Goal: Task Accomplishment & Management: Manage account settings

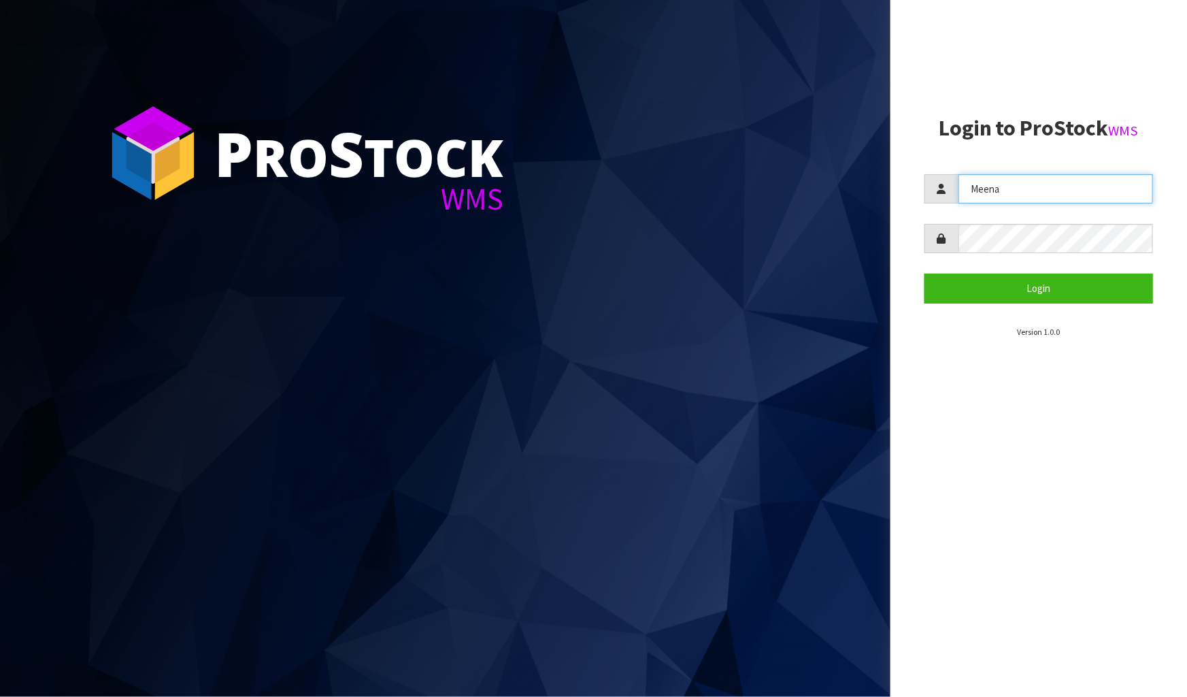
drag, startPoint x: 1019, startPoint y: 194, endPoint x: 886, endPoint y: 177, distance: 133.7
click at [886, 177] on div "P ro S tock WMS Login to ProStock WMS Meena Login Version 1.0.0" at bounding box center [593, 348] width 1187 height 697
type input "James"
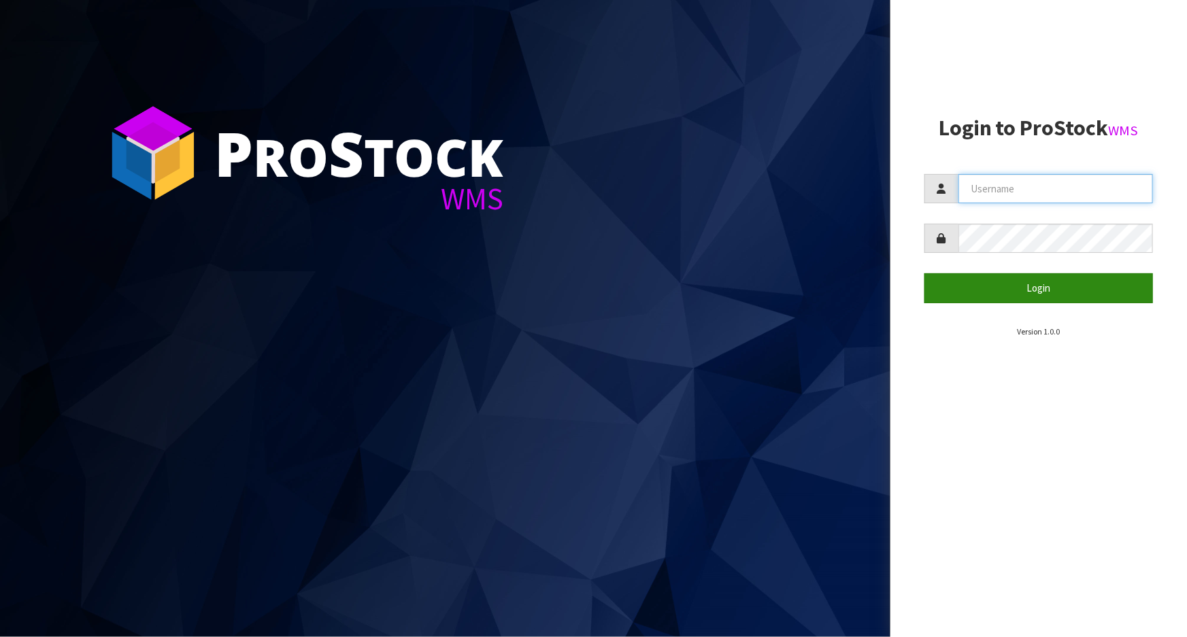
type input "Meena"
click at [1006, 282] on button "Login" at bounding box center [1038, 287] width 229 height 29
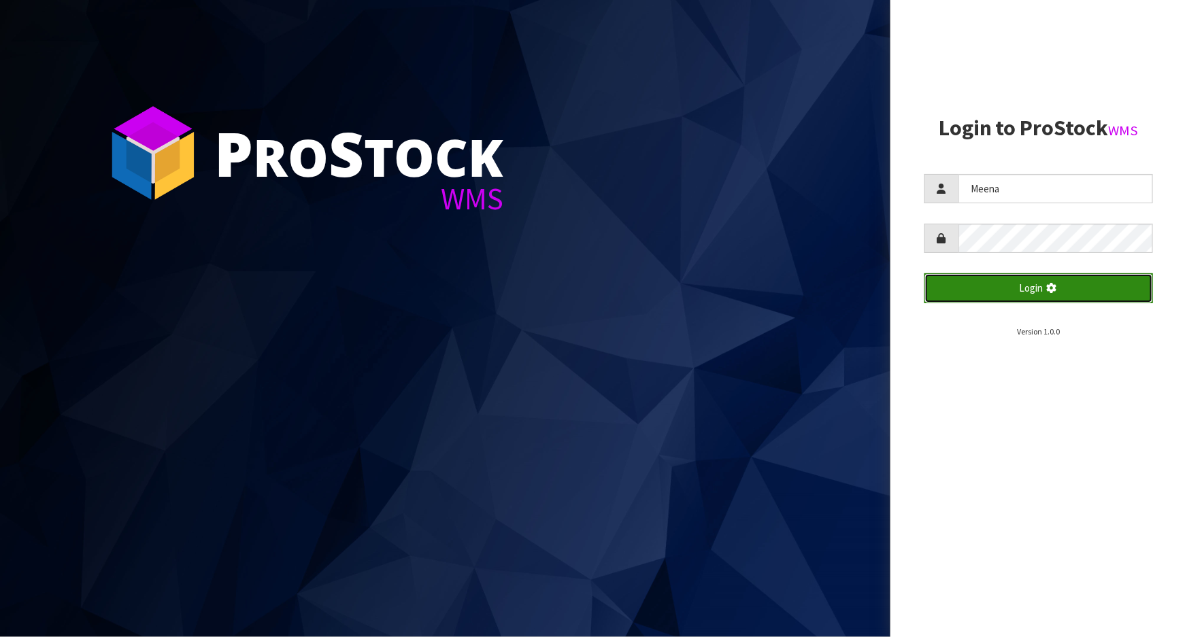
click at [1006, 282] on button "Login" at bounding box center [1038, 287] width 229 height 29
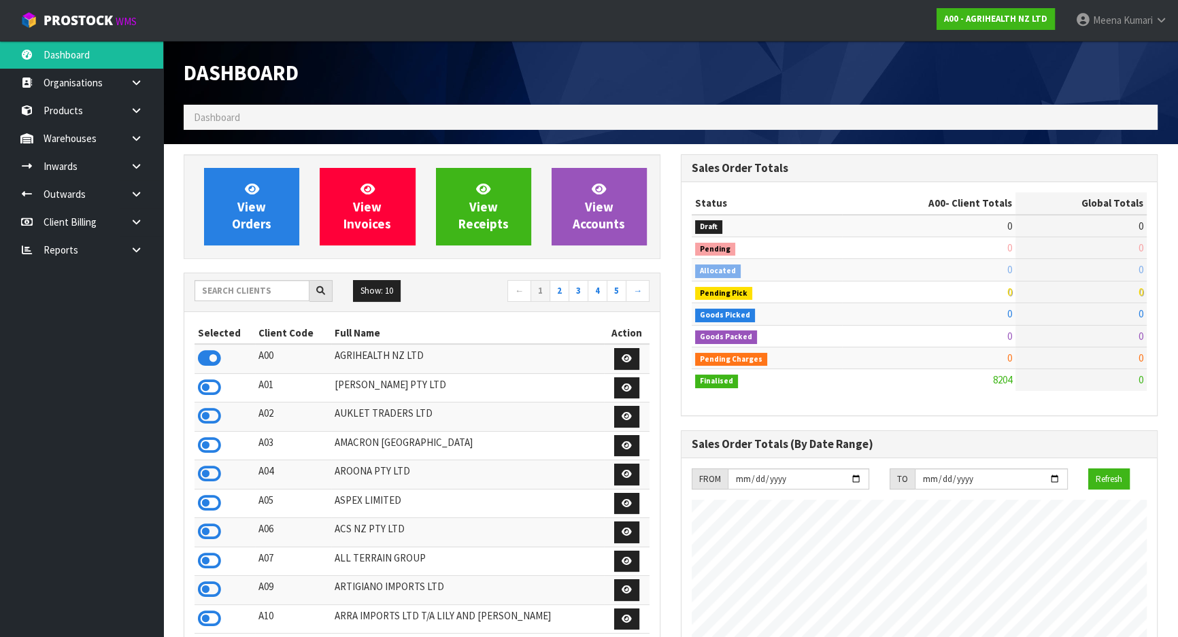
scroll to position [1029, 497]
click at [242, 294] on input "text" at bounding box center [252, 290] width 115 height 21
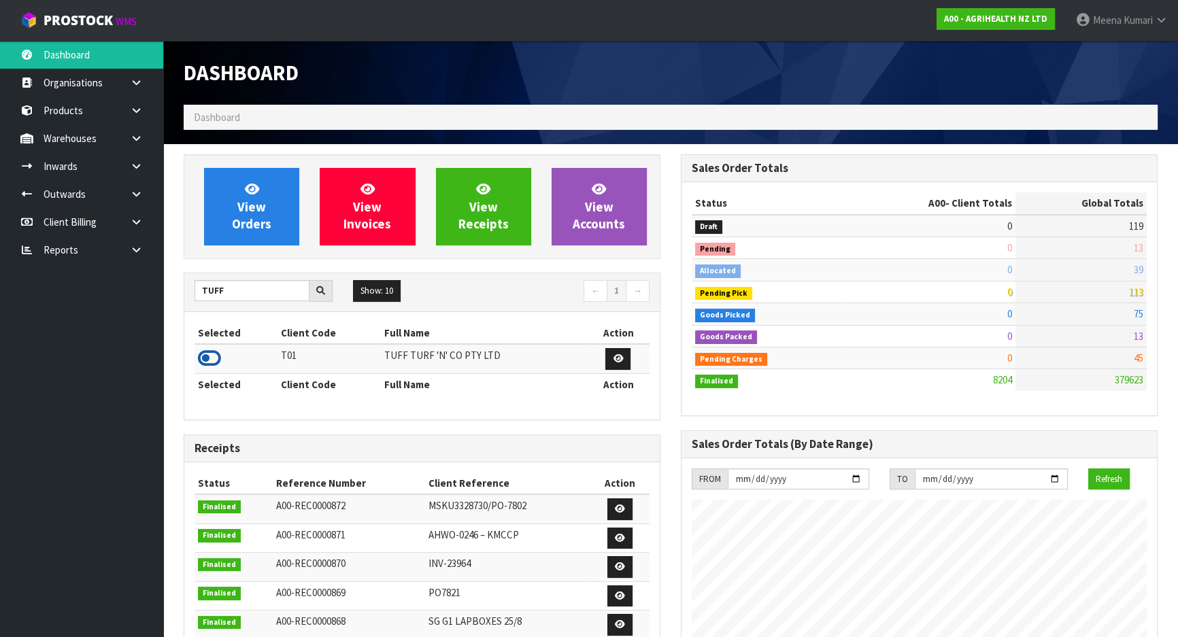
click at [211, 357] on icon at bounding box center [209, 358] width 23 height 20
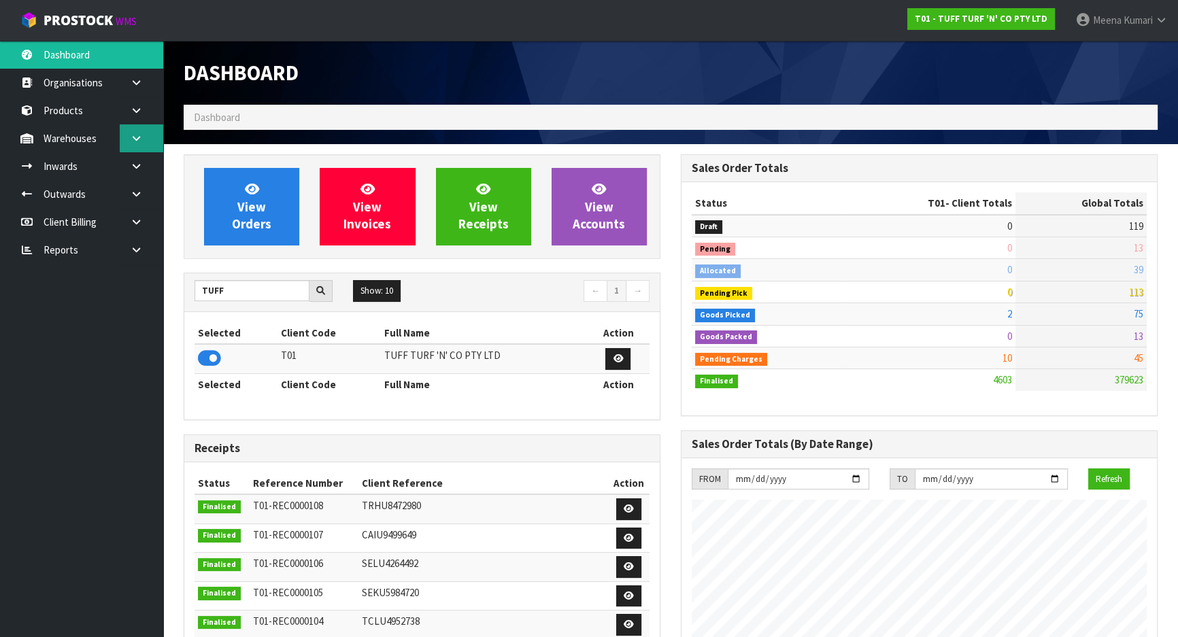
click at [127, 141] on link at bounding box center [142, 138] width 44 height 28
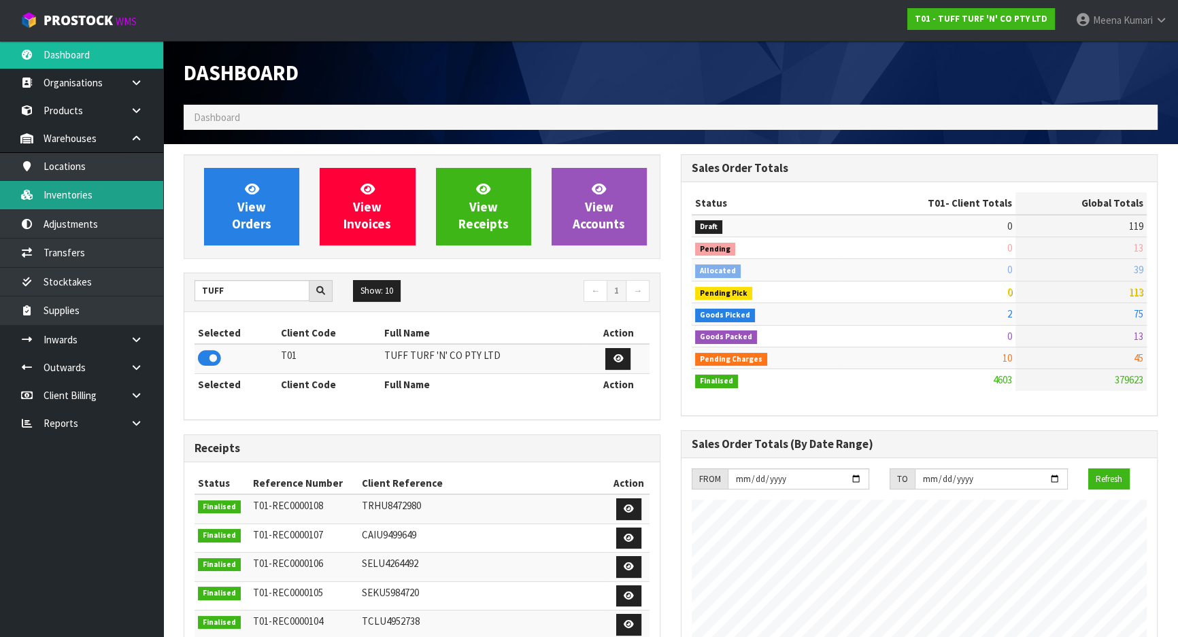
click at [114, 195] on link "Inventories" at bounding box center [81, 195] width 163 height 28
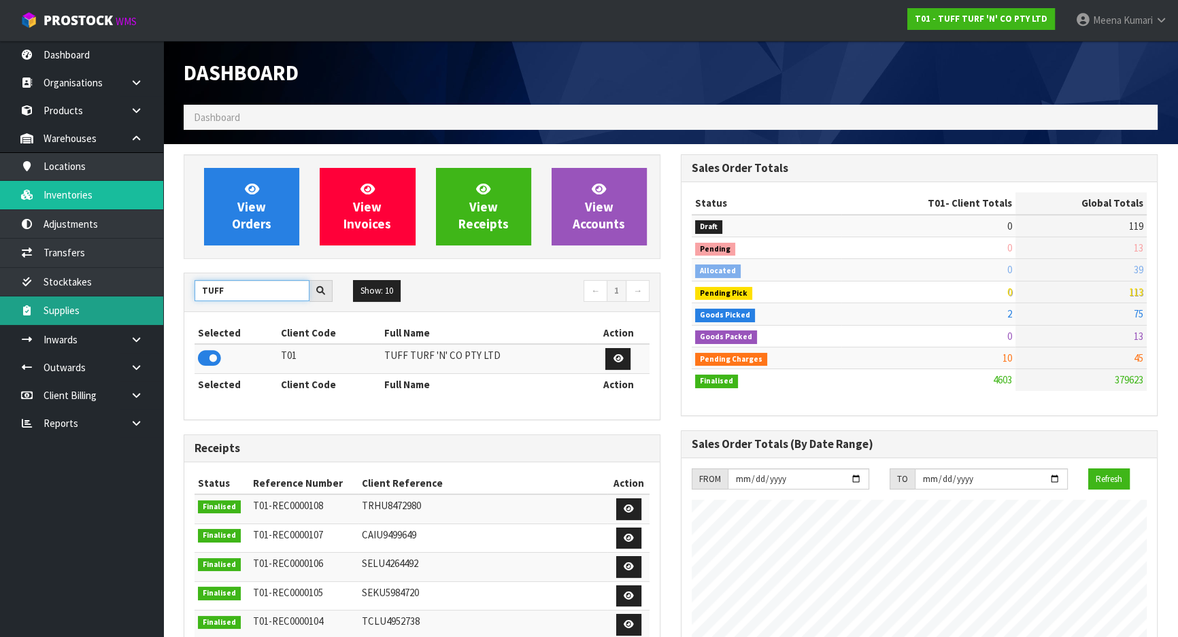
drag, startPoint x: 231, startPoint y: 293, endPoint x: 131, endPoint y: 310, distance: 100.6
click at [131, 310] on body "Toggle navigation ProStock WMS T01 - TUFF TURF 'N' CO PTY LTD Meena Kumari Logo…" at bounding box center [589, 318] width 1178 height 637
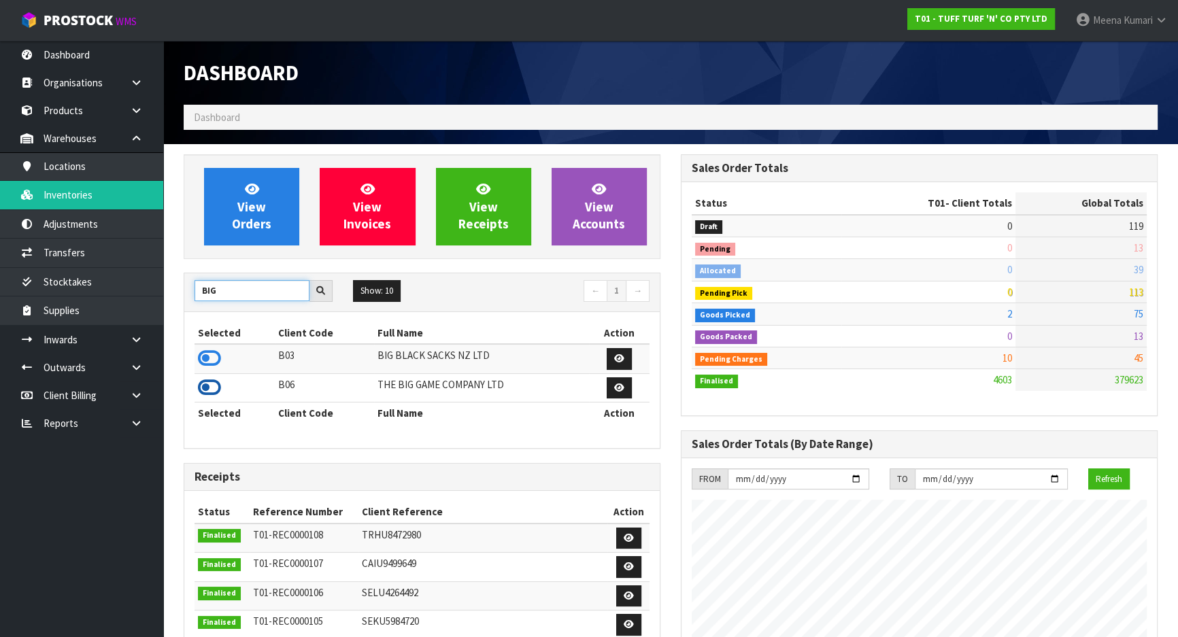
type input "BIG"
click at [215, 384] on icon at bounding box center [209, 388] width 23 height 20
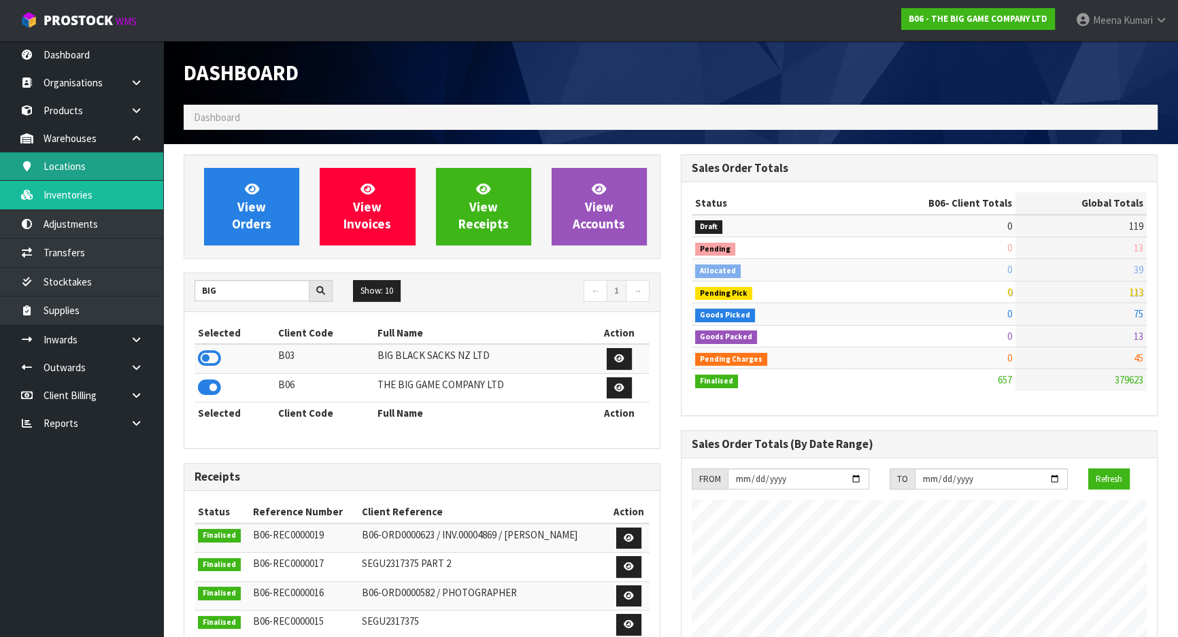
scroll to position [977, 497]
click at [144, 349] on link at bounding box center [142, 340] width 44 height 28
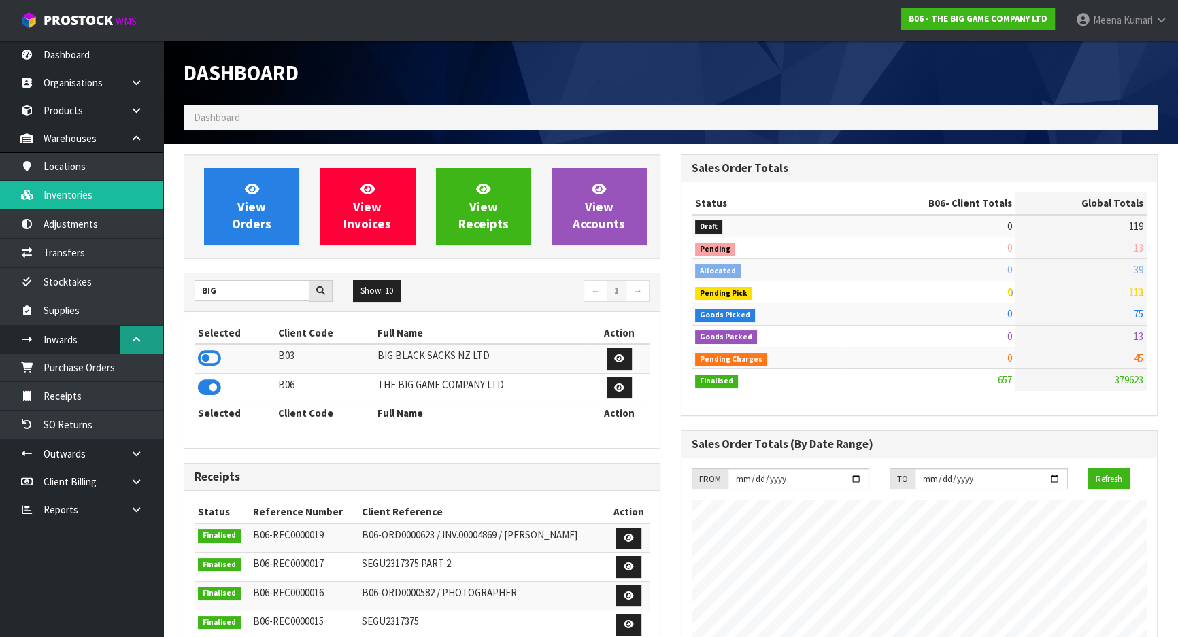
click at [144, 349] on link at bounding box center [142, 340] width 44 height 28
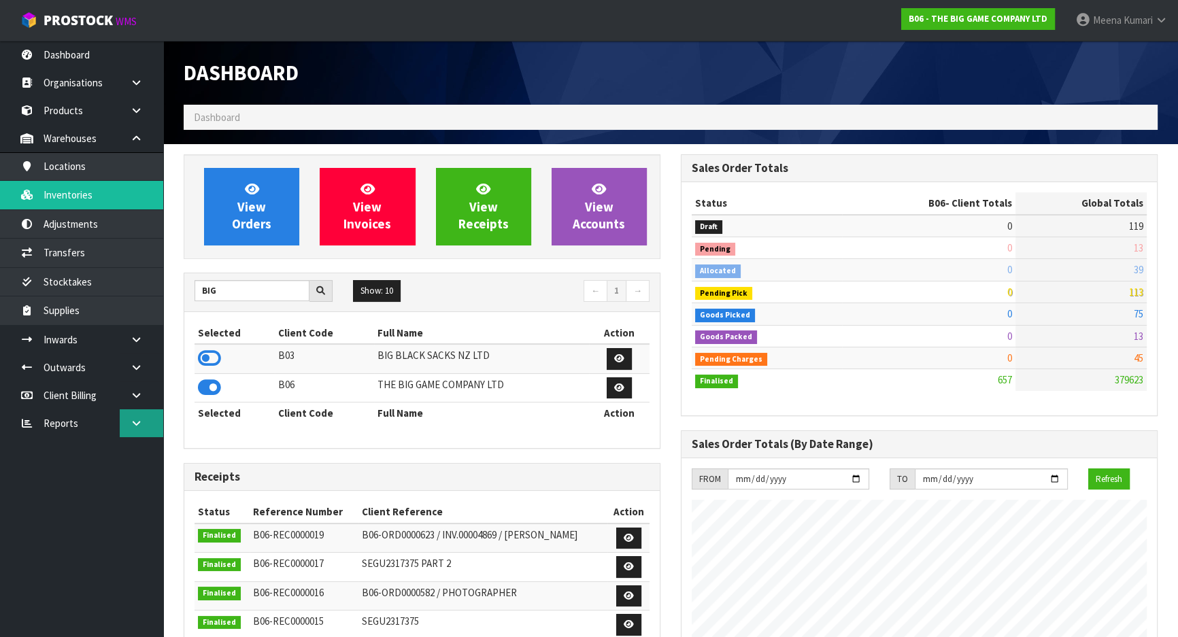
click at [139, 424] on icon at bounding box center [136, 423] width 13 height 10
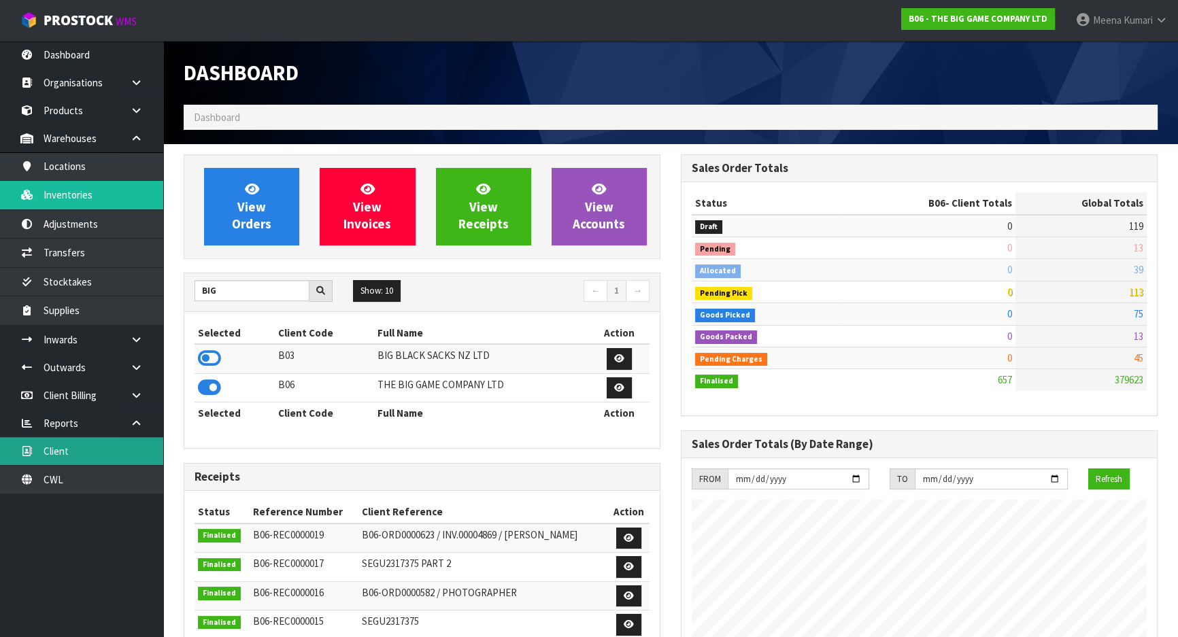
click at [137, 452] on link "Client" at bounding box center [81, 451] width 163 height 28
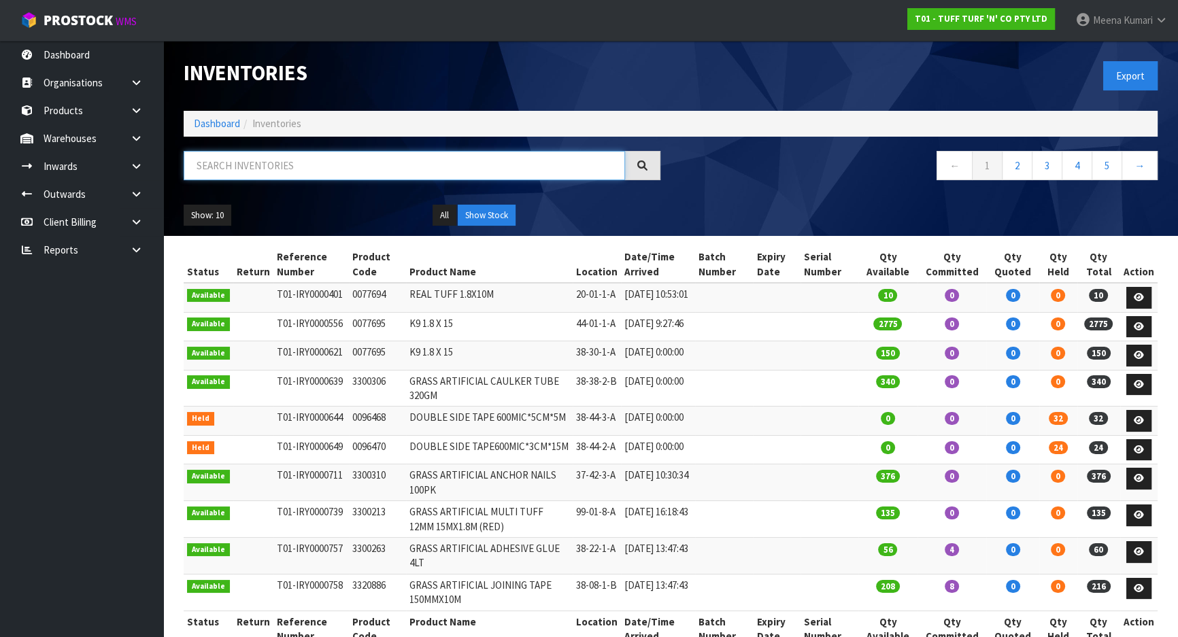
drag, startPoint x: 369, startPoint y: 179, endPoint x: 362, endPoint y: 170, distance: 11.2
click at [369, 178] on input "text" at bounding box center [404, 165] width 441 height 29
click at [362, 170] on input "text" at bounding box center [404, 165] width 441 height 29
paste input "0333036"
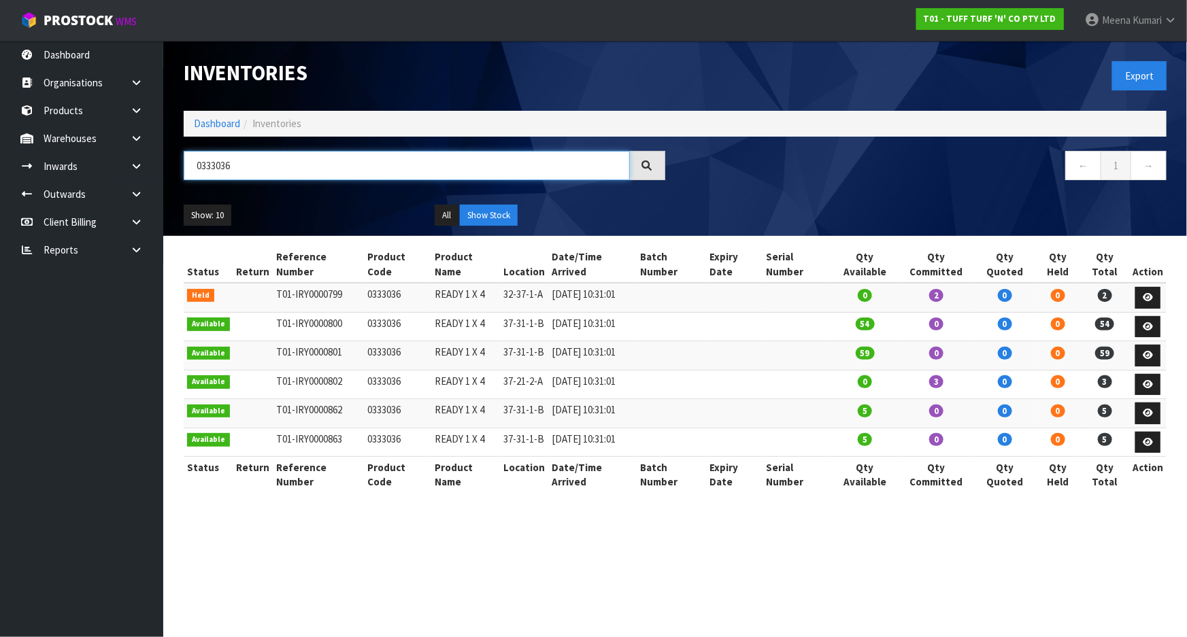
type input "0333036"
click at [225, 117] on link "Dashboard" at bounding box center [217, 123] width 46 height 13
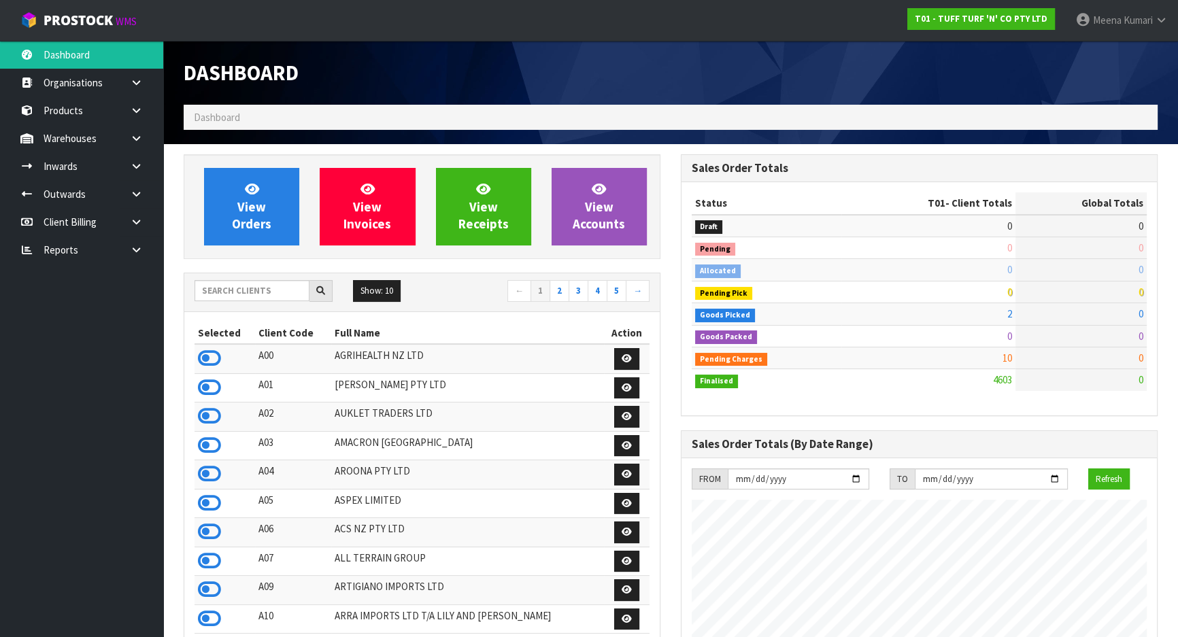
scroll to position [1029, 497]
click at [252, 292] on input "text" at bounding box center [252, 290] width 115 height 21
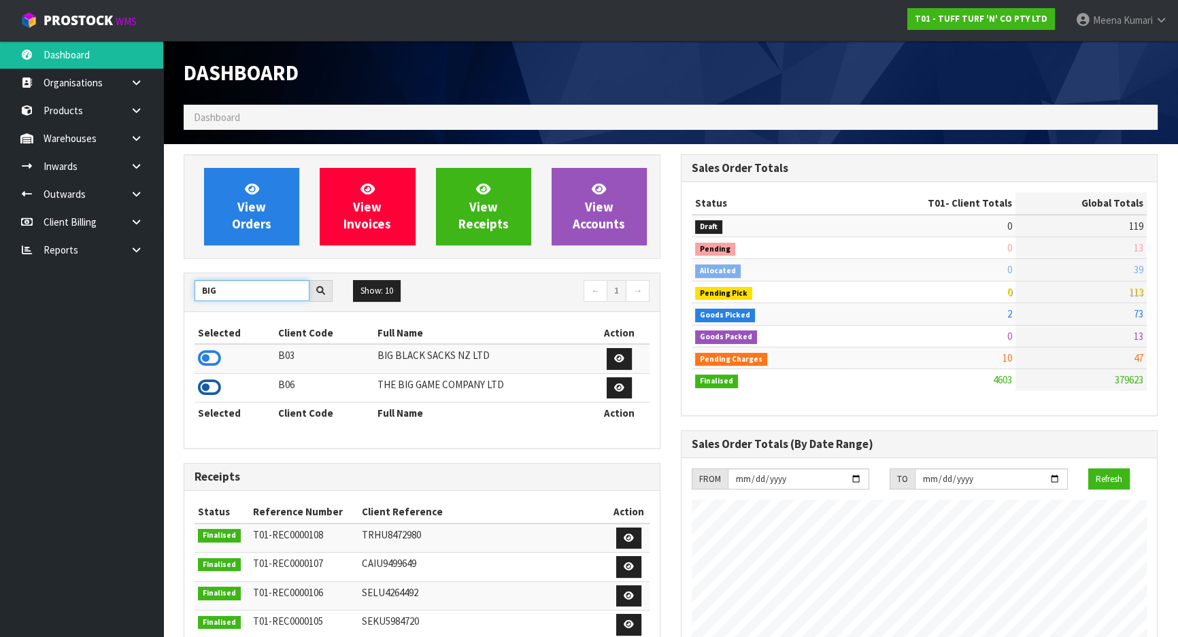
type input "BIG"
click at [210, 384] on icon at bounding box center [209, 388] width 23 height 20
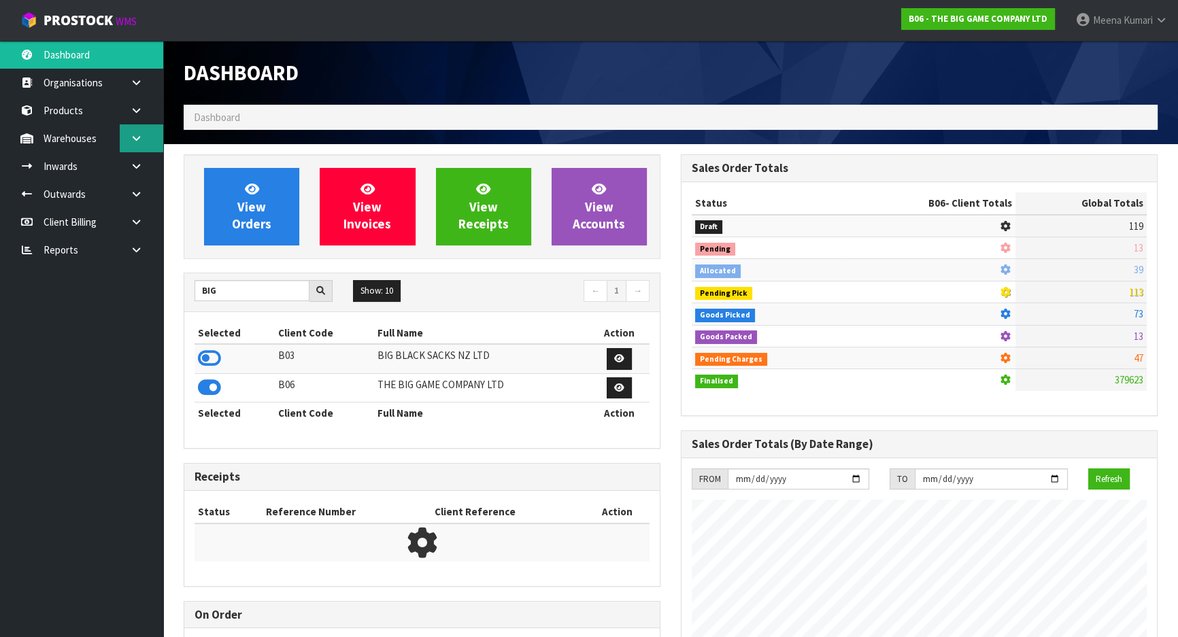
scroll to position [977, 497]
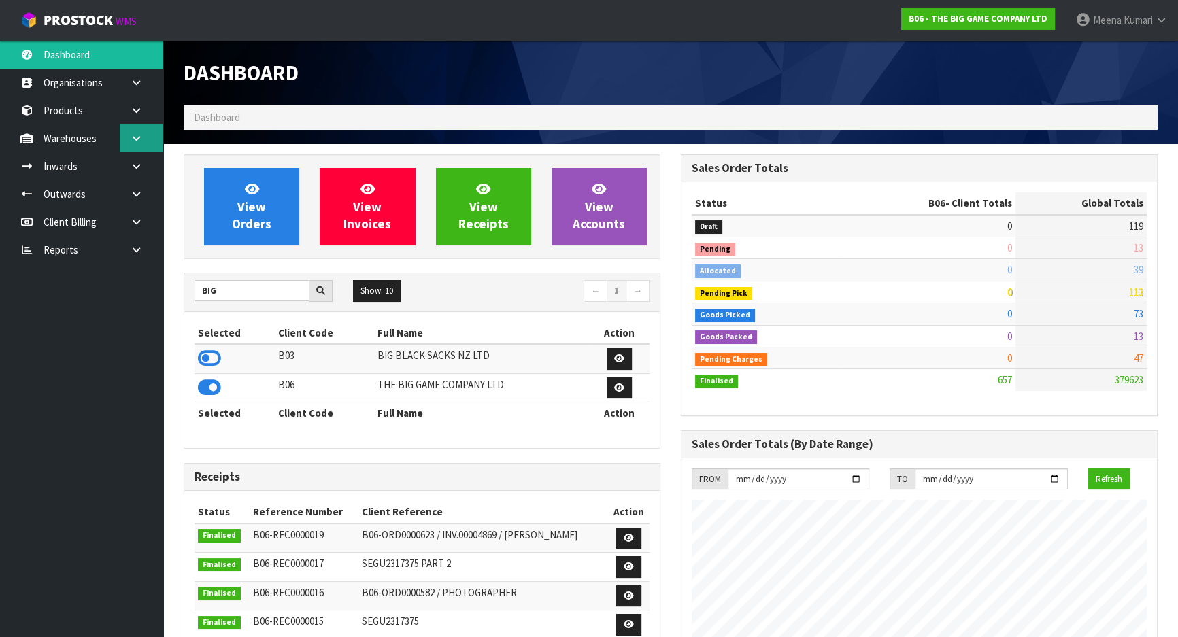
click at [141, 139] on icon at bounding box center [136, 138] width 13 height 10
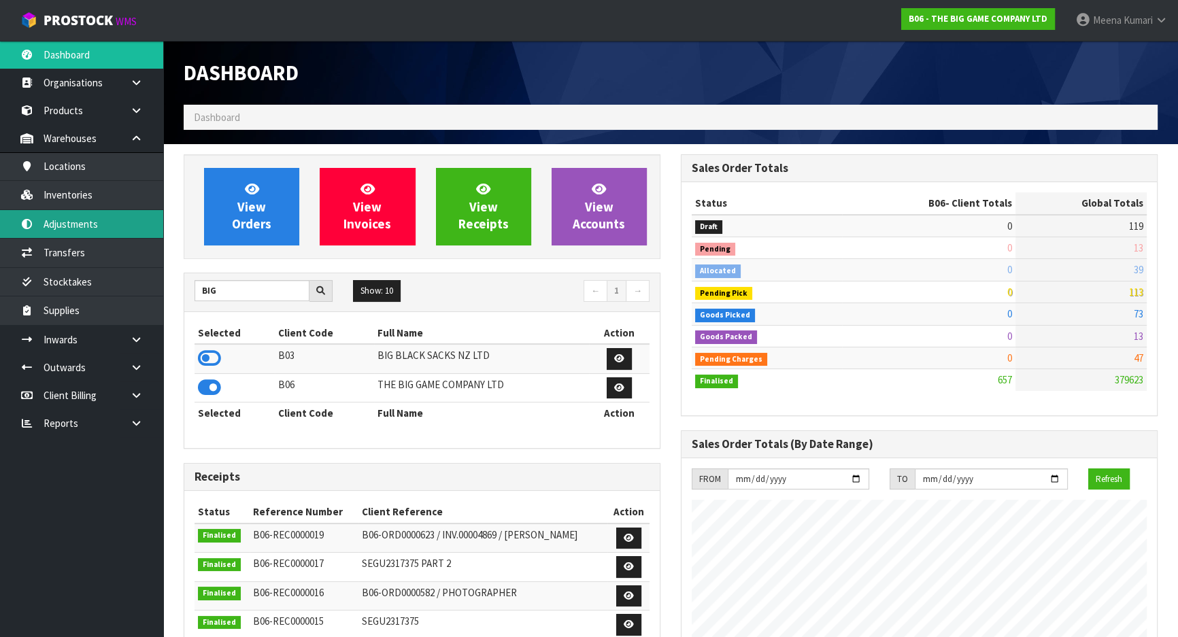
click at [126, 231] on link "Adjustments" at bounding box center [81, 224] width 163 height 28
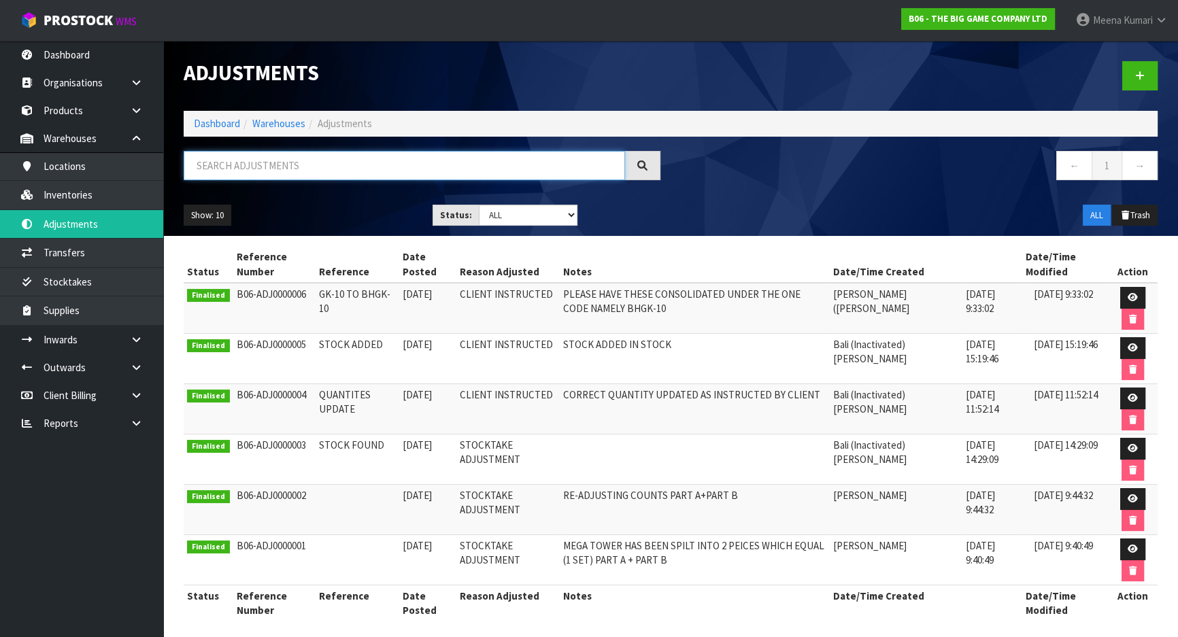
click at [218, 167] on input "text" at bounding box center [404, 165] width 441 height 29
click at [87, 183] on link "Inventories" at bounding box center [81, 195] width 163 height 28
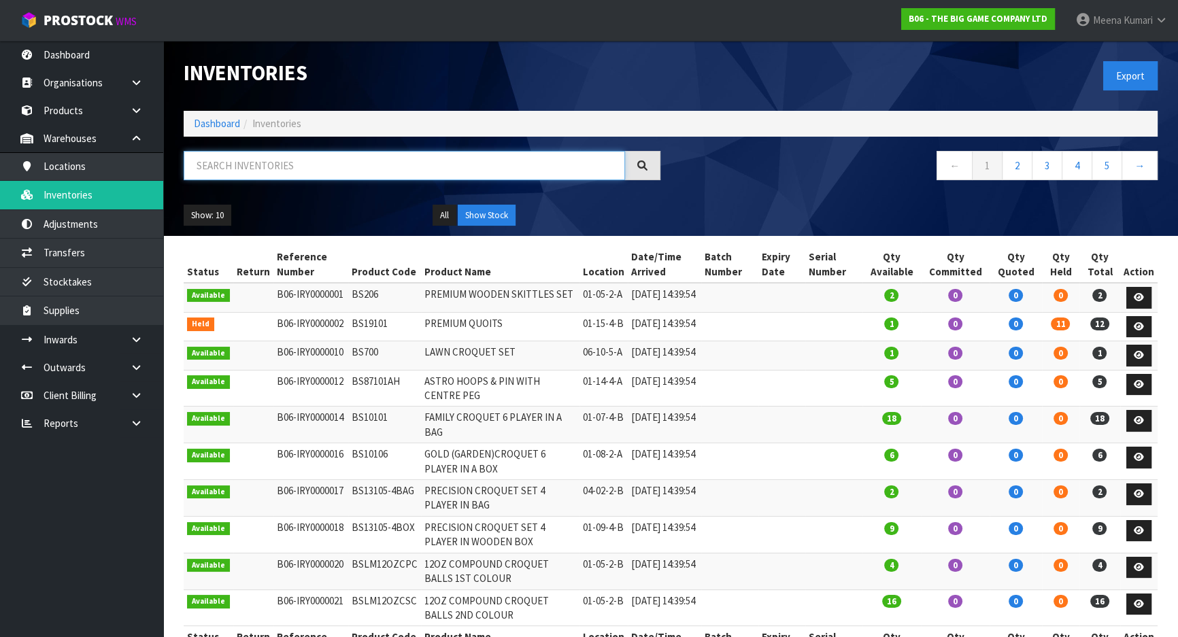
click at [278, 167] on input "text" at bounding box center [404, 165] width 441 height 29
paste input "BS19101"
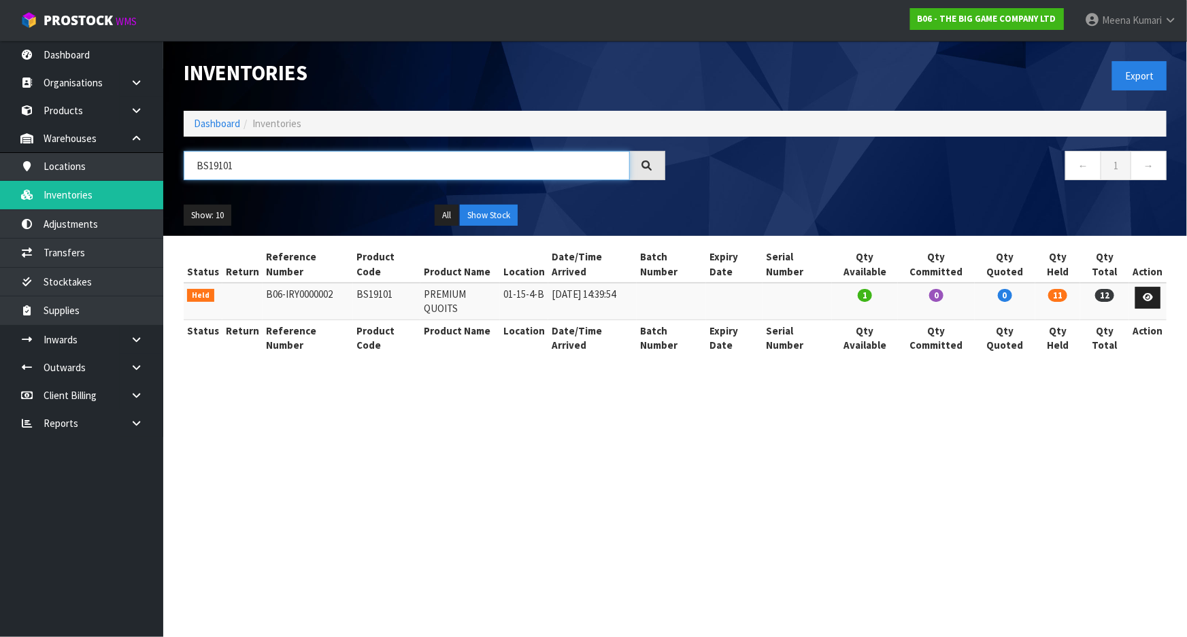
type input "BS19101"
click at [375, 283] on td "BS19101" at bounding box center [386, 301] width 67 height 37
copy td "BS19101"
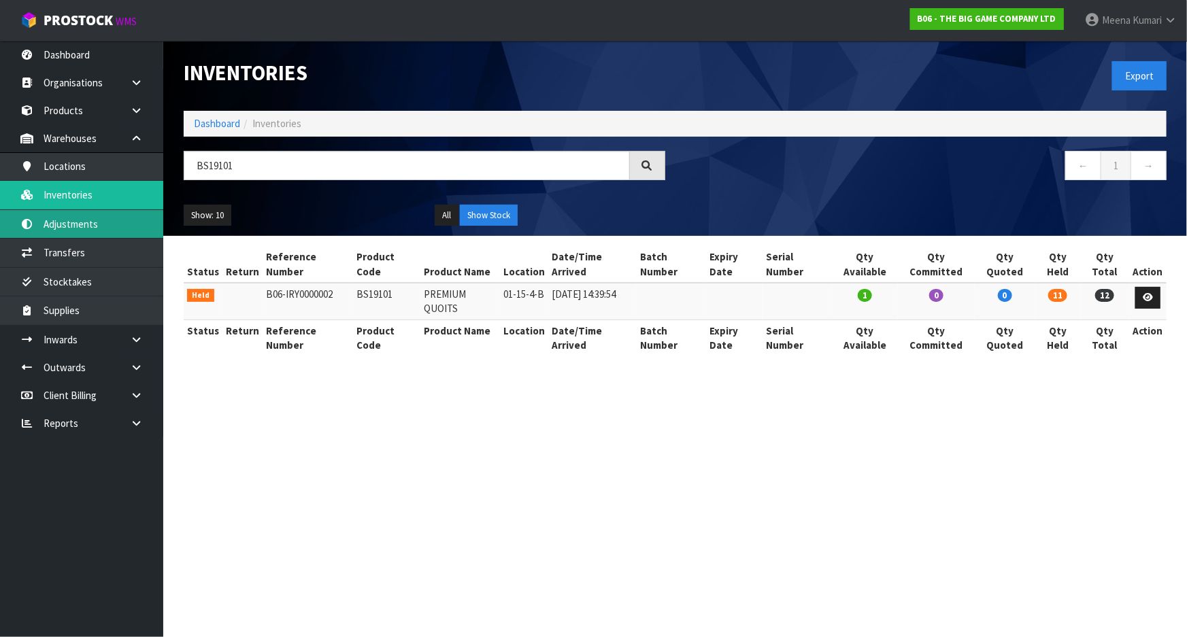
click at [99, 231] on link "Adjustments" at bounding box center [81, 224] width 163 height 28
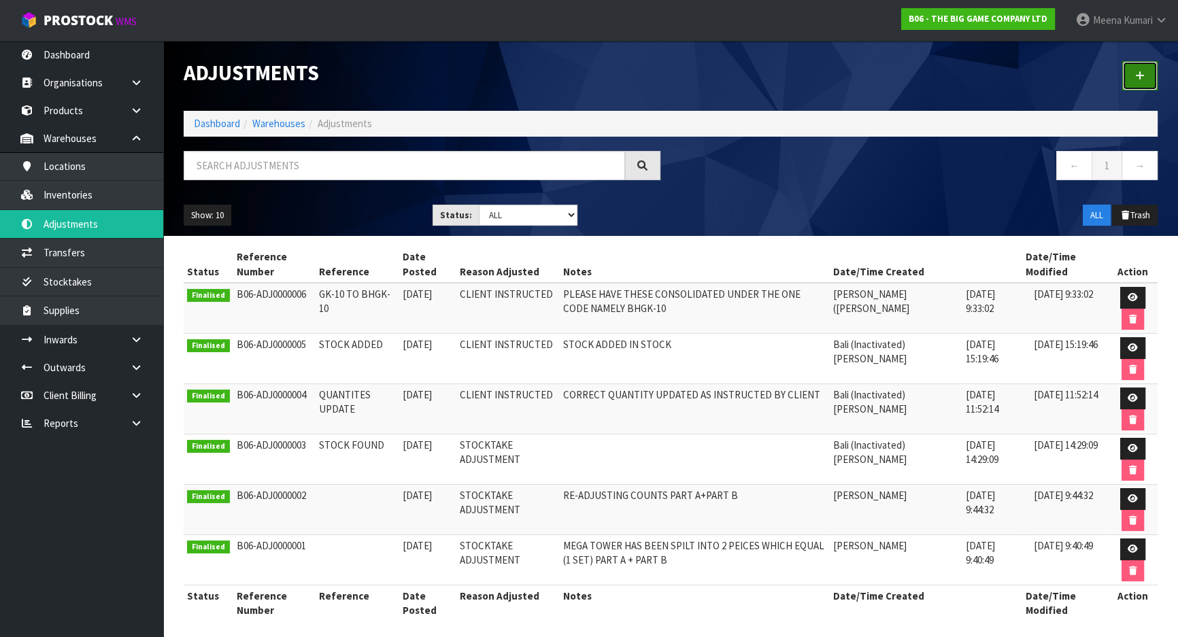
click at [1148, 76] on link at bounding box center [1139, 75] width 35 height 29
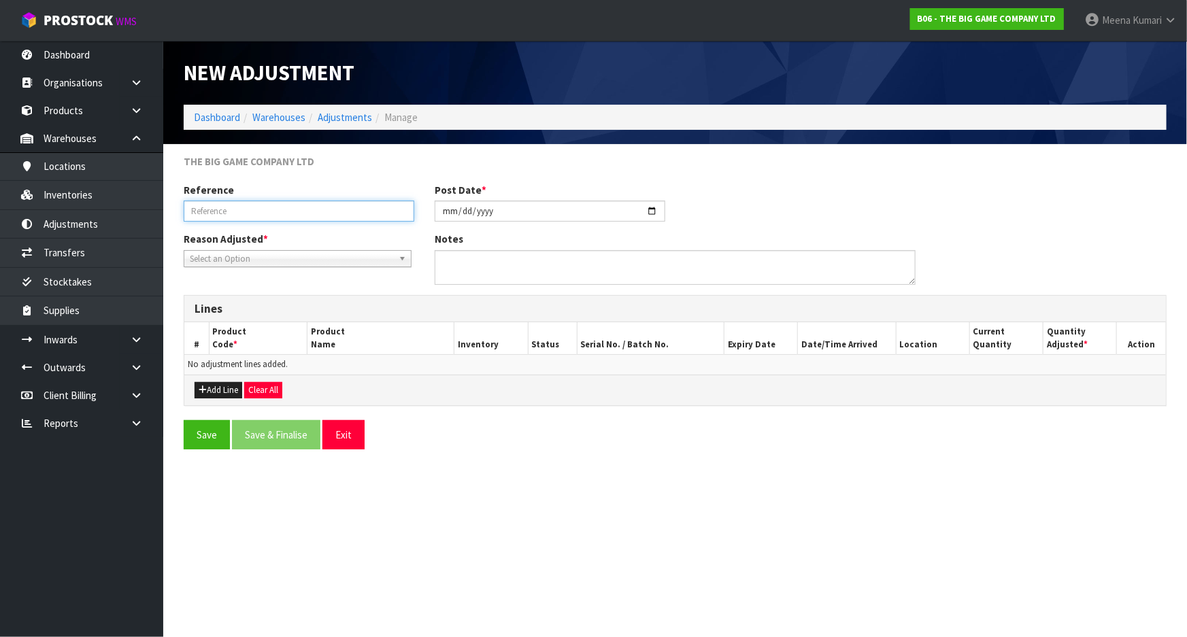
click at [281, 214] on input "text" at bounding box center [299, 211] width 231 height 21
click at [273, 210] on input "STOCKTAKE ADJUSTM,ENT" at bounding box center [299, 211] width 231 height 21
type input "STOCKTAKE ADJUSTMENT"
click at [256, 261] on span "Select an Option" at bounding box center [291, 259] width 203 height 16
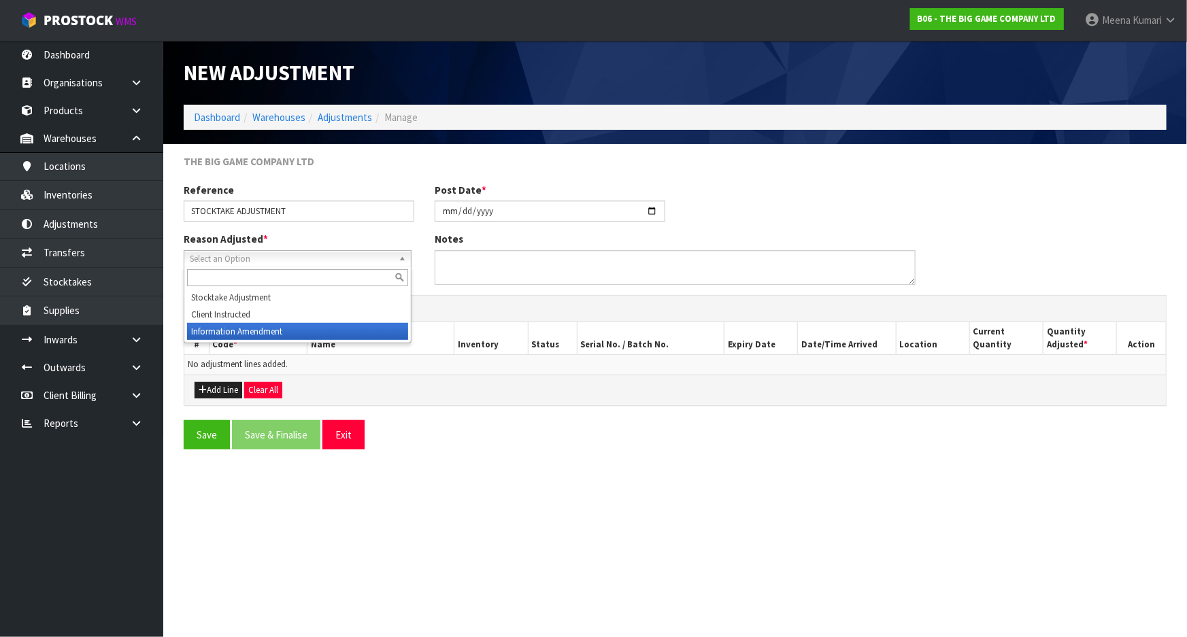
click at [242, 331] on li "Information Amendment" at bounding box center [297, 331] width 221 height 17
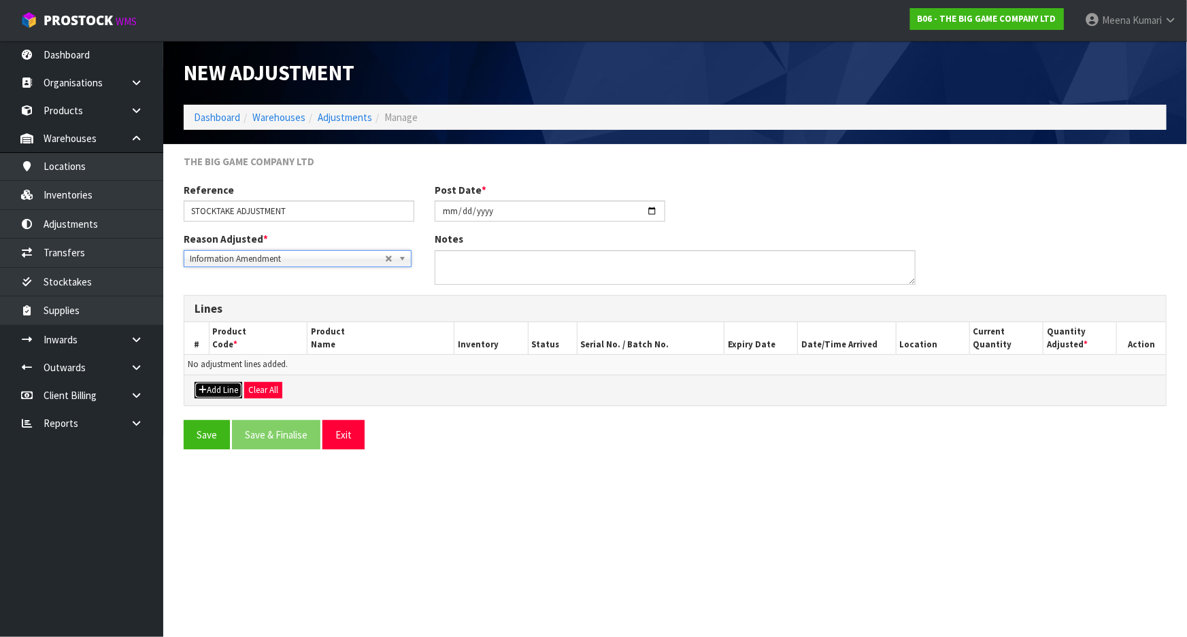
click at [211, 385] on button "Add Line" at bounding box center [219, 390] width 48 height 16
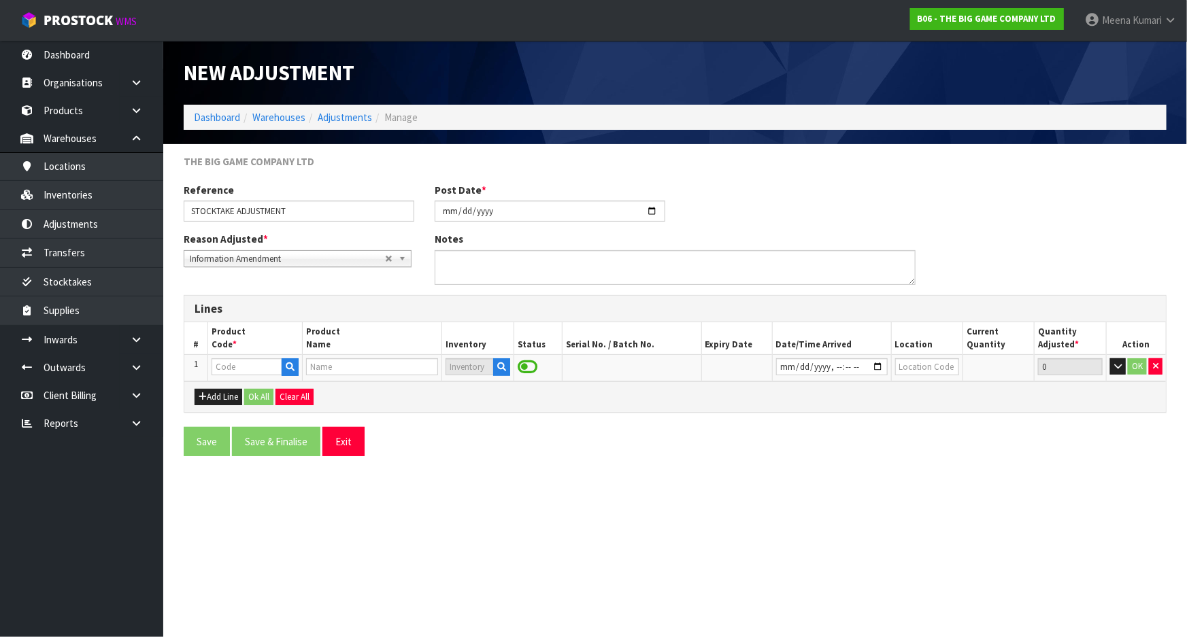
click at [252, 357] on td at bounding box center [255, 368] width 95 height 26
click at [250, 366] on input "text" at bounding box center [247, 366] width 71 height 17
paste input "BS19101"
type input "BS19101"
type input "PREMIUM QUOITS"
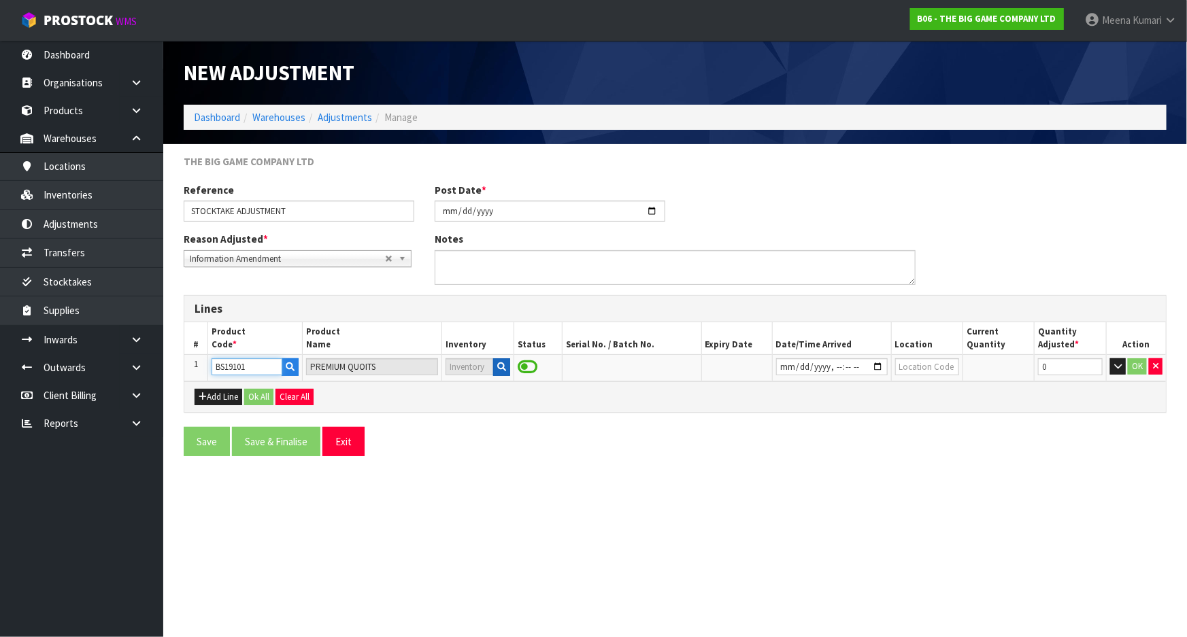
type input "BS19101"
click at [503, 369] on icon "button" at bounding box center [501, 367] width 9 height 9
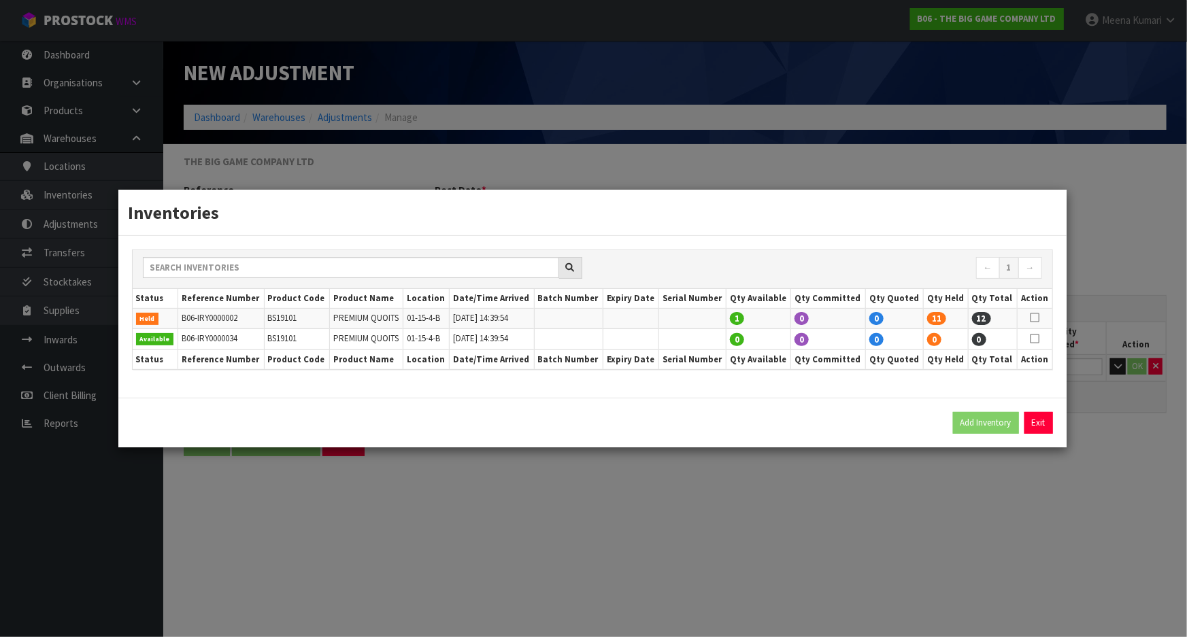
click at [1036, 318] on icon at bounding box center [1035, 318] width 10 height 1
click at [1001, 421] on button "Add Inventory" at bounding box center [986, 423] width 66 height 22
type input "B06-IRY0000002"
type input "2022-12-15T14:39:54"
type input "01-15-4-B"
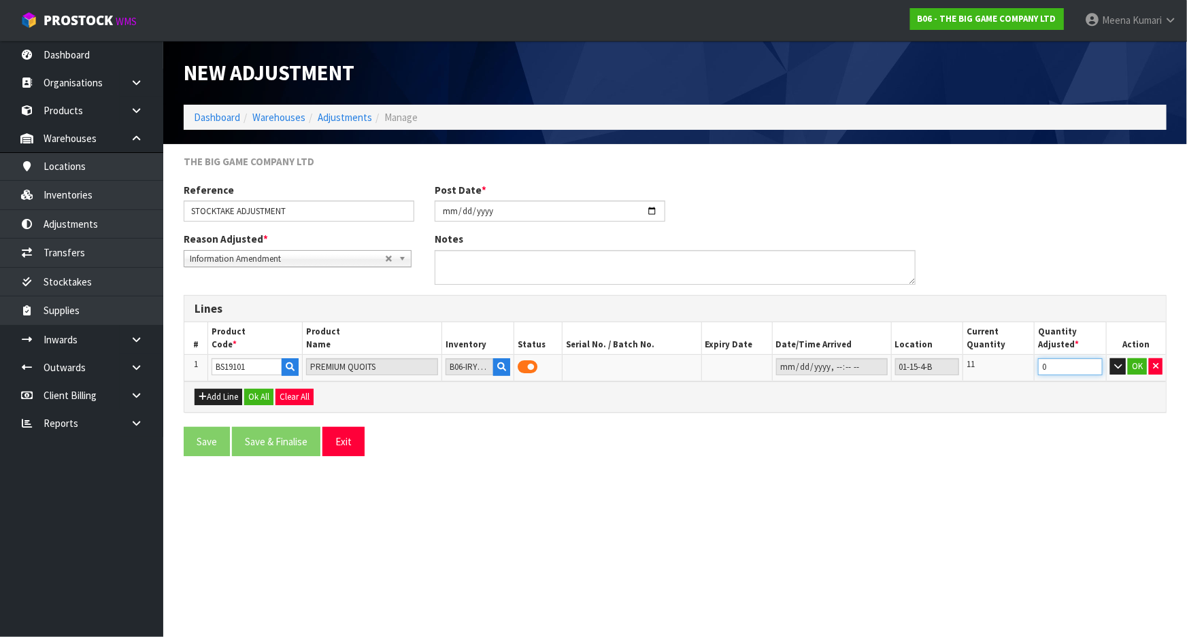
drag, startPoint x: 1073, startPoint y: 366, endPoint x: 986, endPoint y: 360, distance: 87.3
click at [986, 360] on tr "1 BS19101 PREMIUM QUOITS B06-IRY0000002 01-15-4-B 11 0 OK" at bounding box center [675, 368] width 982 height 26
type input "-11"
click at [1143, 369] on button "OK" at bounding box center [1137, 366] width 19 height 16
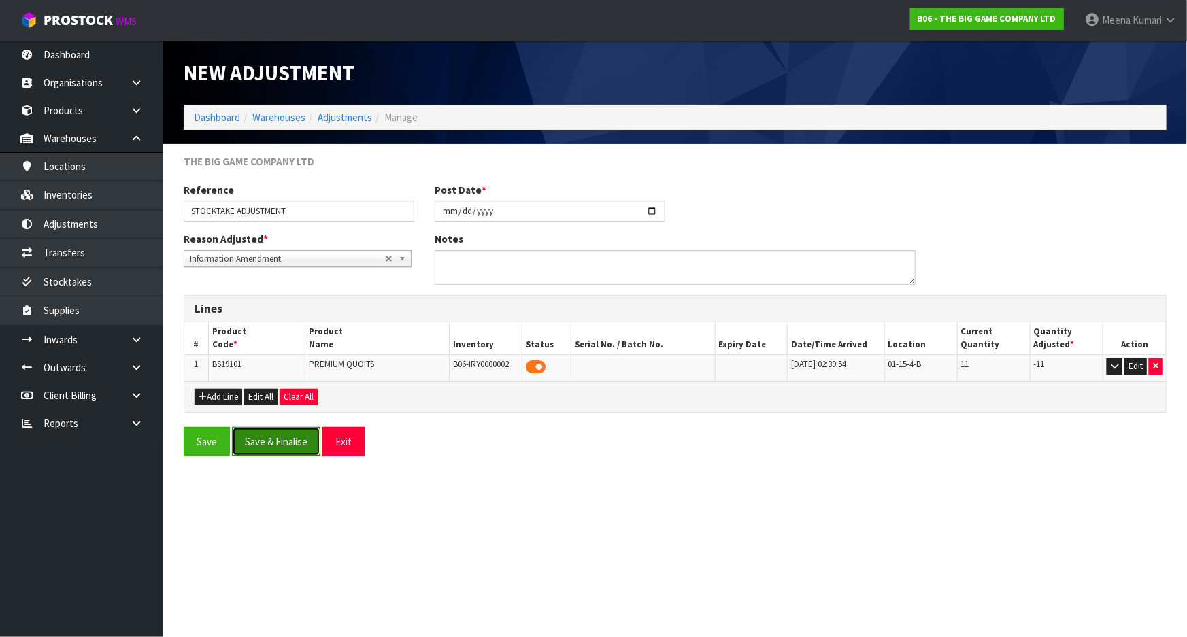
click at [290, 437] on button "Save & Finalise" at bounding box center [276, 441] width 88 height 29
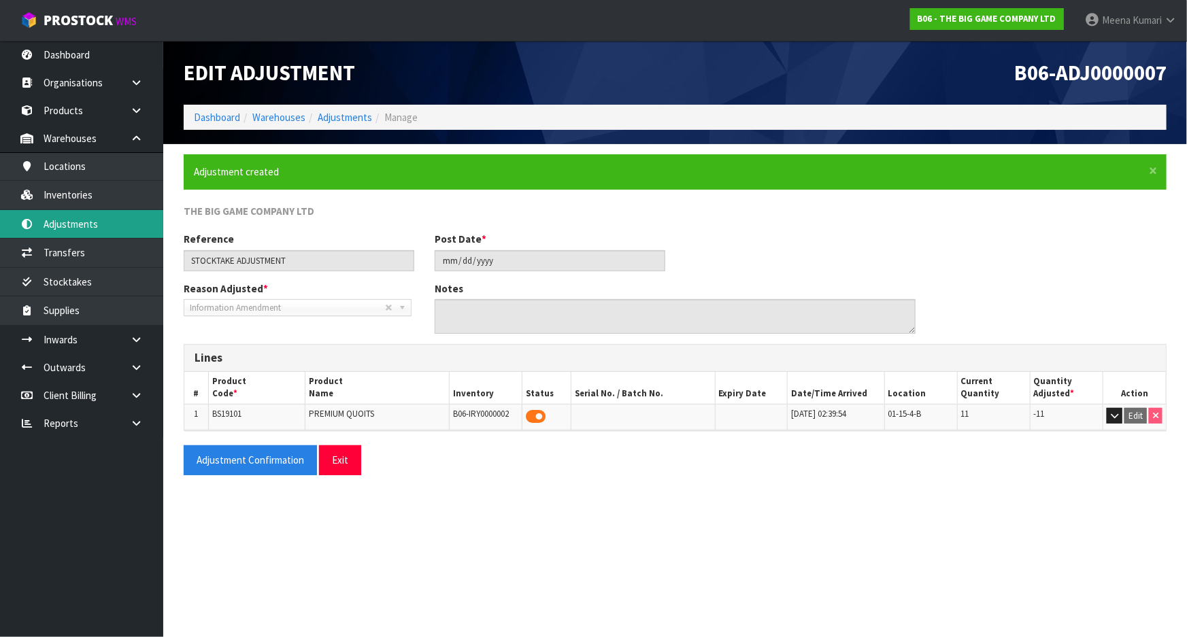
click at [99, 213] on link "Adjustments" at bounding box center [81, 224] width 163 height 28
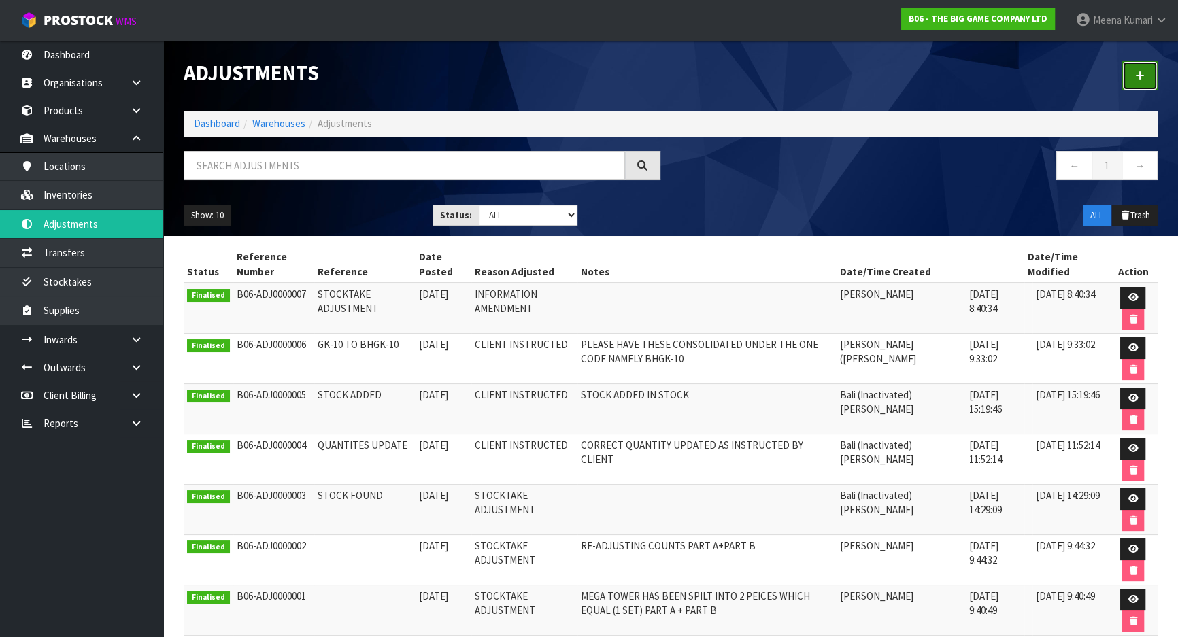
click at [1131, 78] on link at bounding box center [1139, 75] width 35 height 29
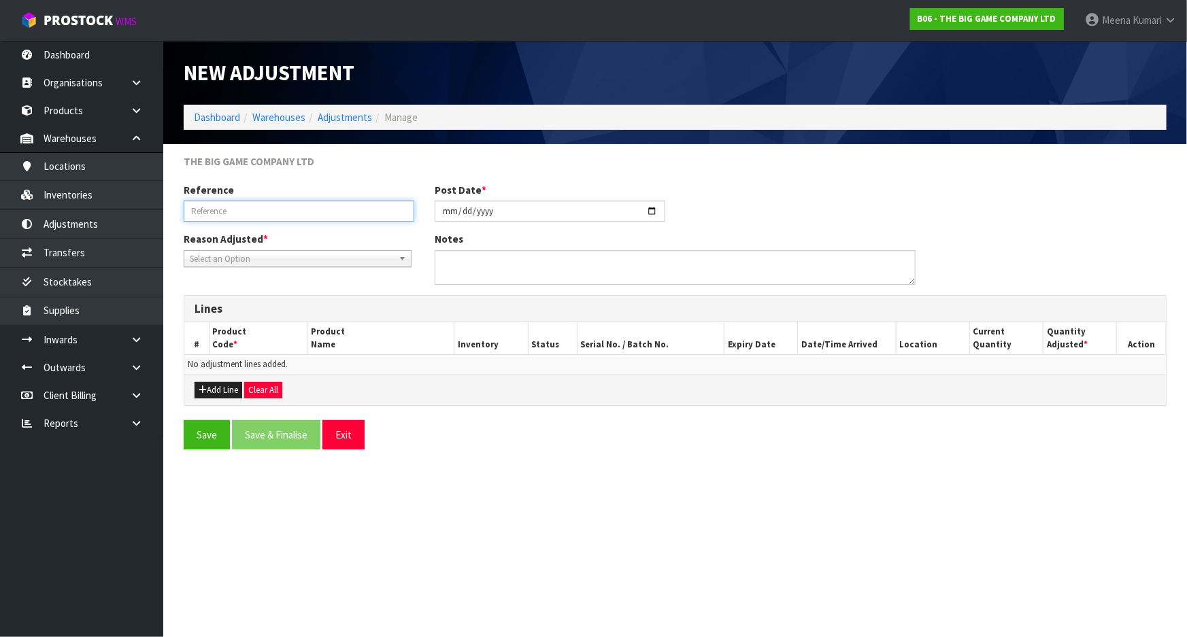
click at [261, 218] on input "text" at bounding box center [299, 211] width 231 height 21
click at [260, 252] on span "Select an Option" at bounding box center [291, 259] width 203 height 16
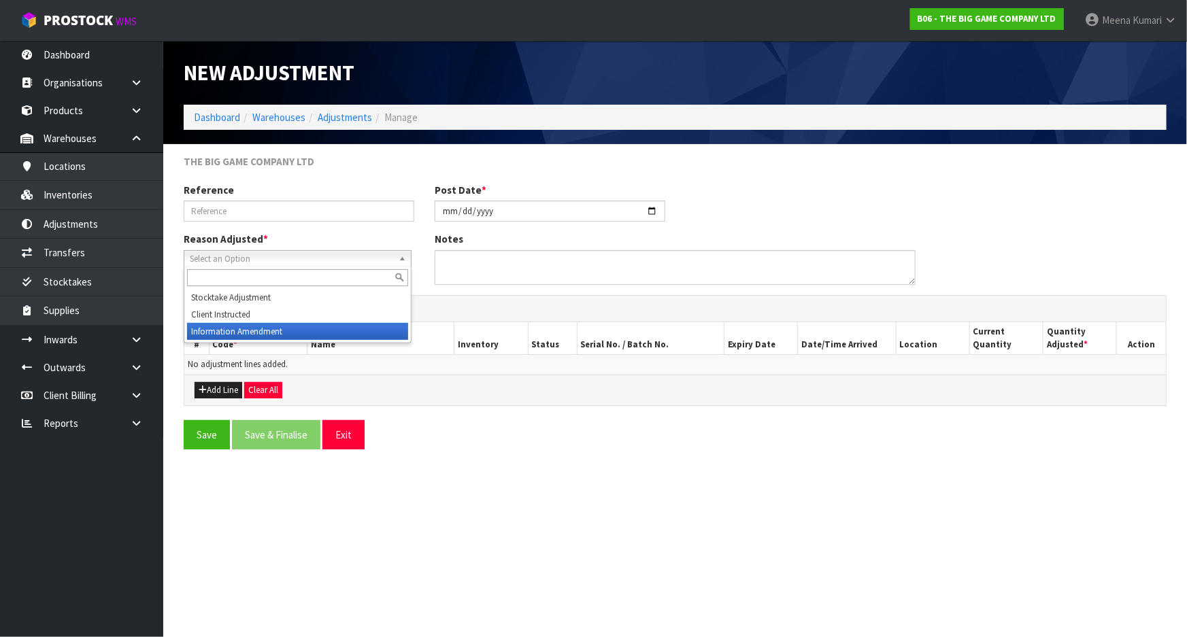
click at [265, 324] on li "Information Amendment" at bounding box center [297, 331] width 221 height 17
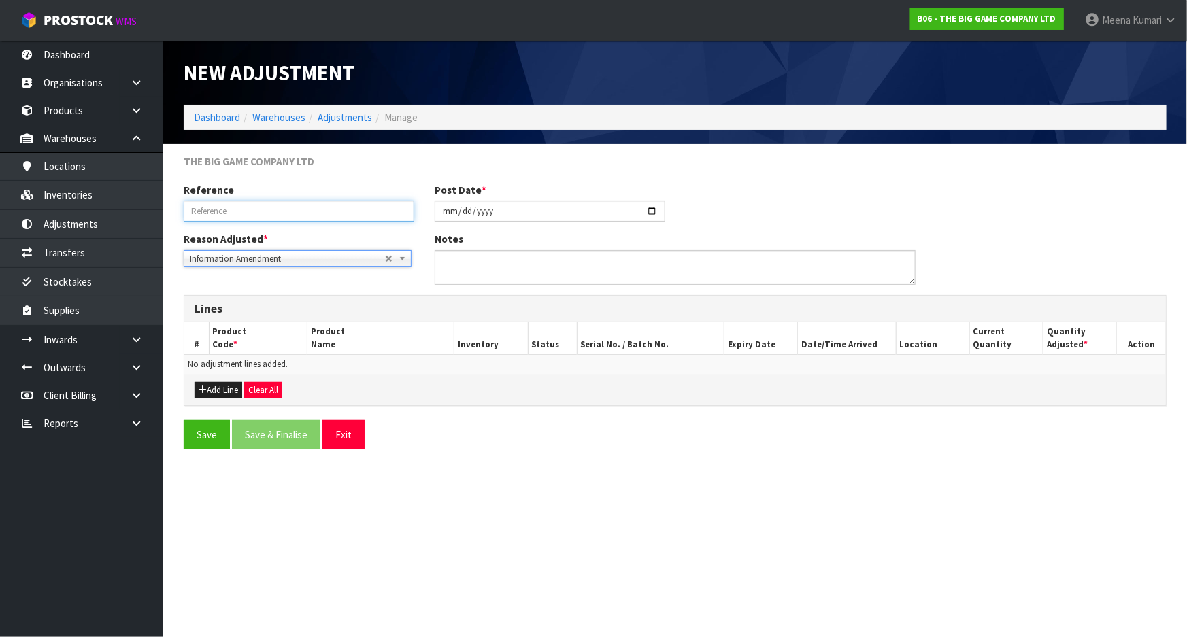
click at [256, 216] on input "text" at bounding box center [299, 211] width 231 height 21
type input "FOUND"
click at [210, 387] on button "Add Line" at bounding box center [219, 390] width 48 height 16
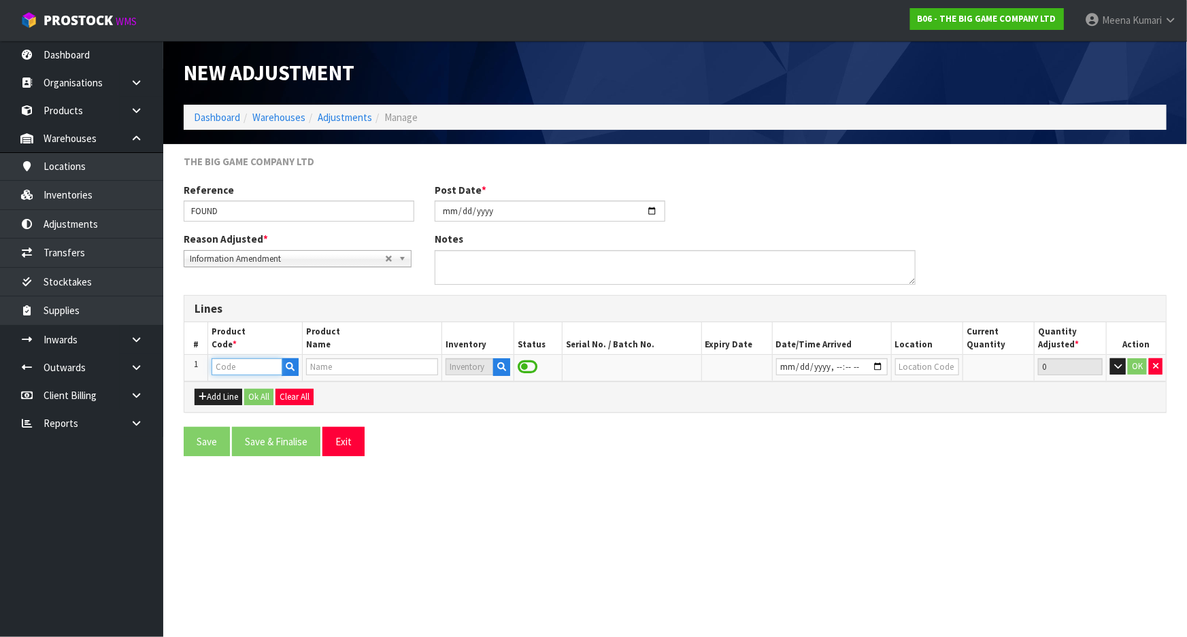
click at [226, 365] on input "text" at bounding box center [247, 366] width 71 height 17
paste input "BS23102"
type input "BS23102"
type input "GIANT TUMBLE TOWER - PINE(21X7X4.7CM)"
type input "BS23102"
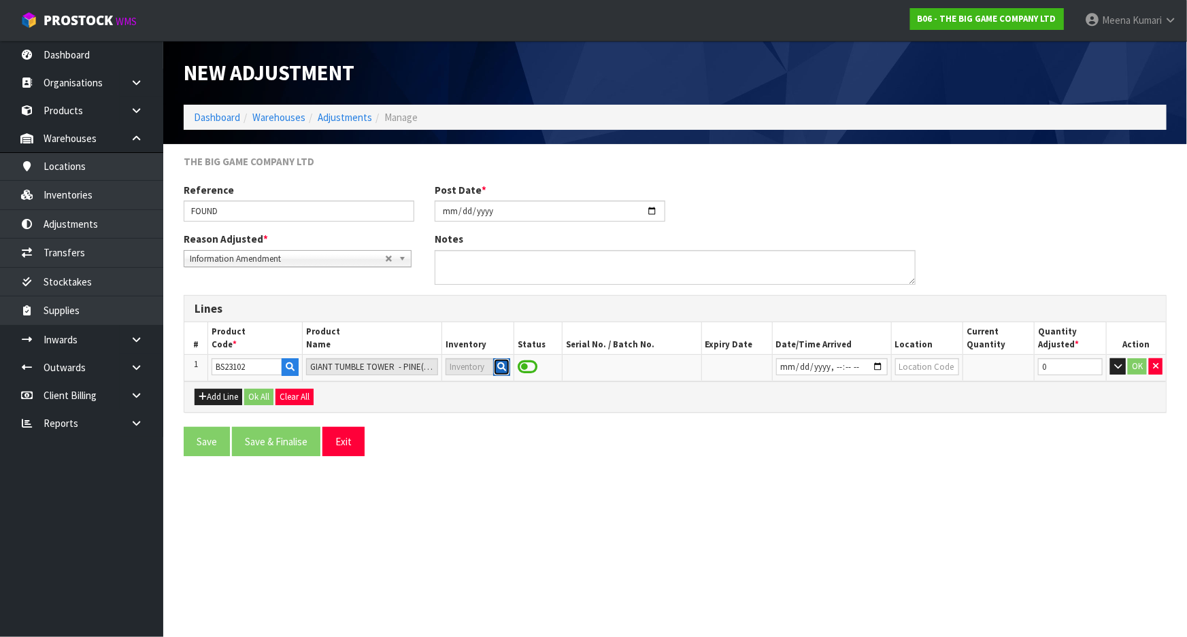
click at [500, 371] on button "button" at bounding box center [501, 367] width 17 height 18
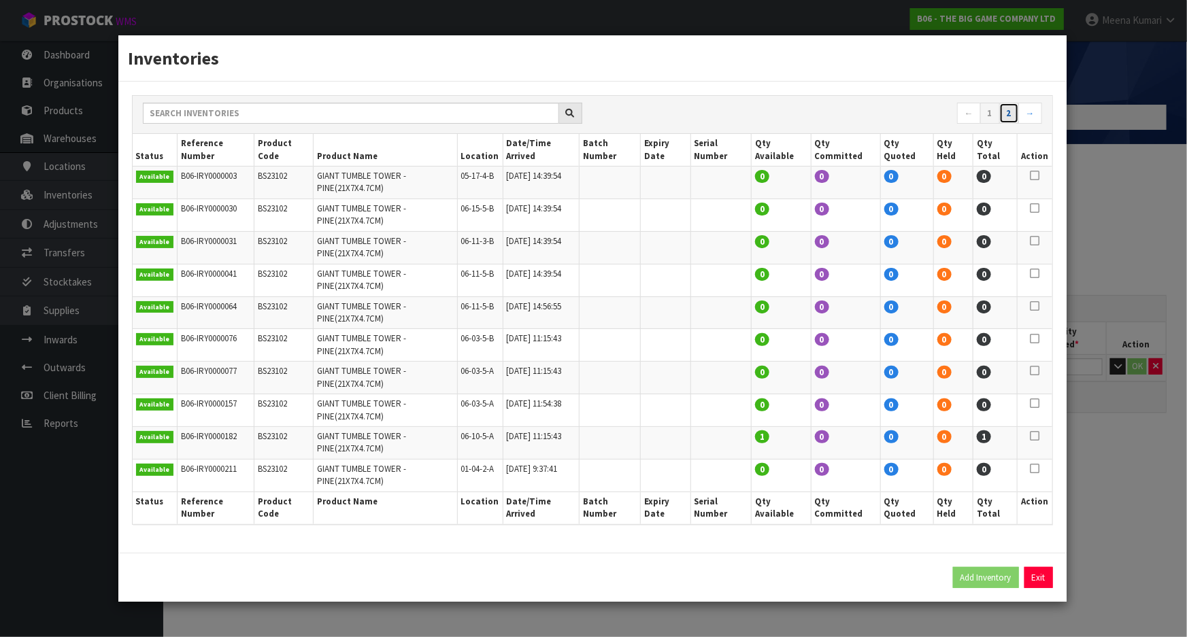
click at [1009, 112] on link "2" at bounding box center [1009, 114] width 20 height 22
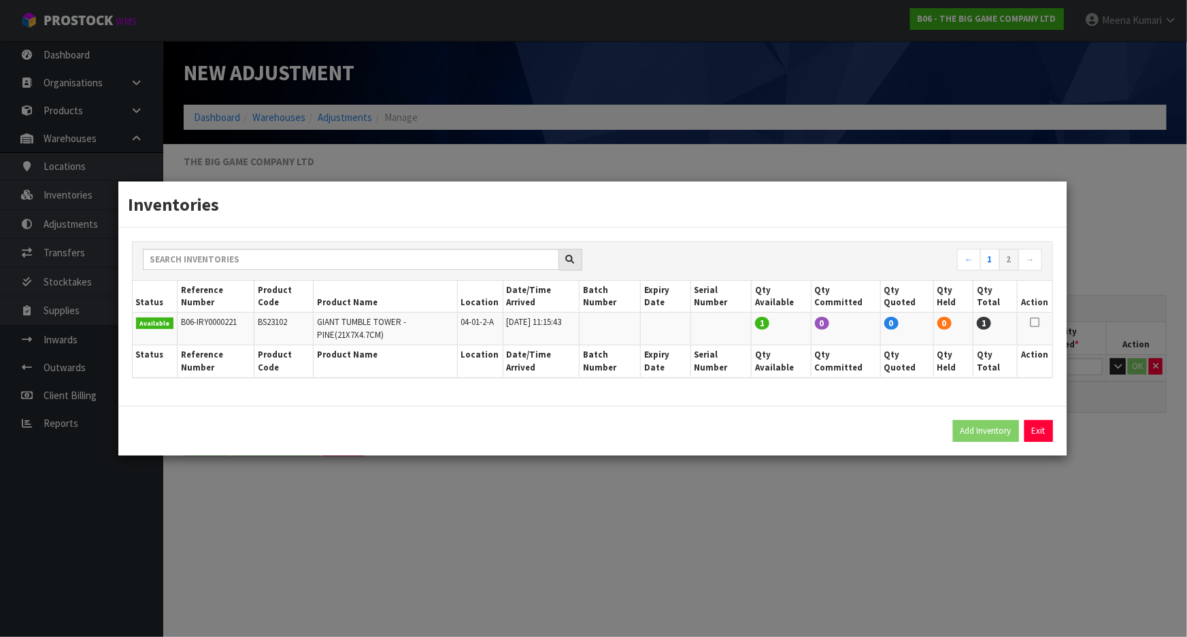
click at [1036, 323] on icon at bounding box center [1035, 322] width 10 height 1
click at [985, 435] on button "Add Inventory" at bounding box center [986, 431] width 66 height 22
type input "B06-IRY0000221"
type input "2024-01-03T11:15:43"
type input "04-01-2-A"
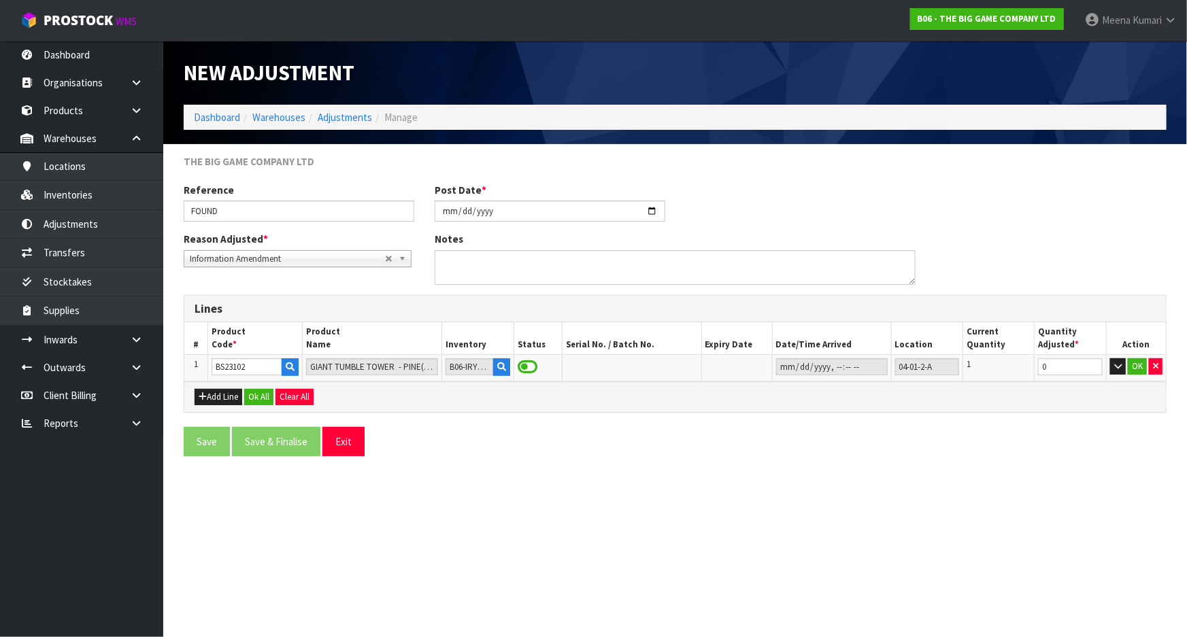
click at [1015, 430] on div "Save Save & Finalise Exit" at bounding box center [674, 446] width 1003 height 39
drag, startPoint x: 1018, startPoint y: 378, endPoint x: 970, endPoint y: 386, distance: 48.4
click at [970, 386] on div "Lines # Product Code * Product Name Inventory Status Serial No. / Batch No. Exp…" at bounding box center [675, 354] width 983 height 118
type input "-1"
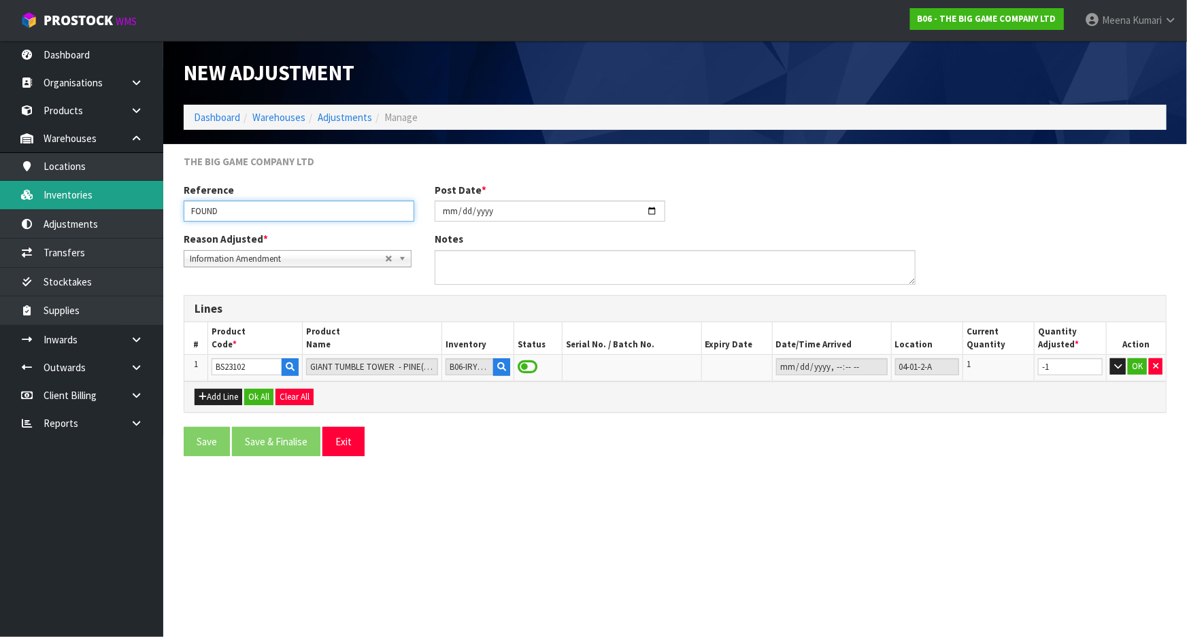
drag, startPoint x: 267, startPoint y: 215, endPoint x: 80, endPoint y: 202, distance: 187.5
click at [80, 202] on body "Toggle navigation ProStock WMS B06 - THE BIG GAME COMPANY LTD Meena Kumari Logo…" at bounding box center [593, 318] width 1187 height 637
type input "STOCKTAKE ADJUSTMENT"
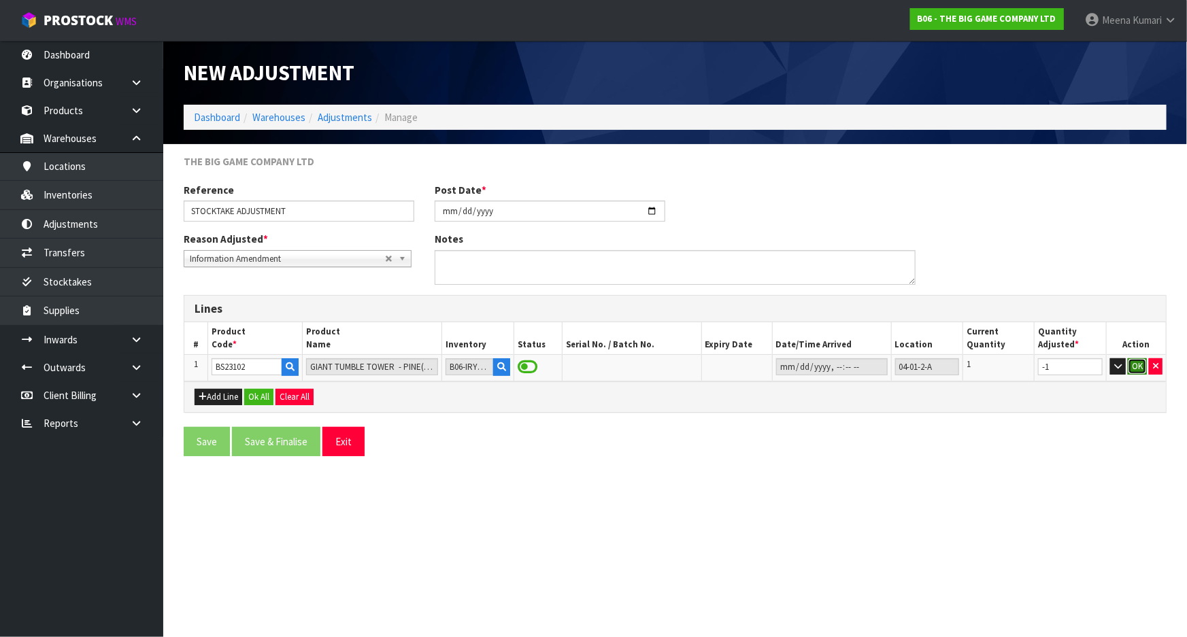
click at [1138, 365] on button "OK" at bounding box center [1137, 366] width 19 height 16
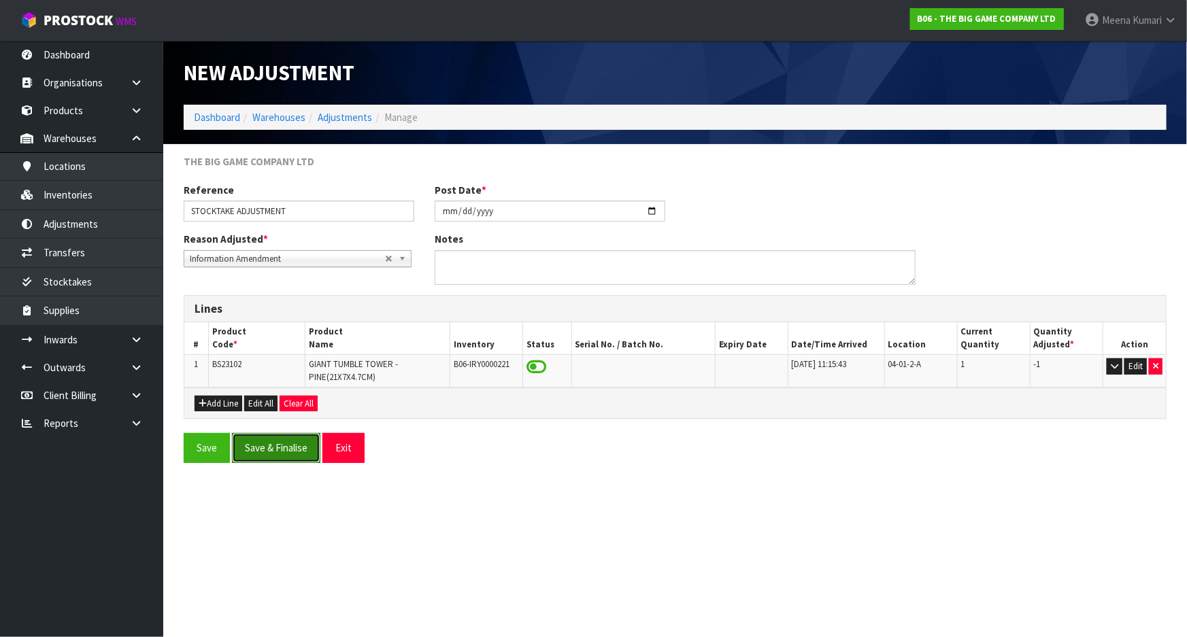
click at [265, 447] on button "Save & Finalise" at bounding box center [276, 447] width 88 height 29
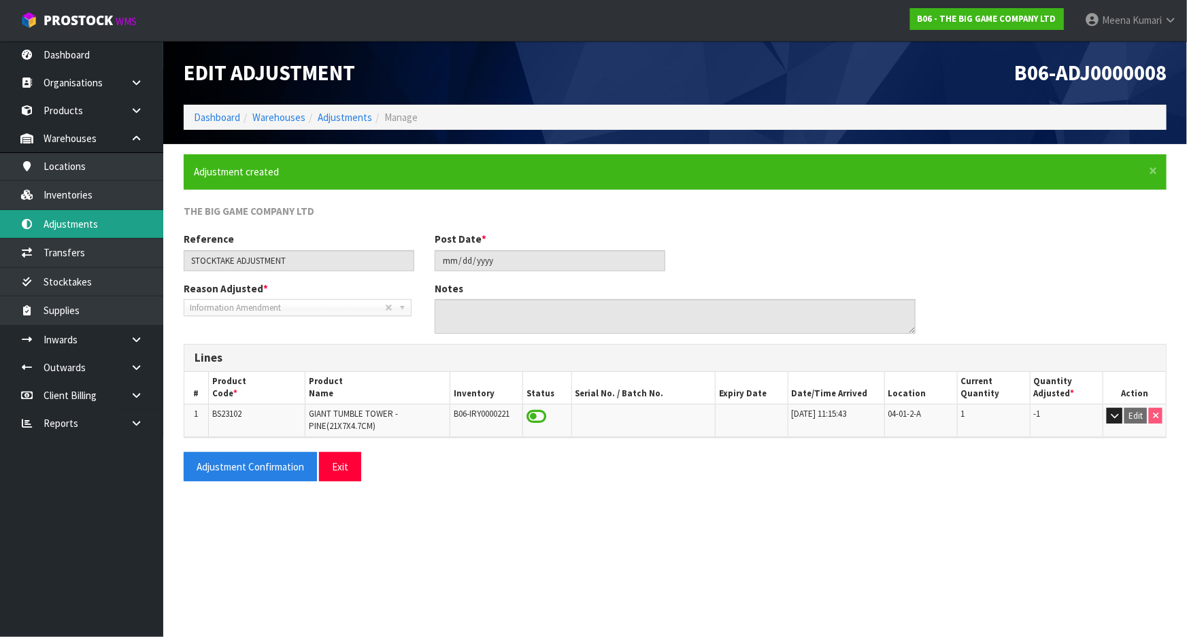
click at [132, 222] on link "Adjustments" at bounding box center [81, 224] width 163 height 28
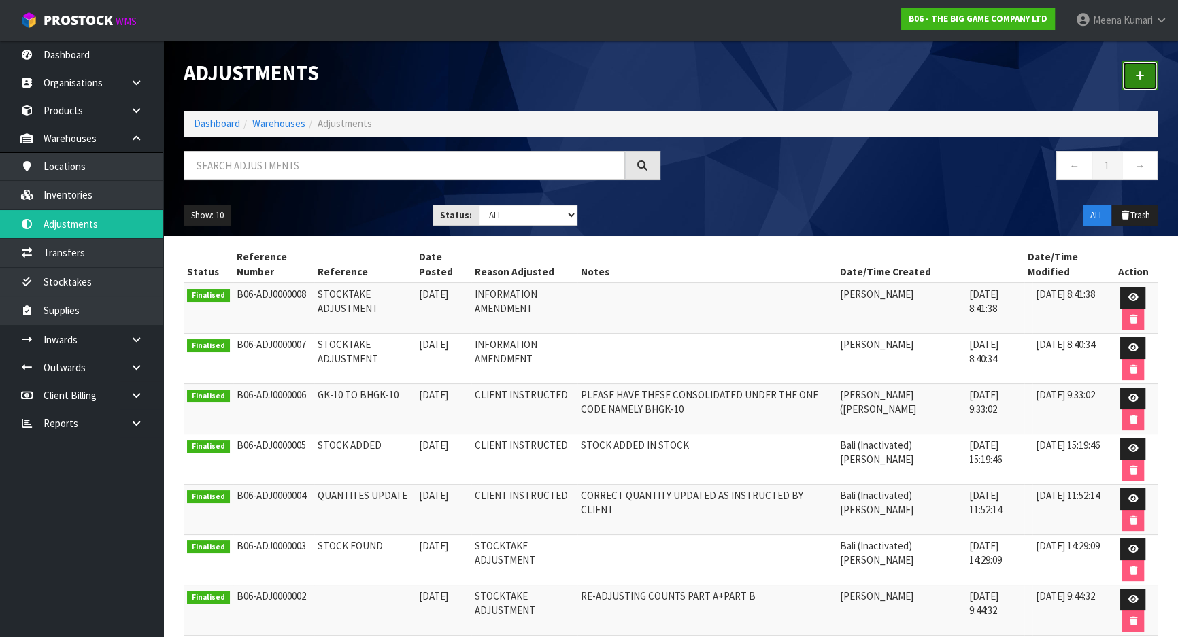
click at [1147, 74] on link at bounding box center [1139, 75] width 35 height 29
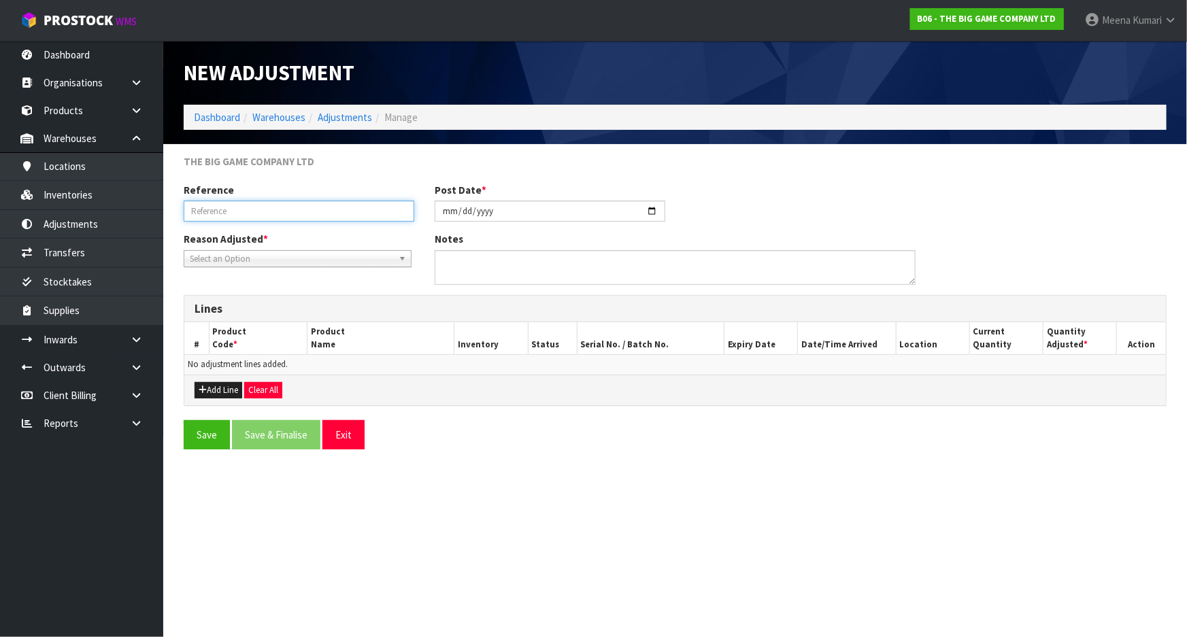
click at [297, 212] on input "text" at bounding box center [299, 211] width 231 height 21
click at [278, 211] on input "STOCKTAKE ADJUSMNET" at bounding box center [299, 211] width 231 height 21
type input "STOCKTAKE ADJUSMENT"
click at [285, 259] on span "Select an Option" at bounding box center [291, 259] width 203 height 16
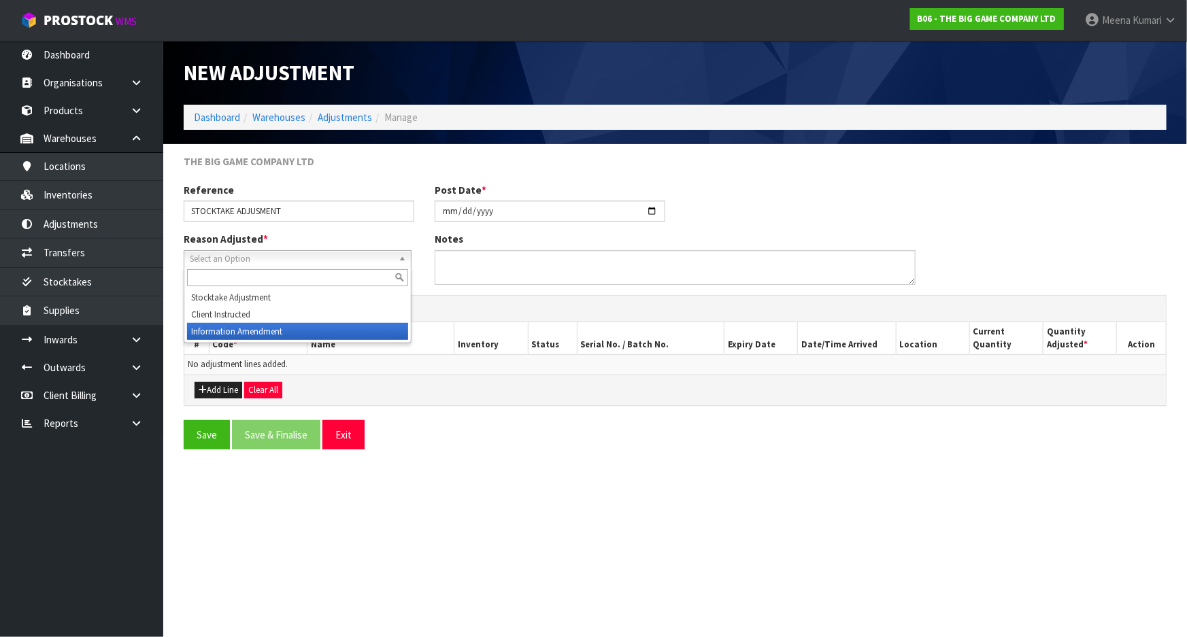
click at [290, 328] on li "Information Amendment" at bounding box center [297, 331] width 221 height 17
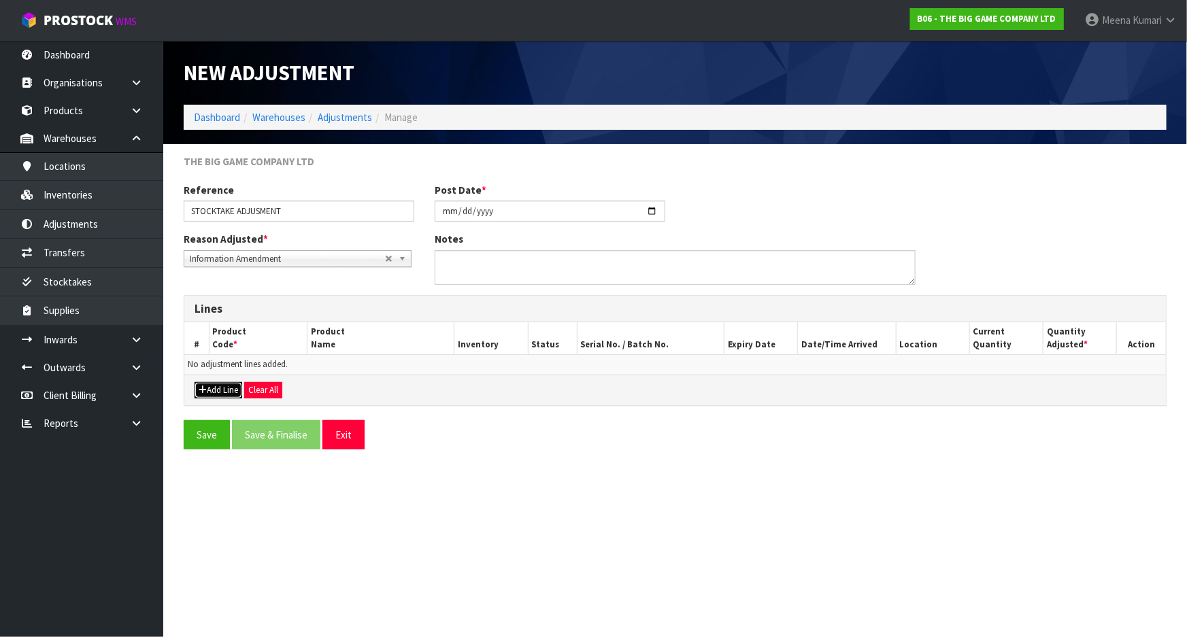
click at [212, 389] on button "Add Line" at bounding box center [219, 390] width 48 height 16
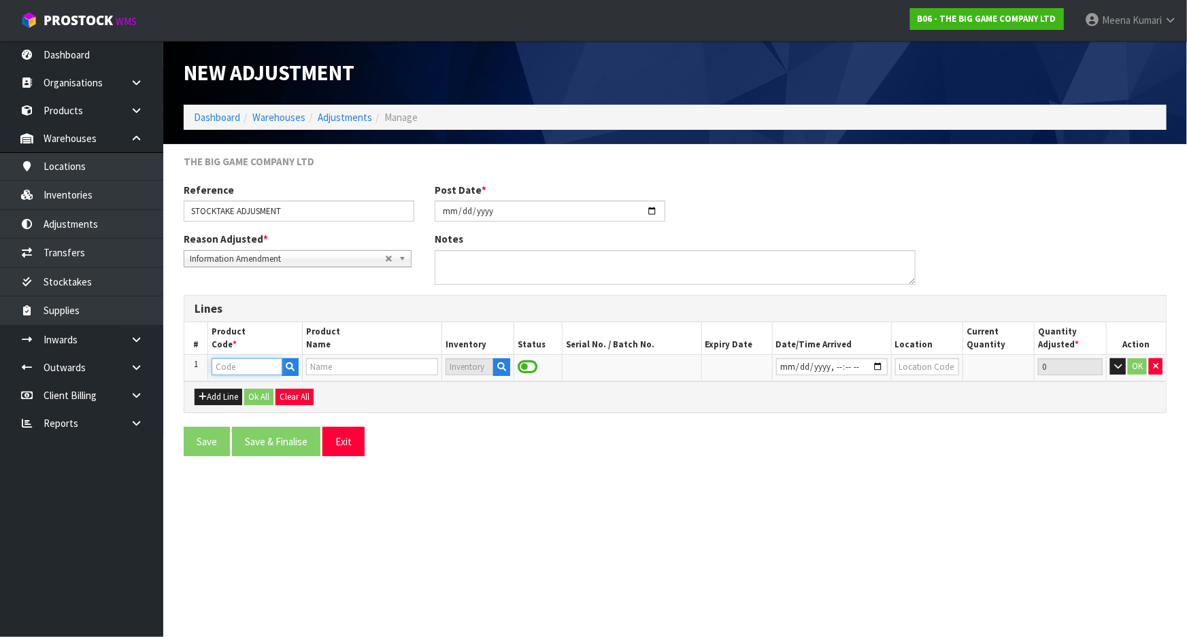
click at [225, 372] on input "text" at bounding box center [247, 366] width 71 height 17
paste input "BS26101"
type input "BS26101"
type input "GIANT CHESS BAGS (110X48X48CM)"
type input "BS26101"
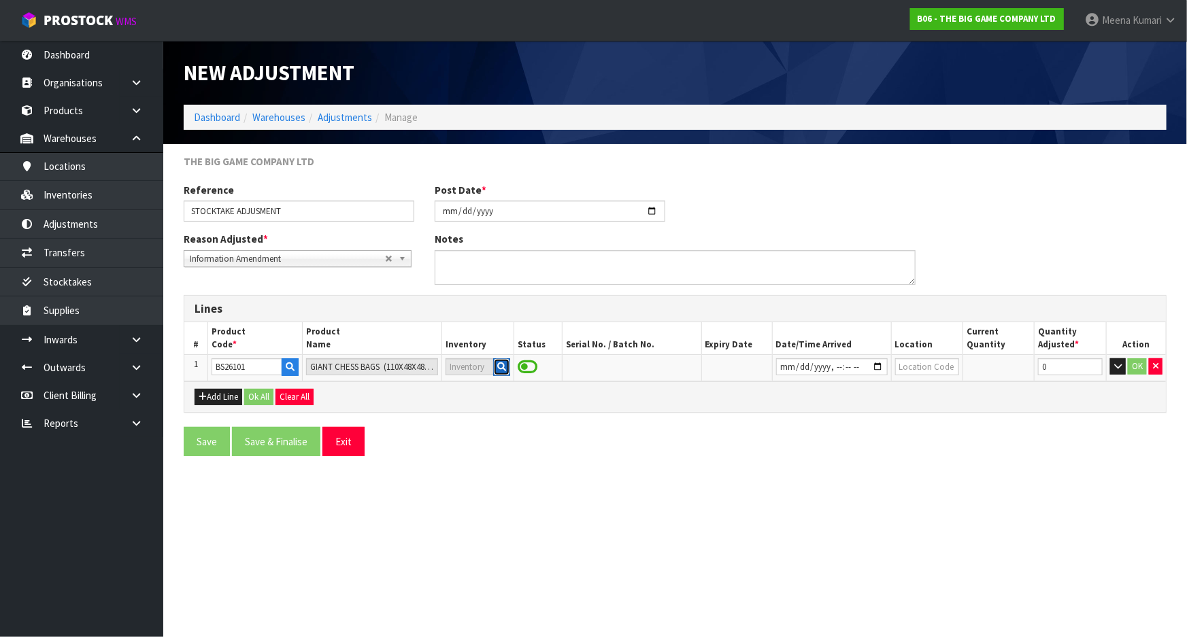
click at [507, 368] on button "button" at bounding box center [501, 367] width 17 height 18
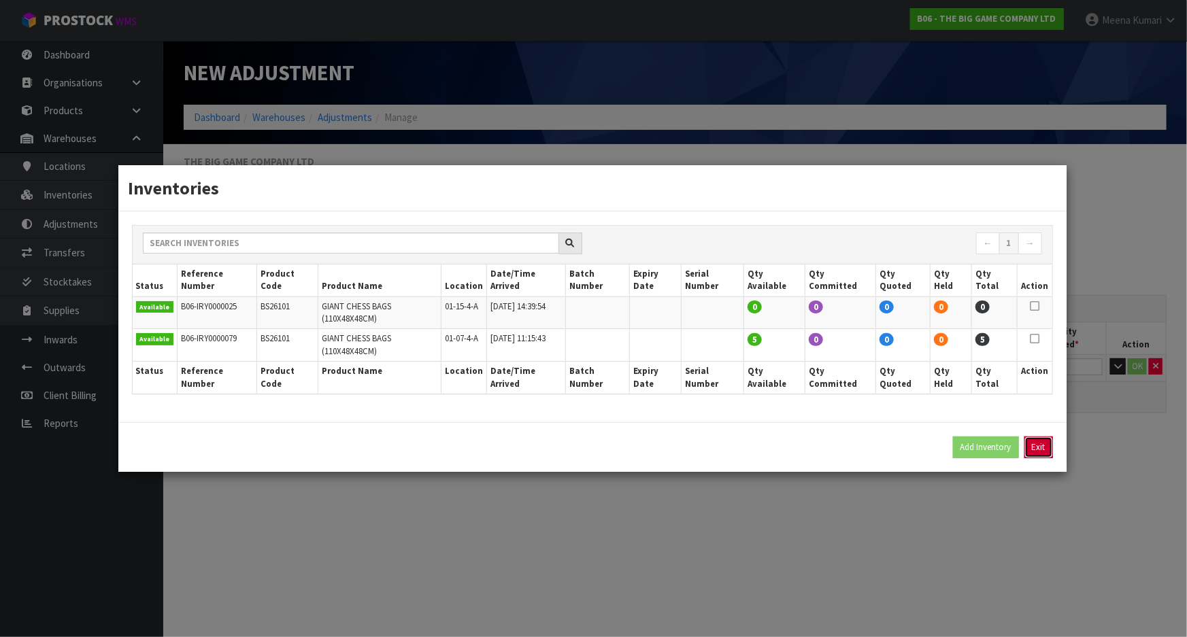
click at [1048, 437] on button "Exit" at bounding box center [1038, 448] width 29 height 22
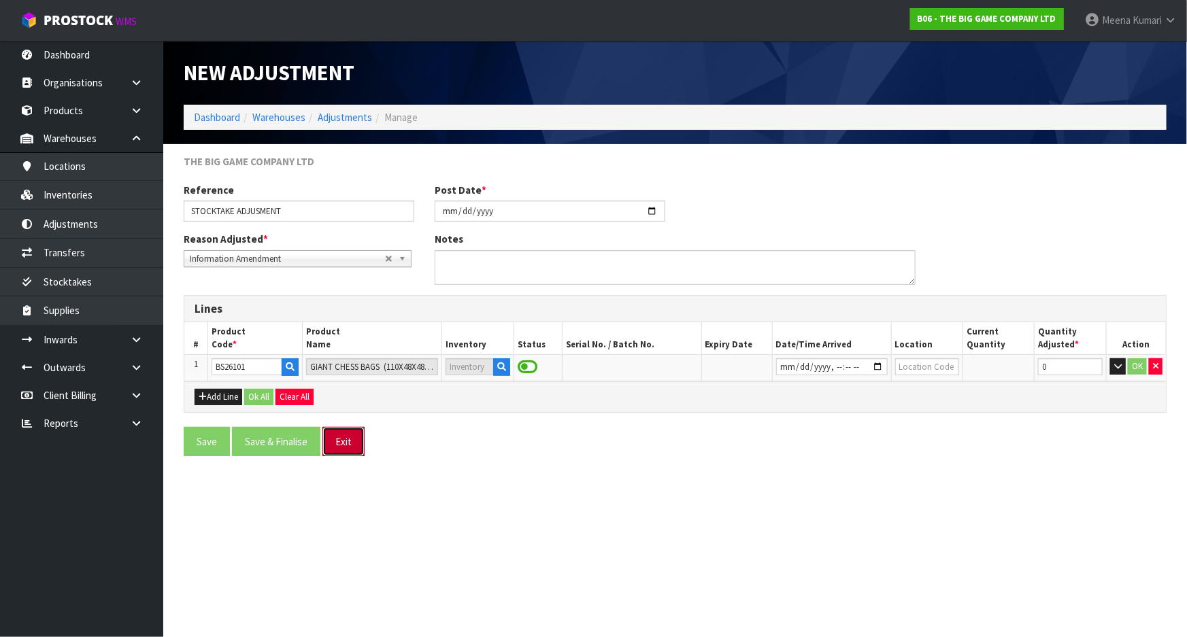
click at [340, 435] on button "Exit" at bounding box center [343, 441] width 42 height 29
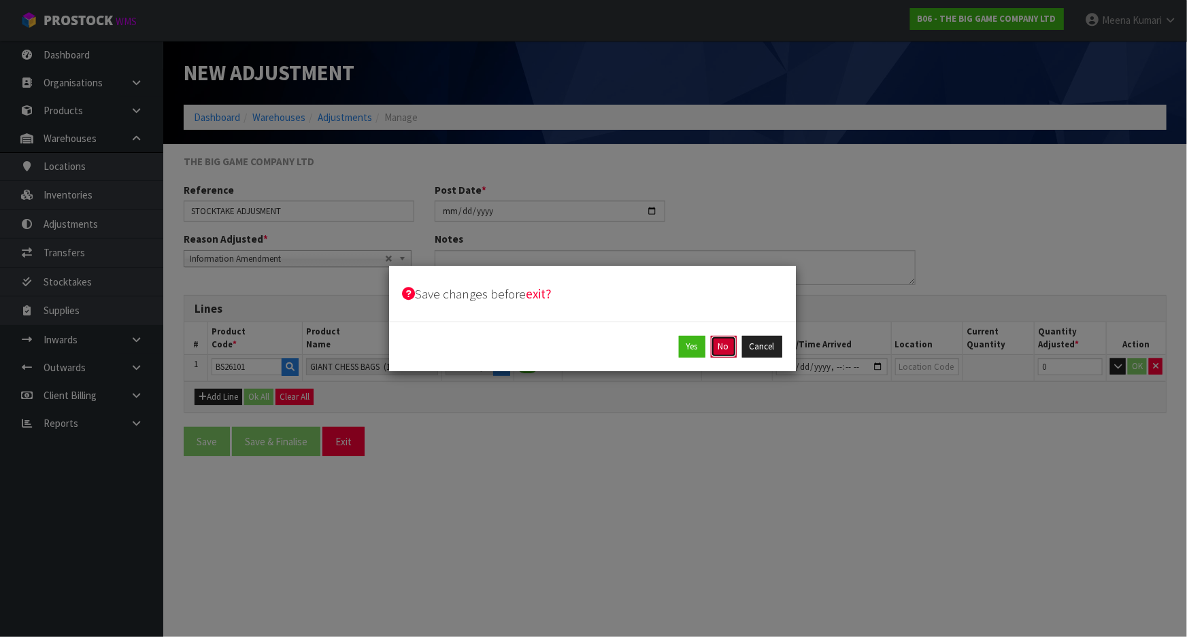
click at [730, 356] on button "No" at bounding box center [724, 347] width 26 height 22
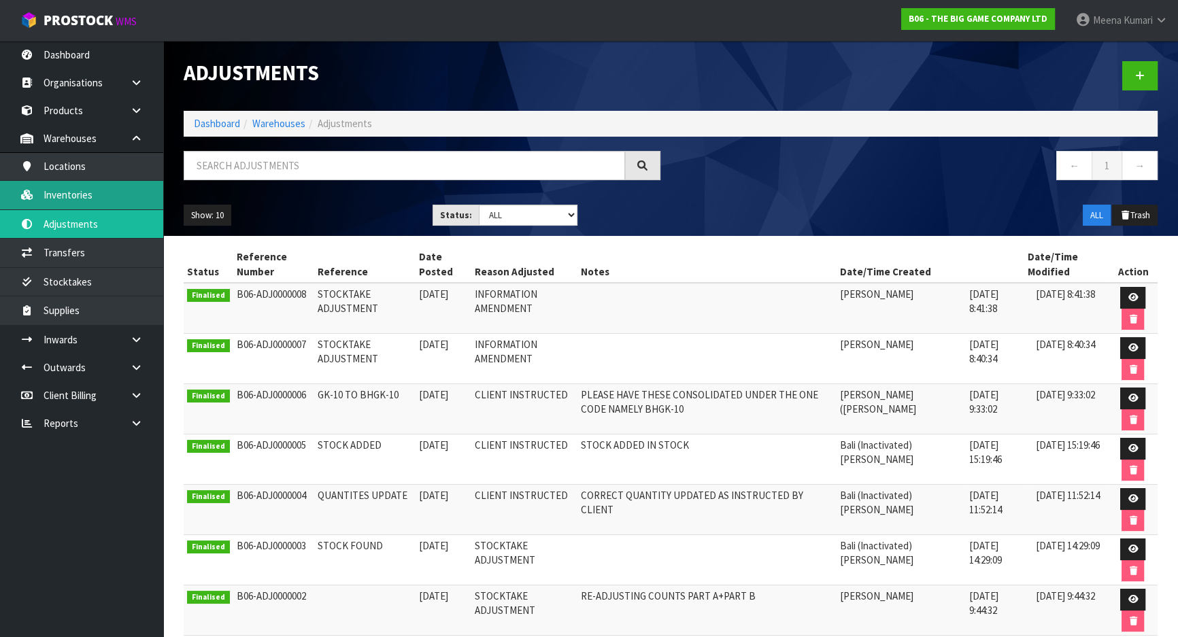
click at [114, 204] on link "Inventories" at bounding box center [81, 195] width 163 height 28
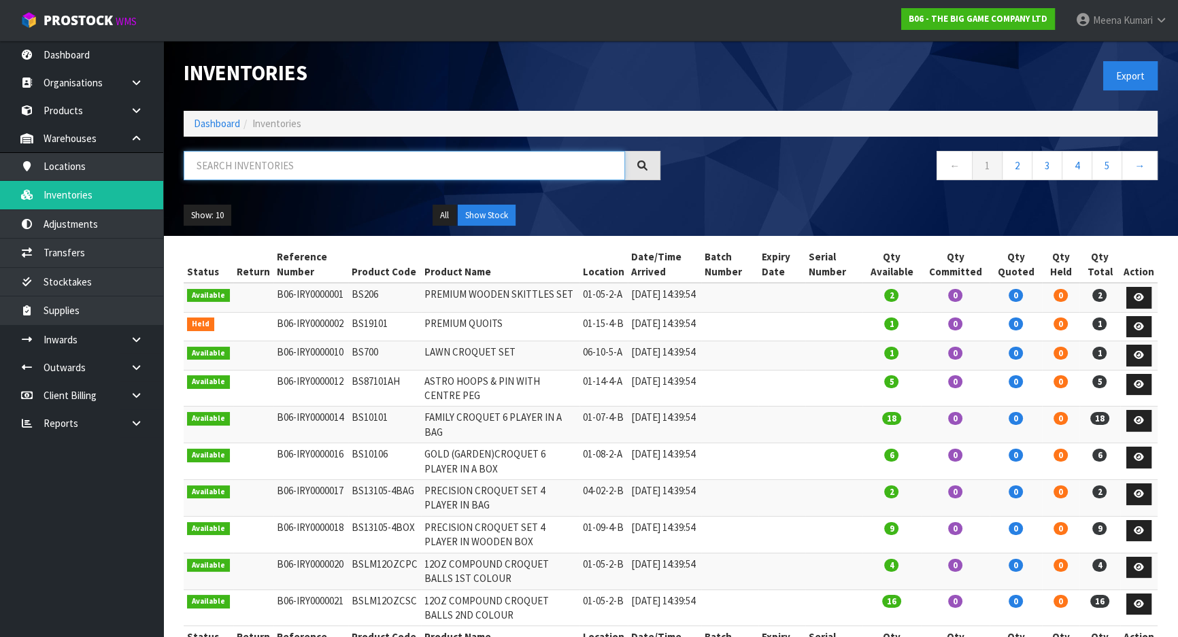
click at [241, 170] on input "text" at bounding box center [404, 165] width 441 height 29
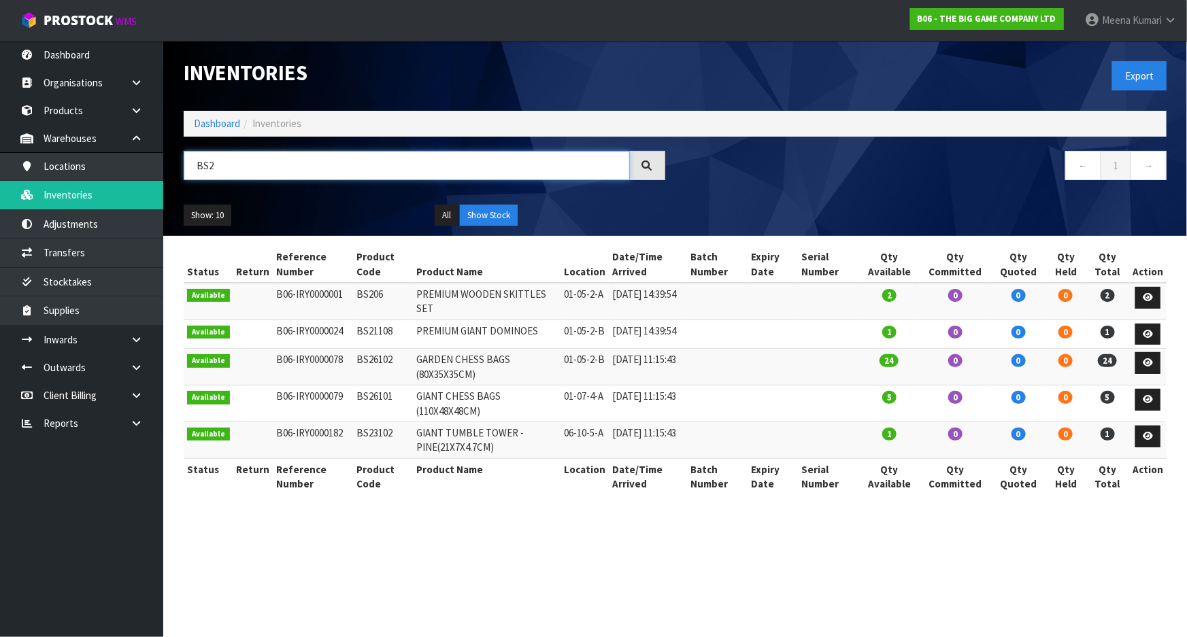
type input "BS2"
click at [212, 129] on link "Dashboard" at bounding box center [217, 123] width 46 height 13
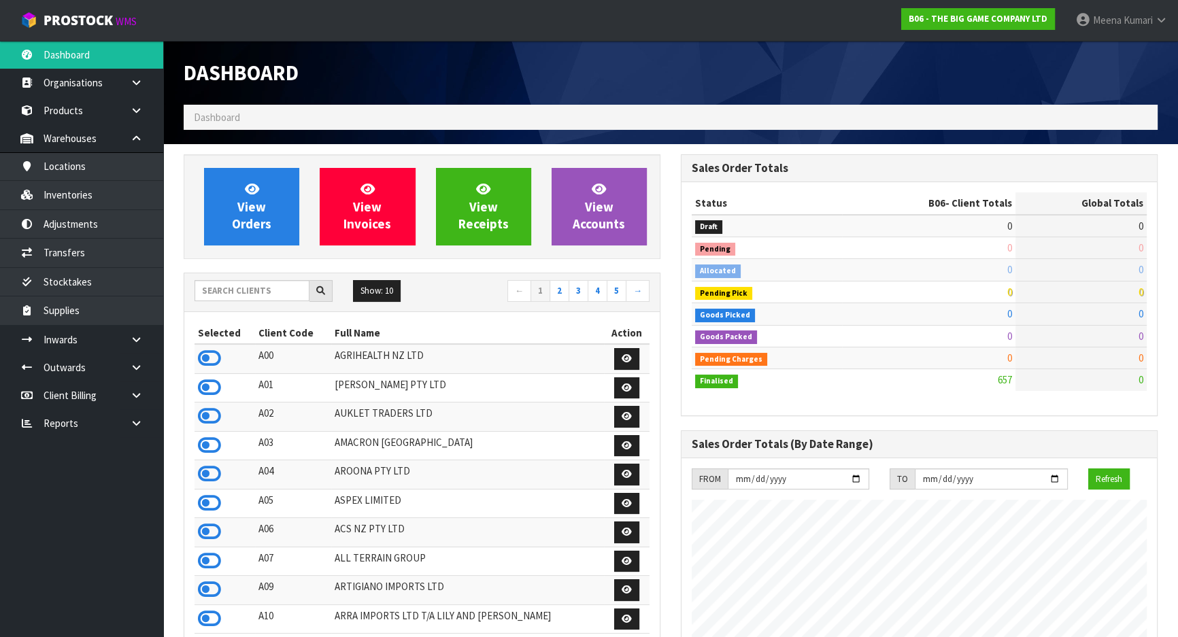
scroll to position [977, 497]
click at [265, 287] on input "text" at bounding box center [252, 290] width 115 height 21
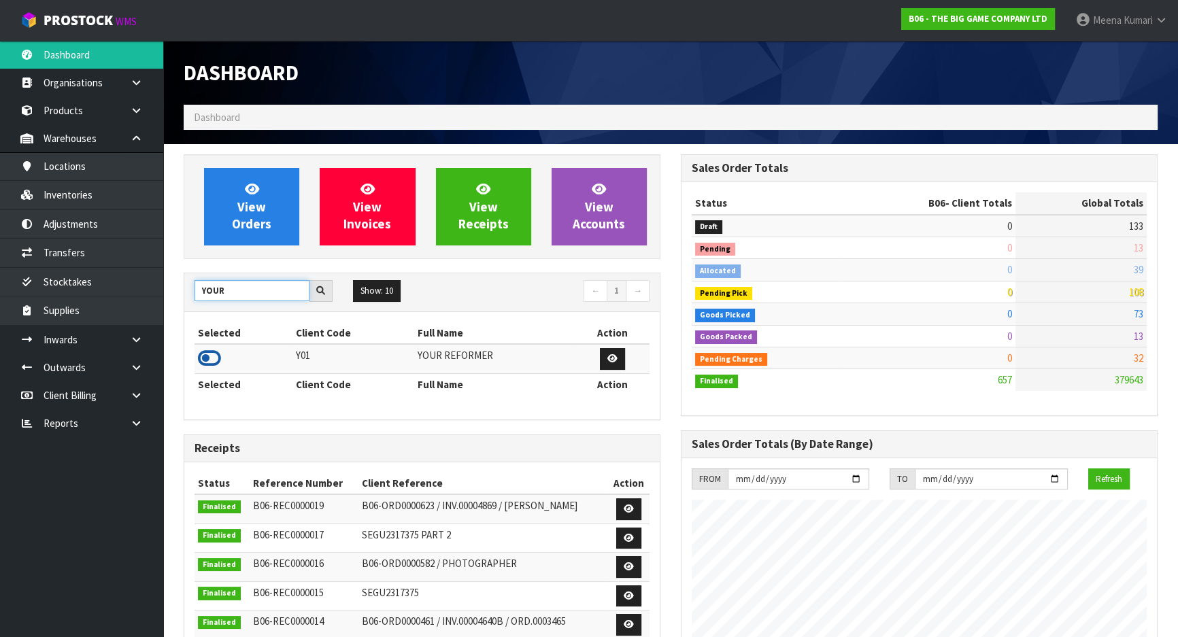
type input "YOUR"
click at [213, 361] on icon at bounding box center [209, 358] width 23 height 20
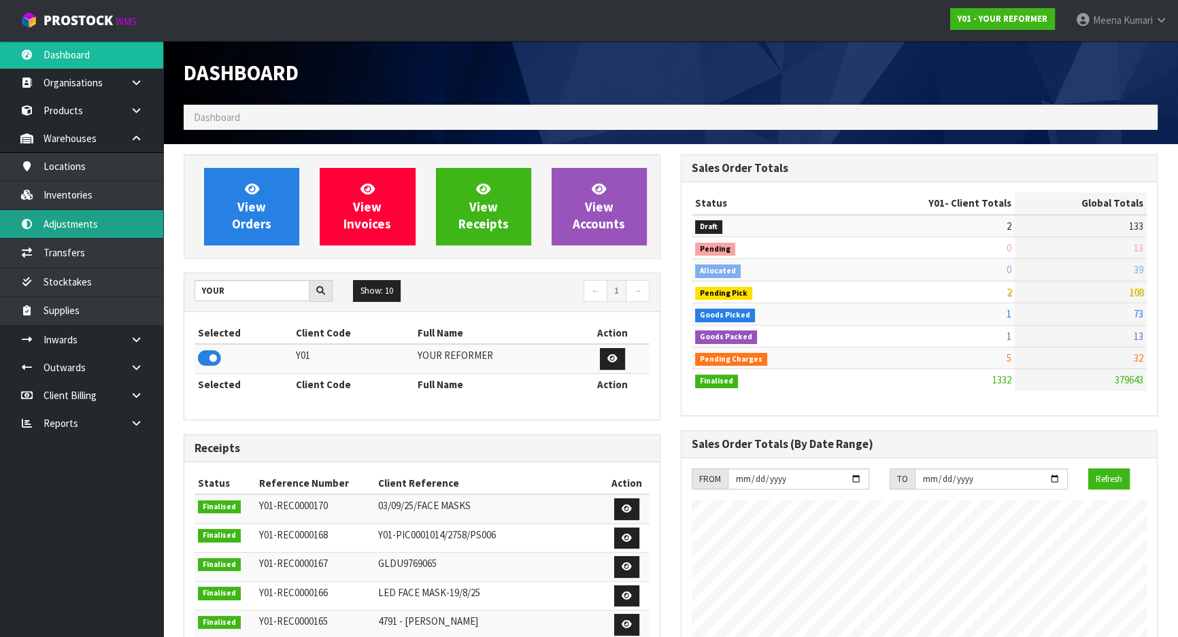
scroll to position [1029, 497]
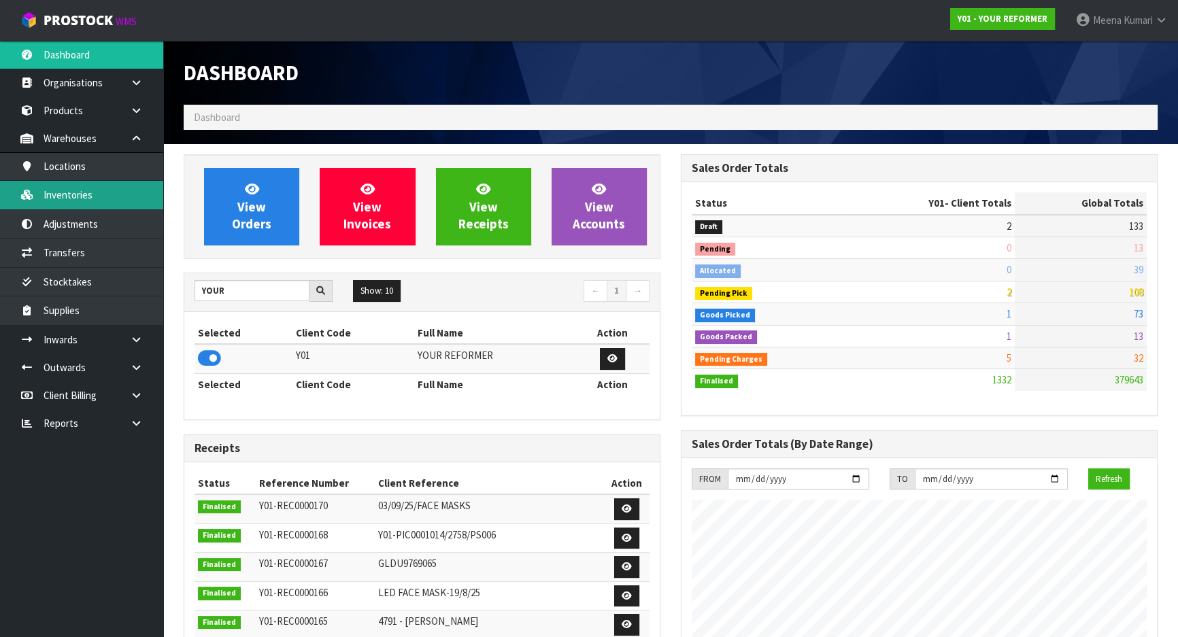
click at [88, 195] on link "Inventories" at bounding box center [81, 195] width 163 height 28
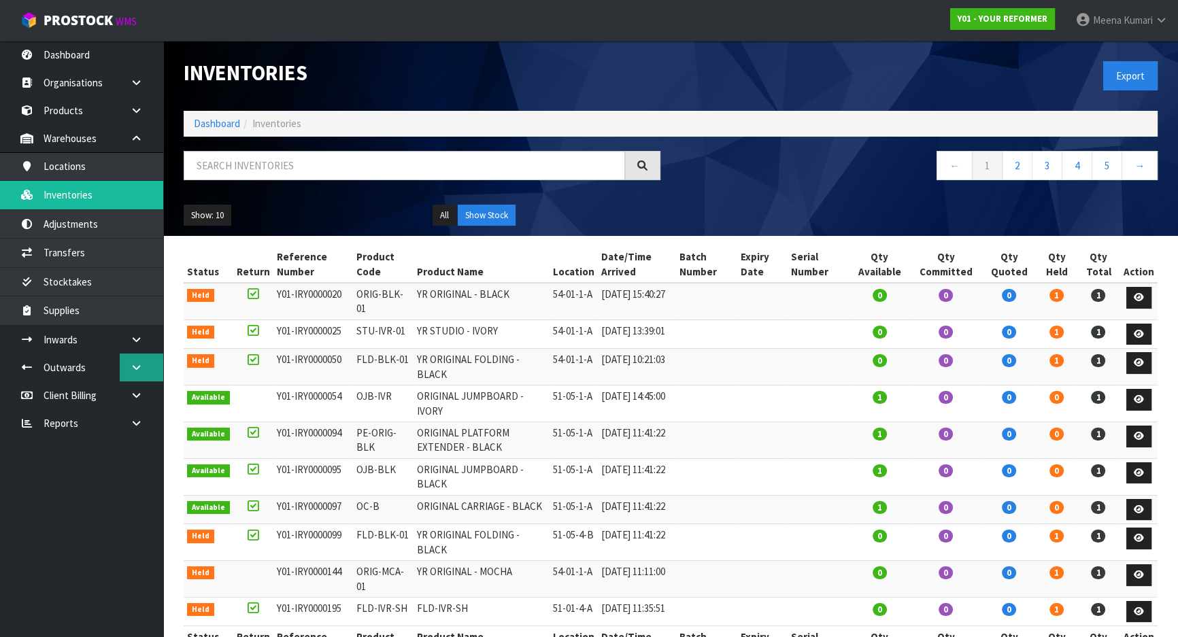
click at [134, 360] on link at bounding box center [142, 368] width 44 height 28
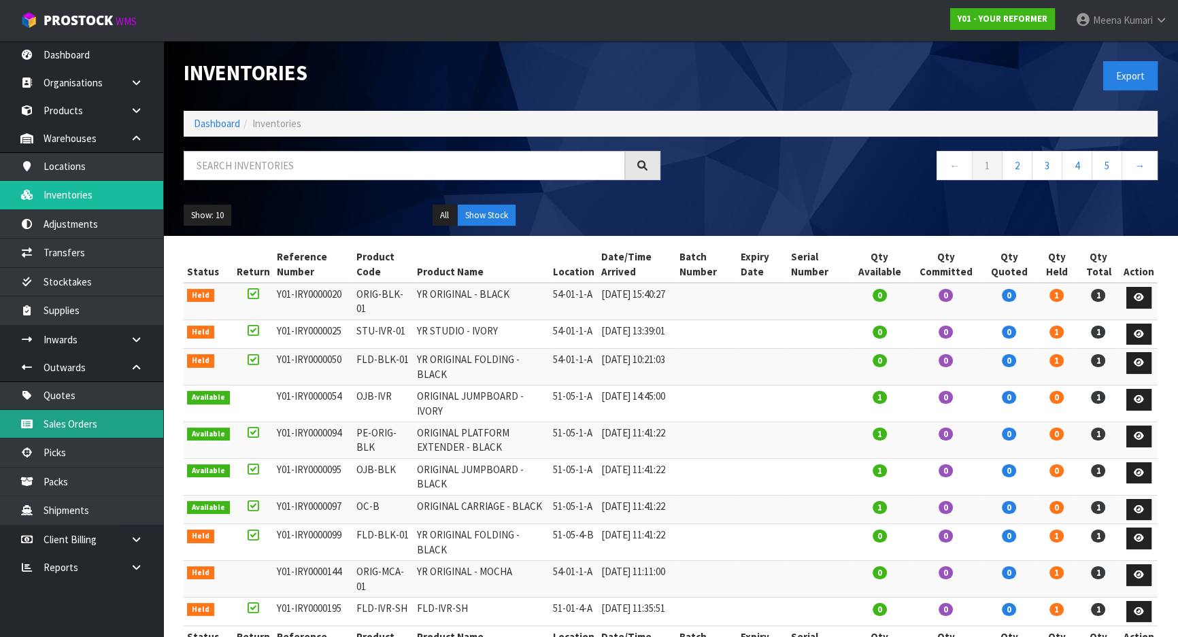
click at [131, 410] on link "Sales Orders" at bounding box center [81, 424] width 163 height 28
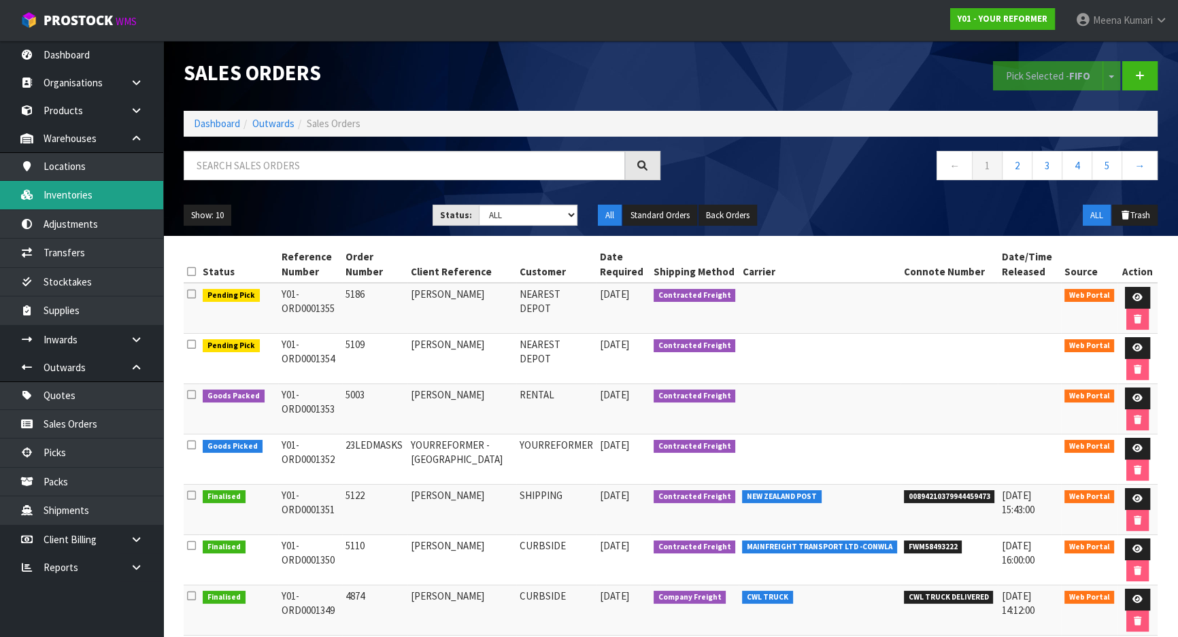
click at [110, 202] on link "Inventories" at bounding box center [81, 195] width 163 height 28
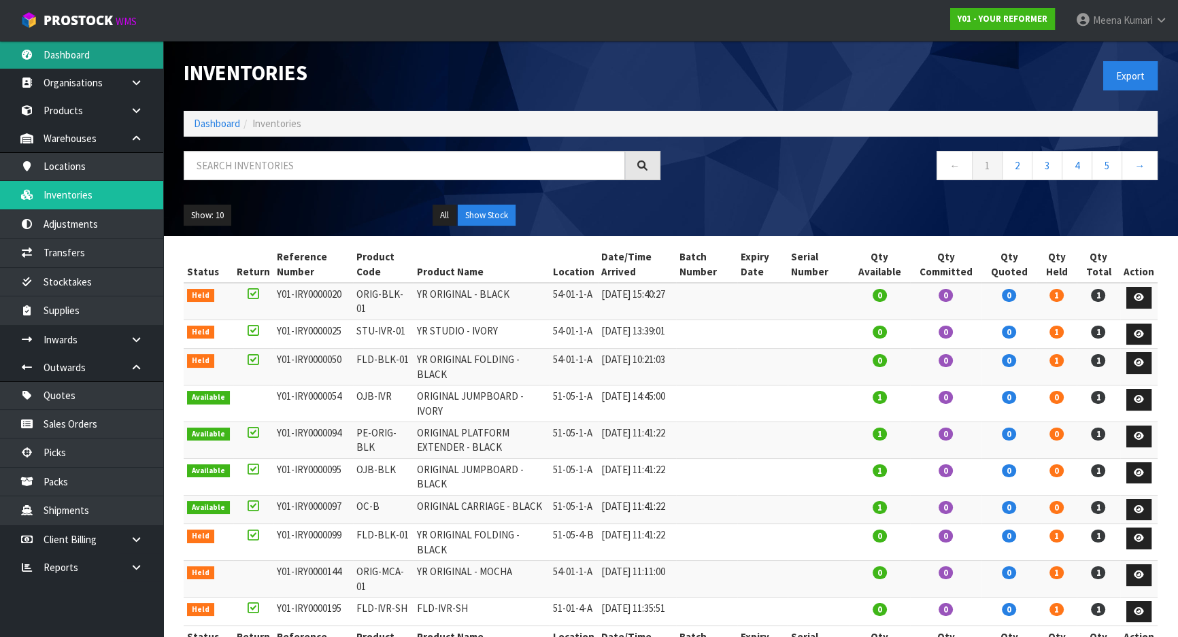
click at [105, 60] on link "Dashboard" at bounding box center [81, 55] width 163 height 28
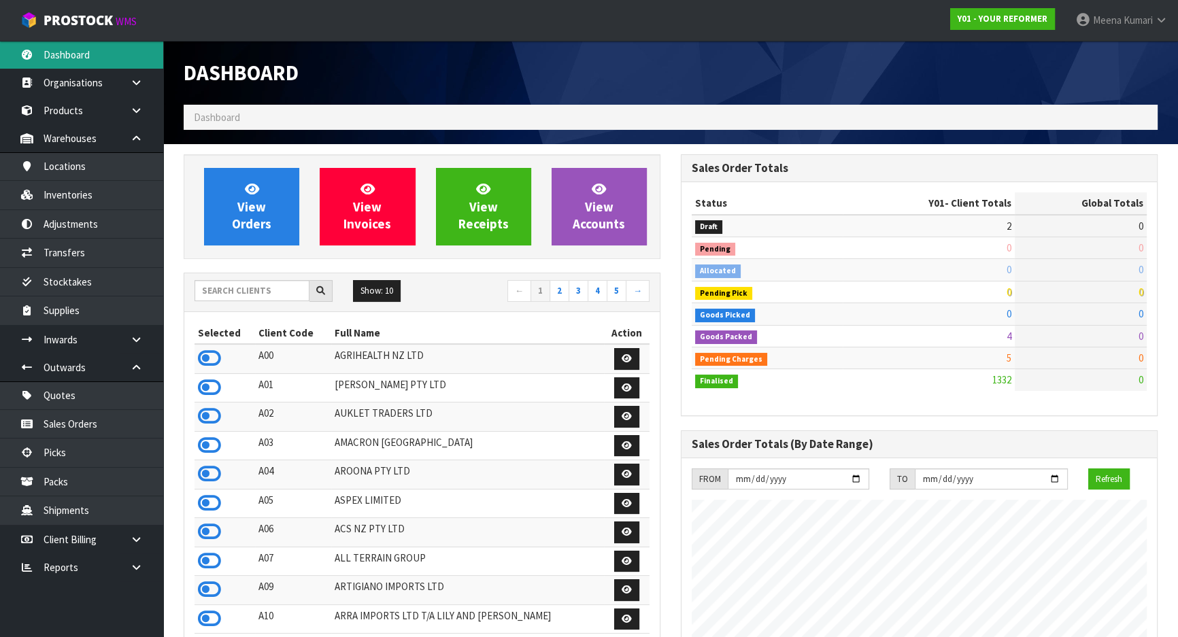
scroll to position [1029, 497]
click at [267, 292] on input "text" at bounding box center [252, 290] width 115 height 21
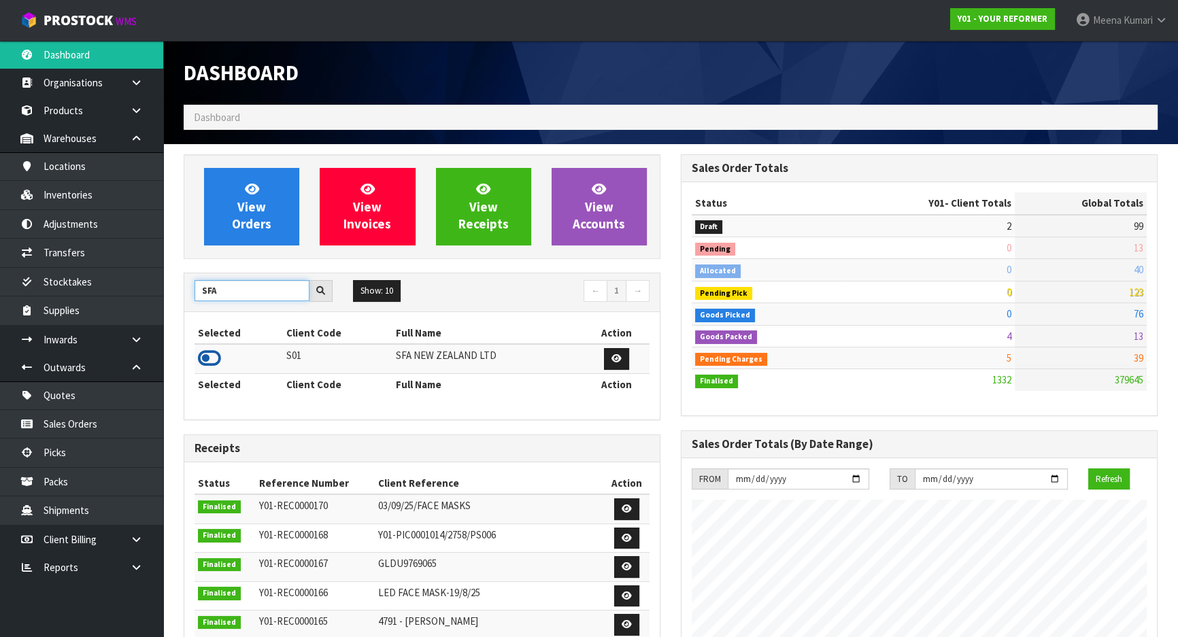
type input "SFA"
click at [214, 358] on icon at bounding box center [209, 358] width 23 height 20
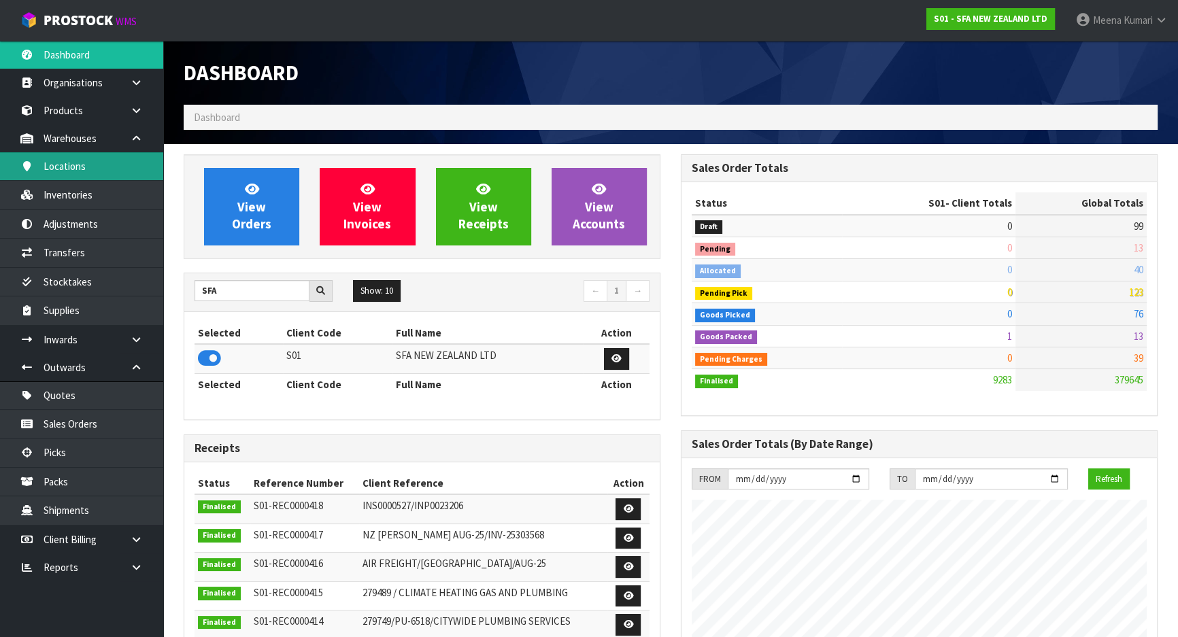
click at [103, 176] on link "Locations" at bounding box center [81, 166] width 163 height 28
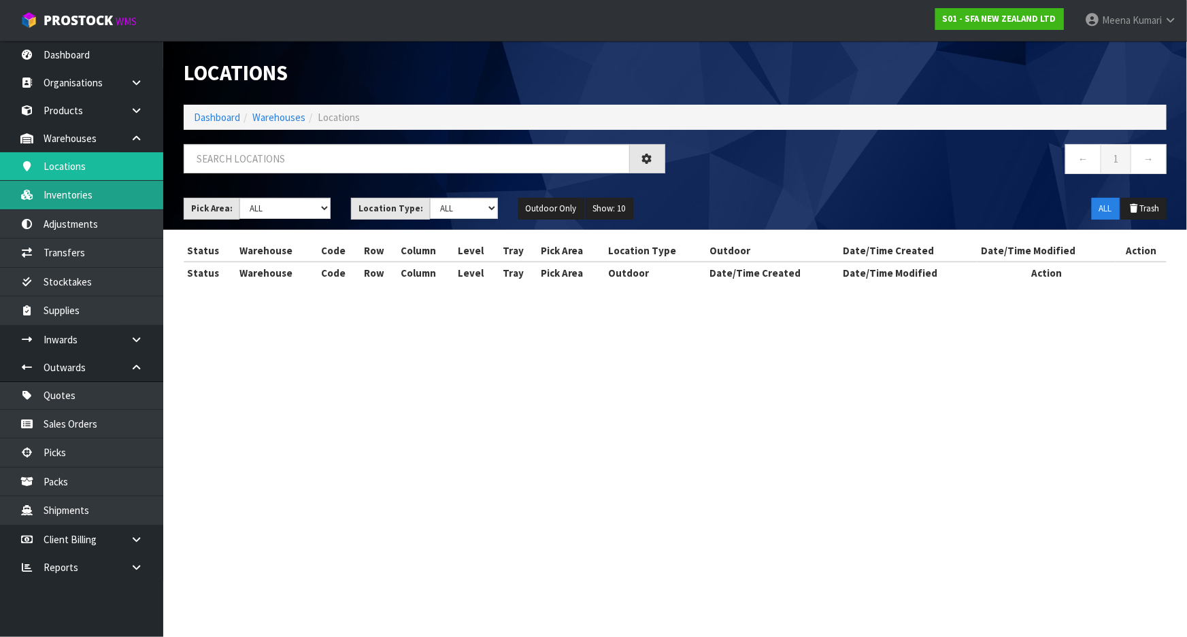
click at [106, 191] on div "Locations Dashboard Warehouses Locations ← 1 → Pick Area: Main Refurb Damaged P…" at bounding box center [593, 154] width 1187 height 309
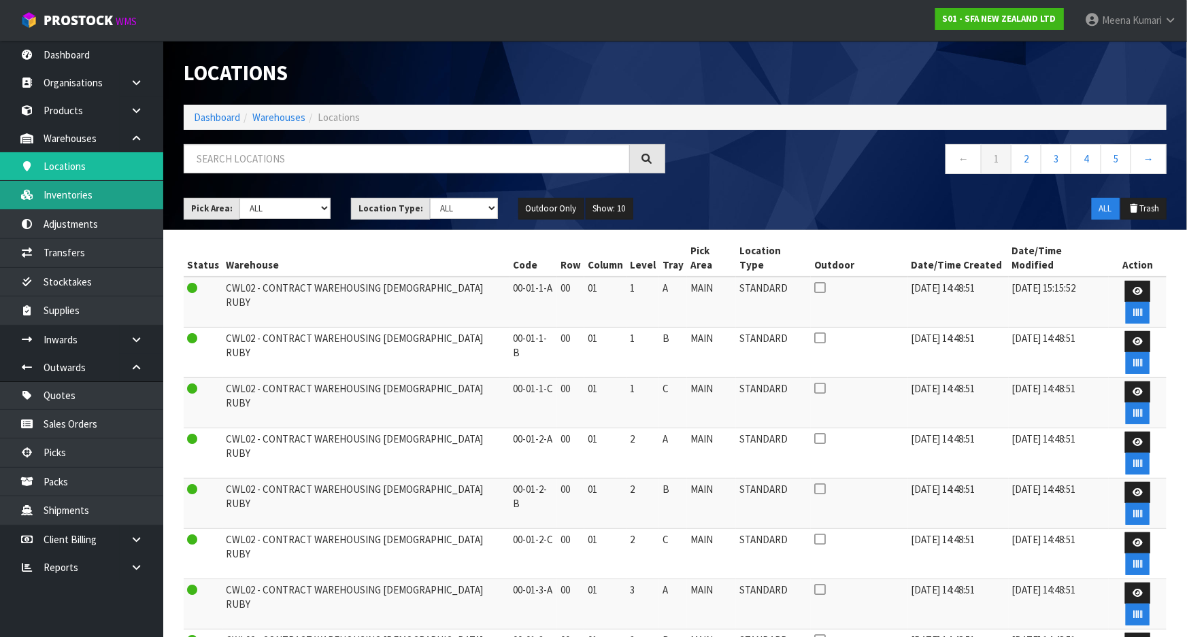
click at [135, 188] on link "Inventories" at bounding box center [81, 195] width 163 height 28
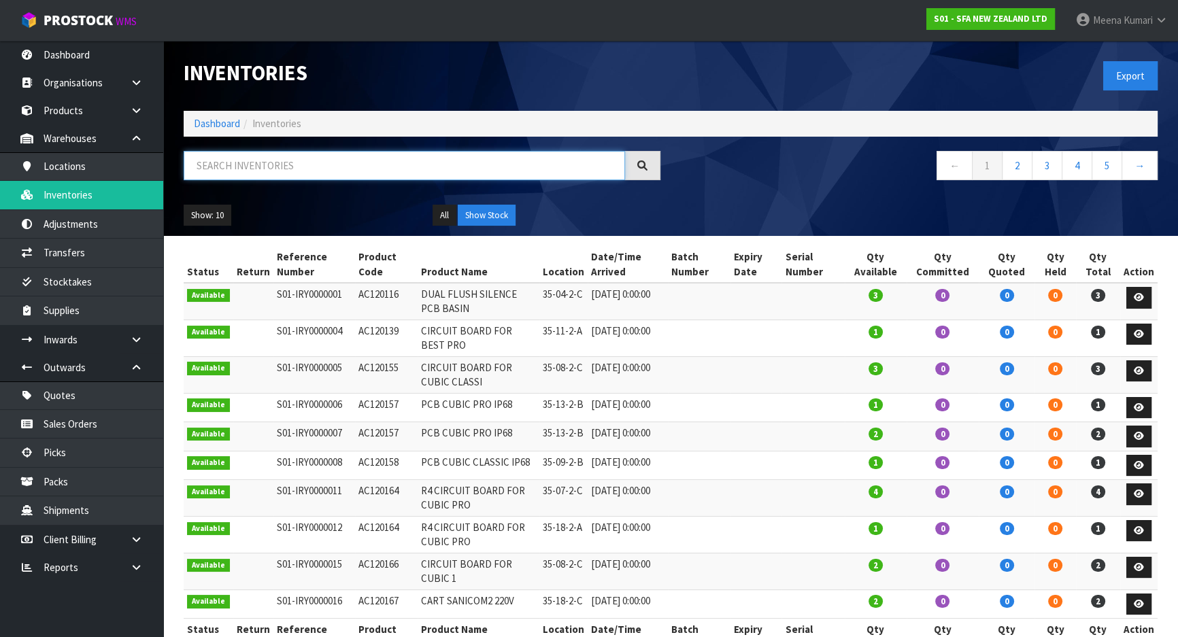
click at [224, 169] on input "text" at bounding box center [404, 165] width 441 height 29
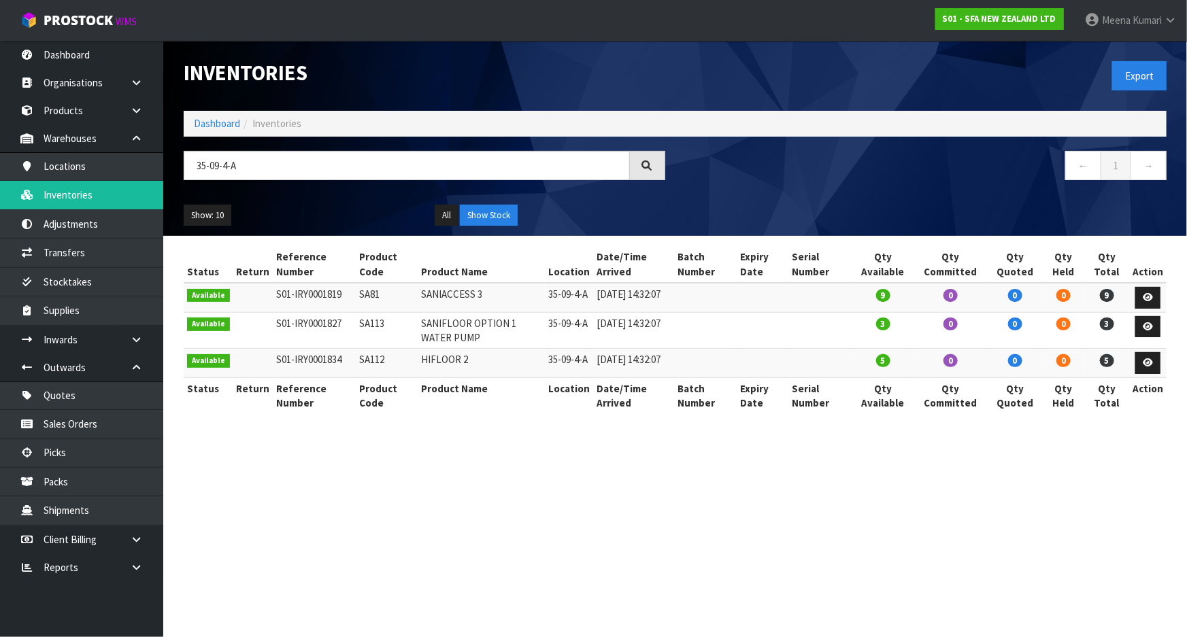
click at [367, 331] on td "SA113" at bounding box center [387, 330] width 62 height 37
copy td "SA113"
click at [265, 169] on input "35-09-4-A" at bounding box center [407, 165] width 446 height 29
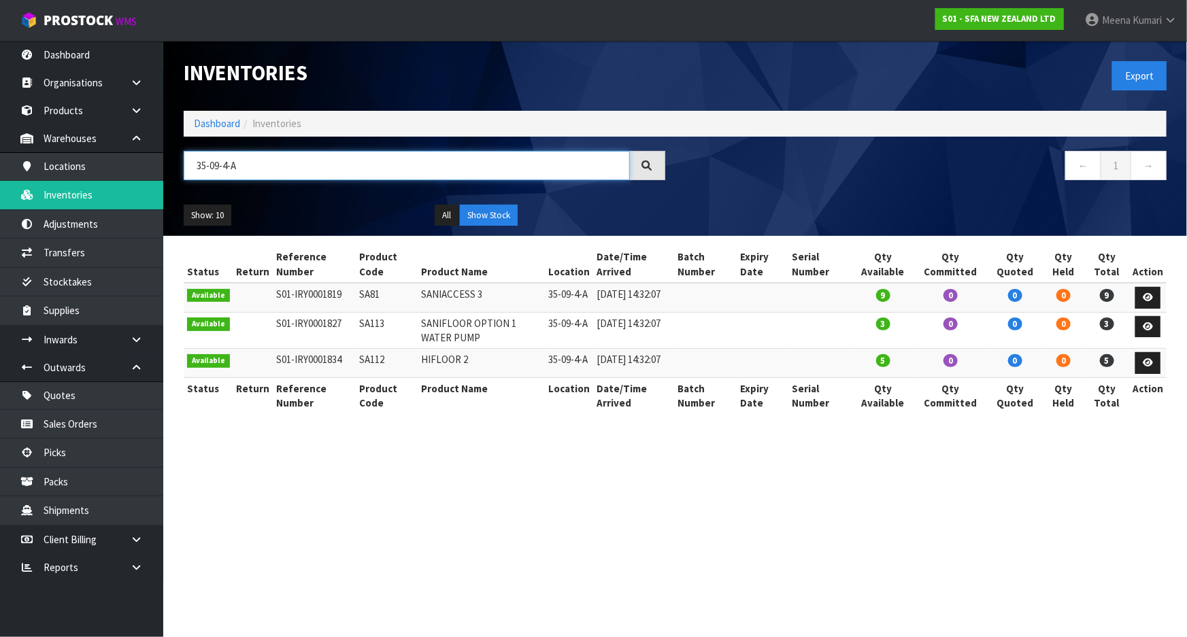
click at [265, 169] on input "35-09-4-A" at bounding box center [407, 165] width 446 height 29
paste input "SA113"
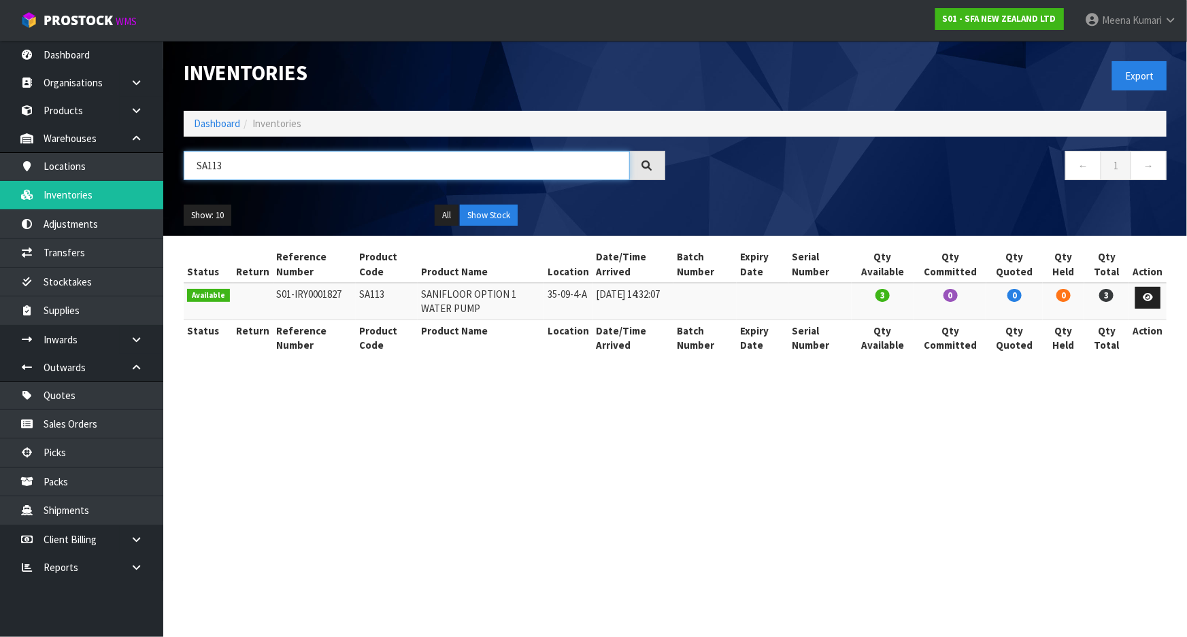
drag, startPoint x: 246, startPoint y: 157, endPoint x: 197, endPoint y: 165, distance: 48.9
click at [197, 165] on input "SA113" at bounding box center [407, 165] width 446 height 29
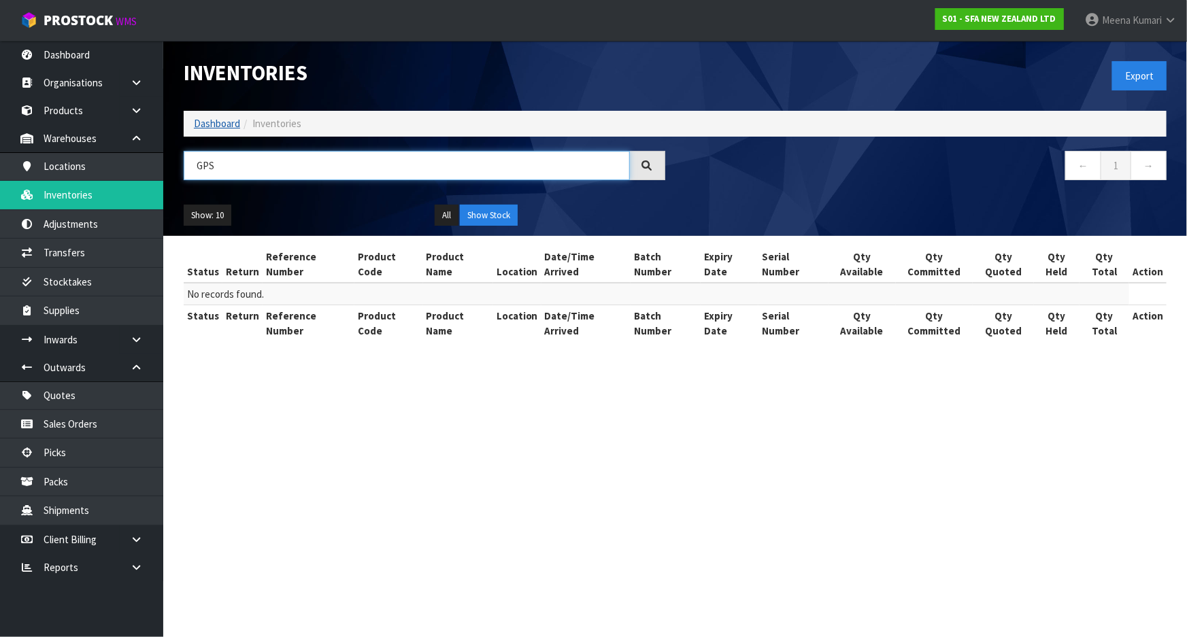
type input "GPS"
click at [221, 117] on link "Dashboard" at bounding box center [217, 123] width 46 height 13
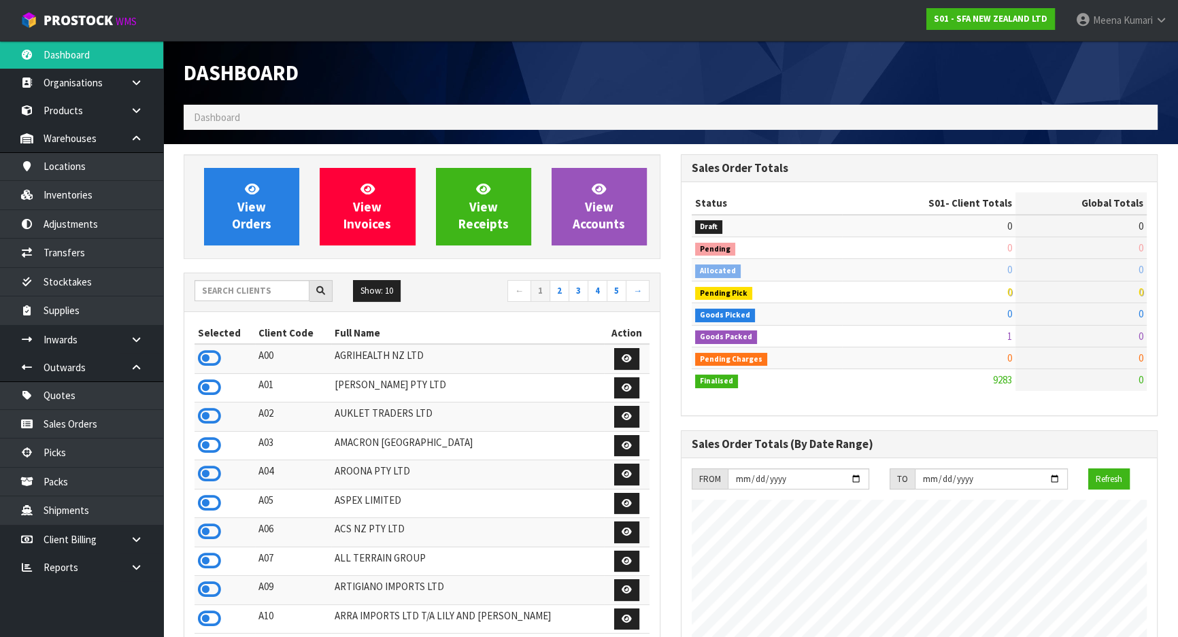
scroll to position [1029, 497]
click at [241, 286] on input "text" at bounding box center [252, 290] width 115 height 21
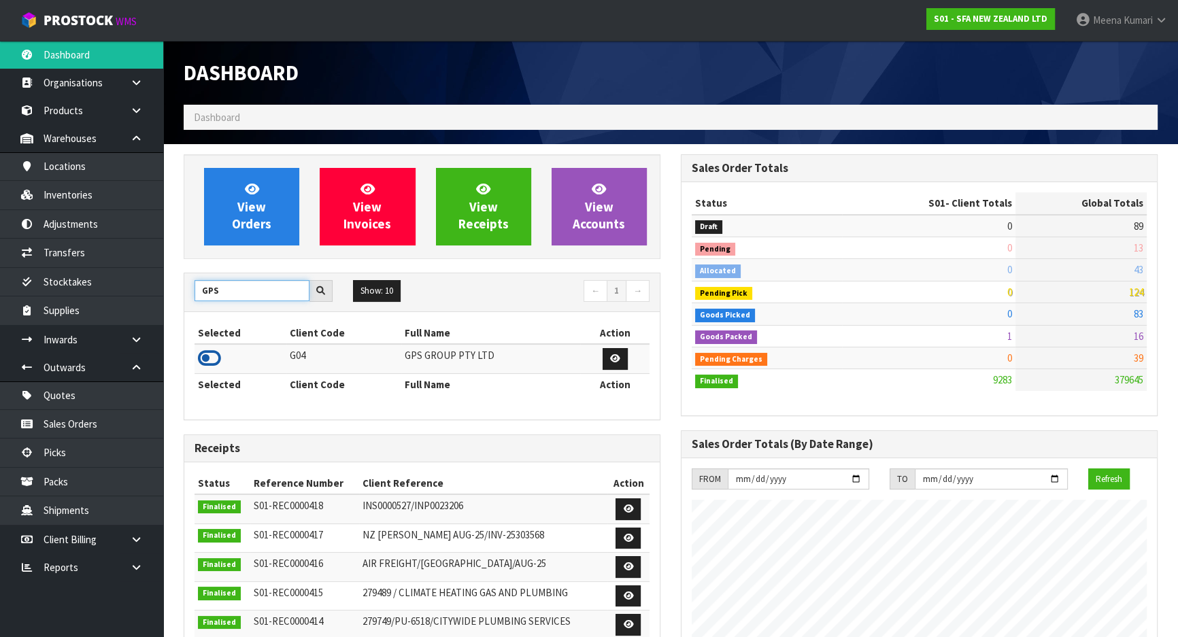
type input "GPS"
click at [208, 358] on icon at bounding box center [209, 358] width 23 height 20
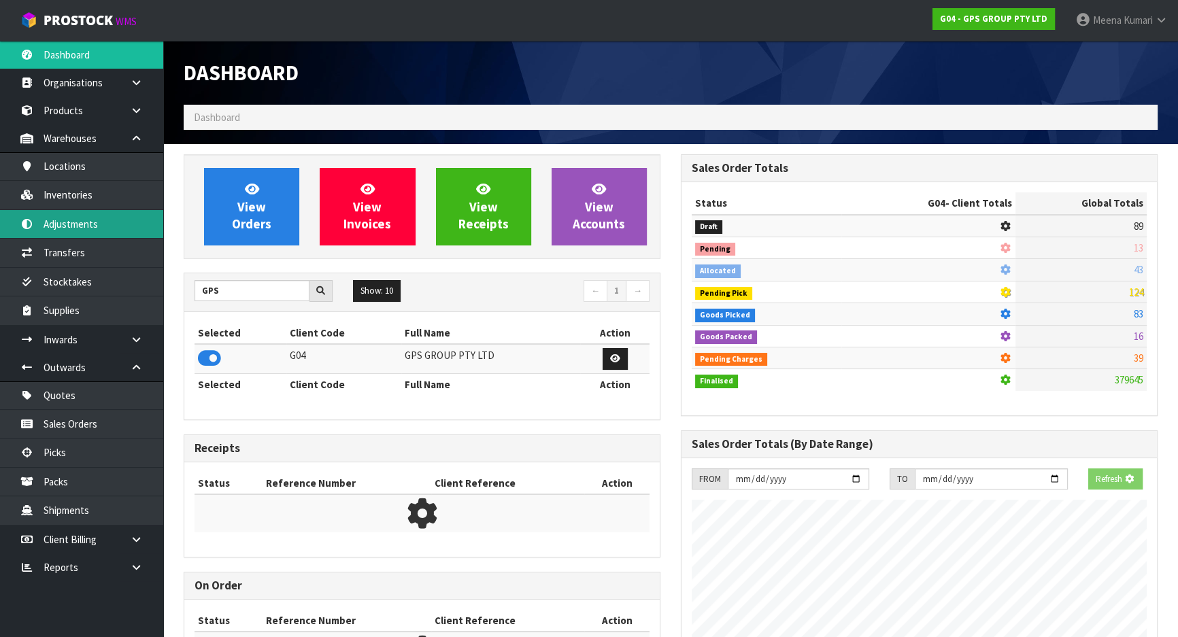
scroll to position [852, 497]
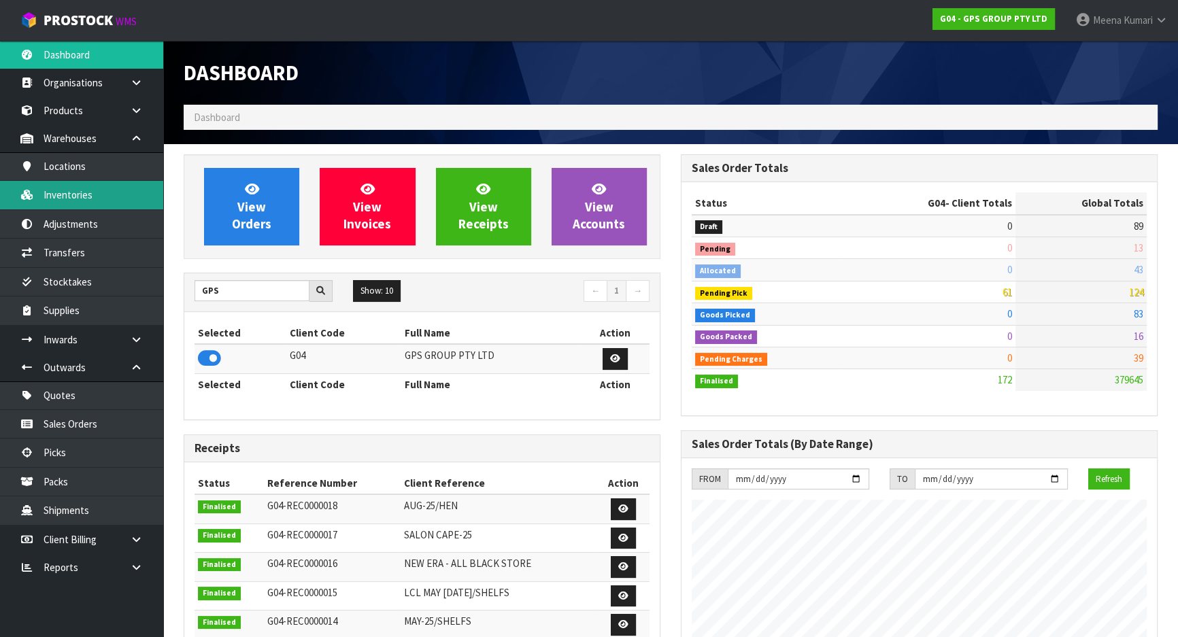
click at [116, 199] on link "Inventories" at bounding box center [81, 195] width 163 height 28
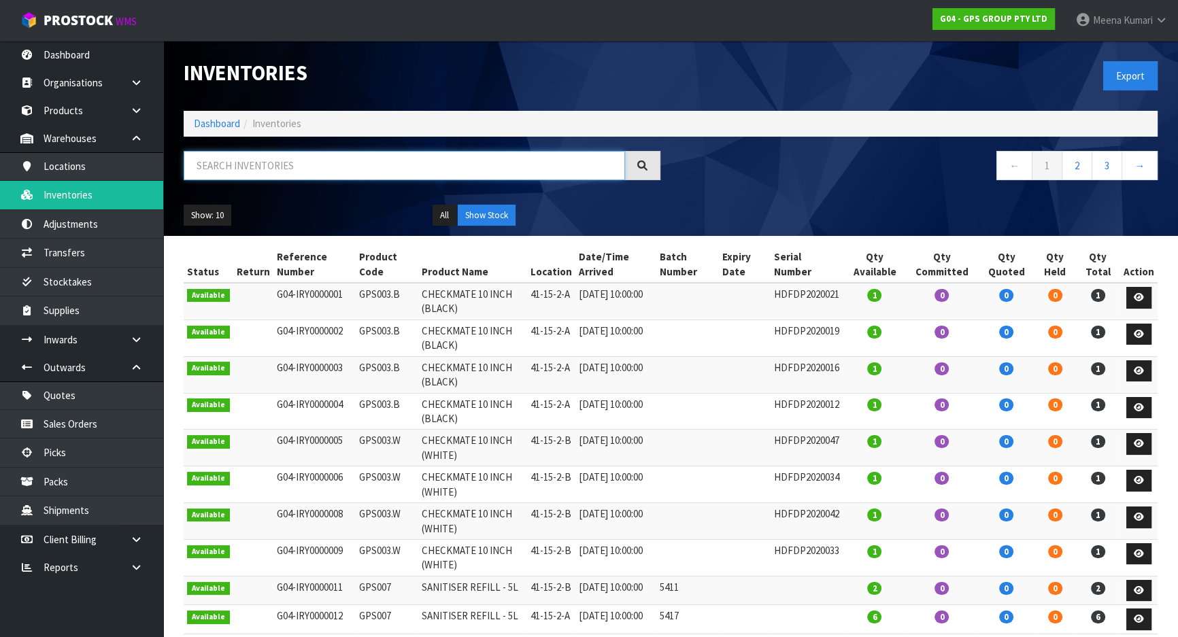
click at [275, 153] on input "text" at bounding box center [404, 165] width 441 height 29
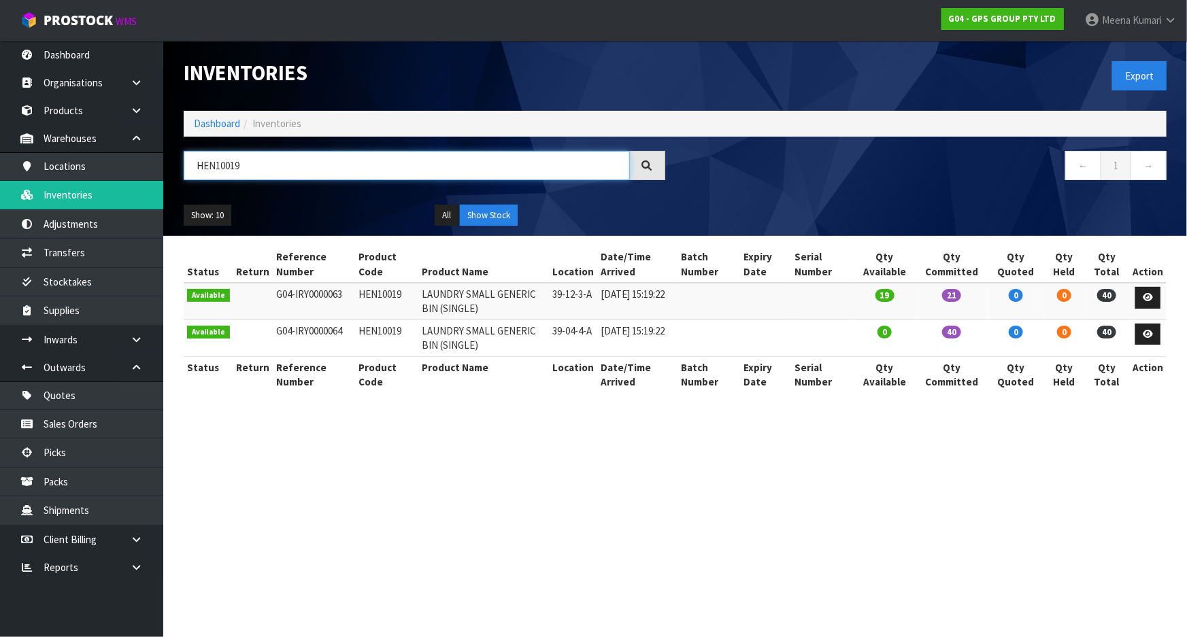
type input "HEN10019"
click at [222, 116] on li "Dashboard" at bounding box center [217, 123] width 46 height 14
click at [218, 125] on link "Dashboard" at bounding box center [217, 123] width 46 height 13
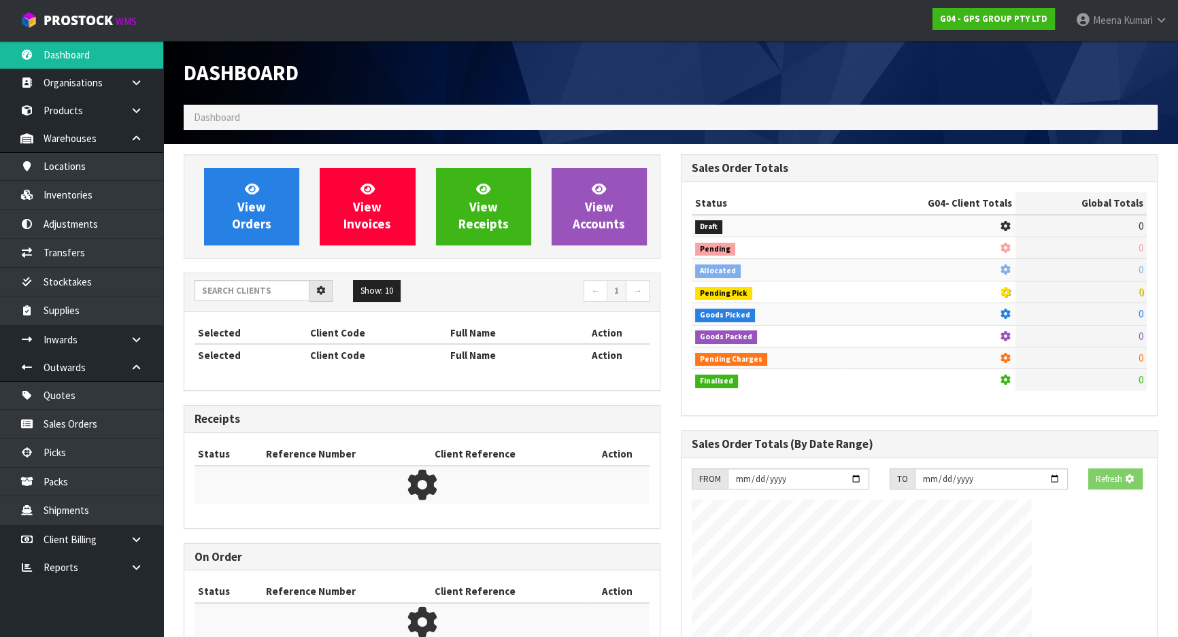
click at [218, 124] on ol "Dashboard" at bounding box center [671, 117] width 974 height 25
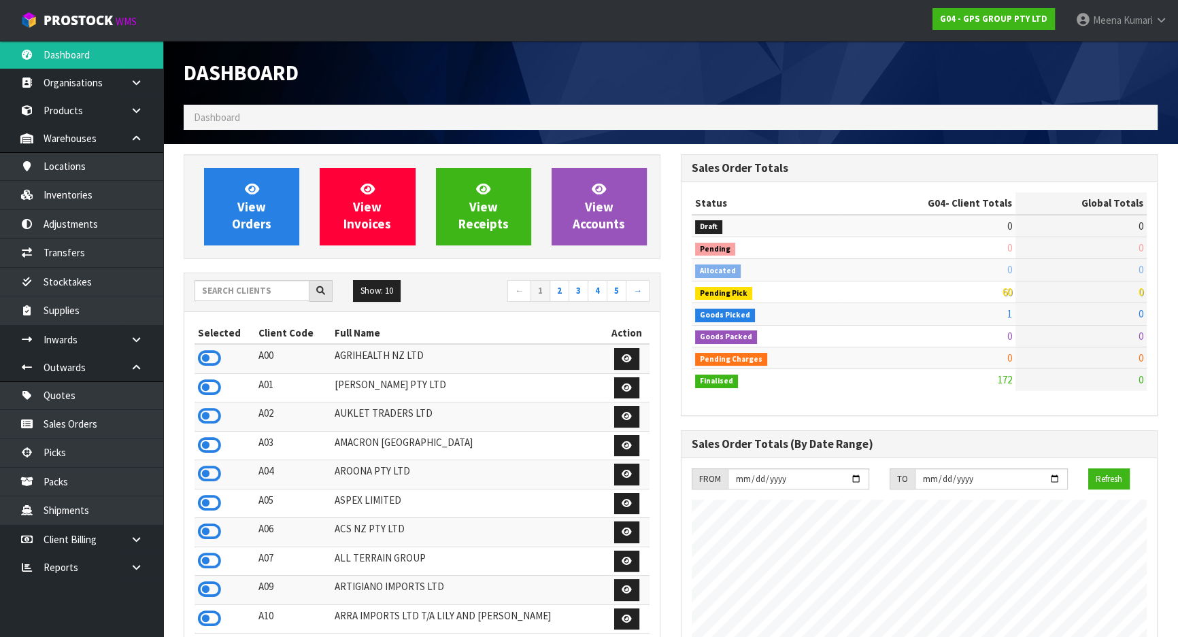
scroll to position [852, 497]
click at [232, 297] on input "text" at bounding box center [252, 290] width 115 height 21
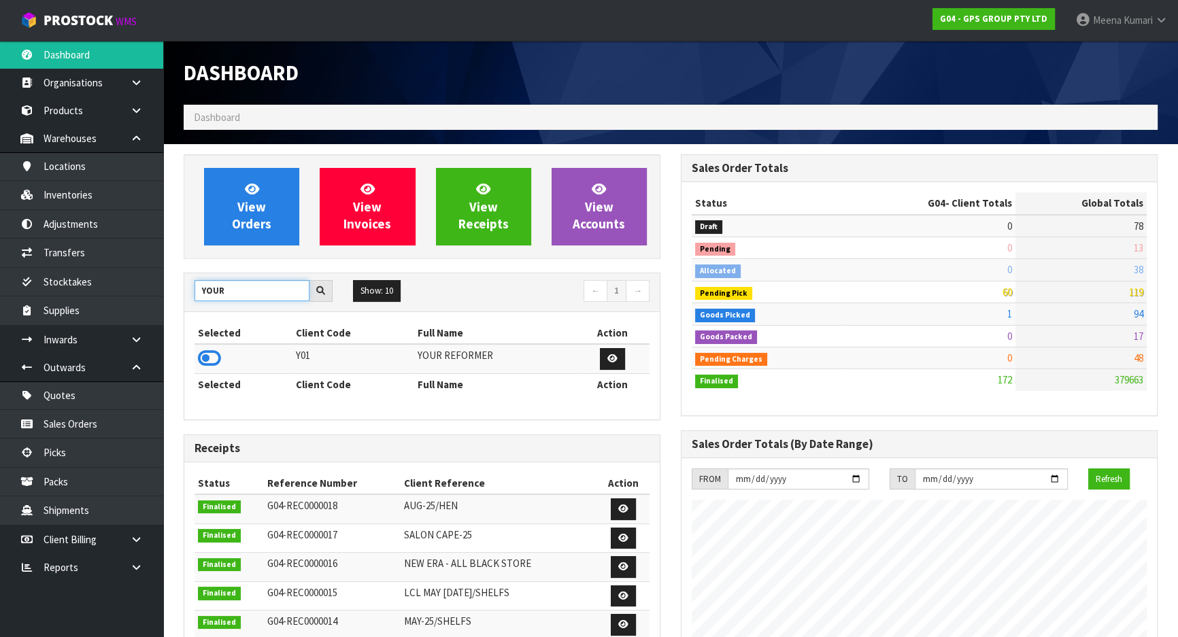
type input "YOUR"
click at [181, 359] on div "View Orders View Invoices View Receipts View Accounts YOUR Show: 10 5 10 25 50 ←" at bounding box center [421, 549] width 497 height 790
click at [212, 361] on icon at bounding box center [209, 358] width 23 height 20
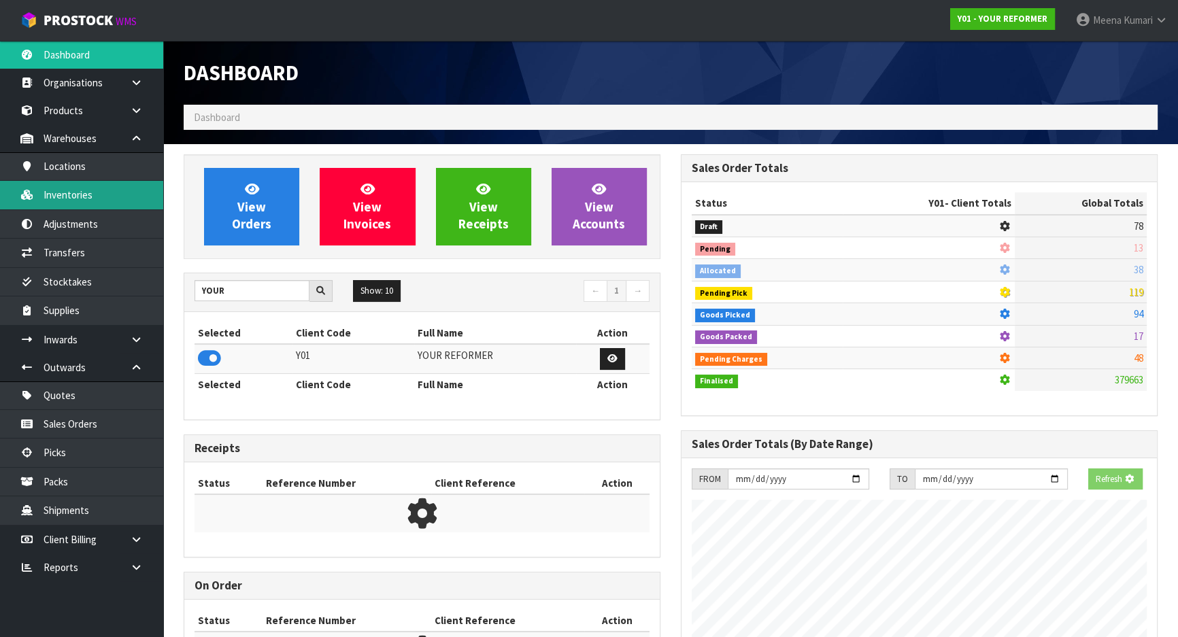
scroll to position [1029, 497]
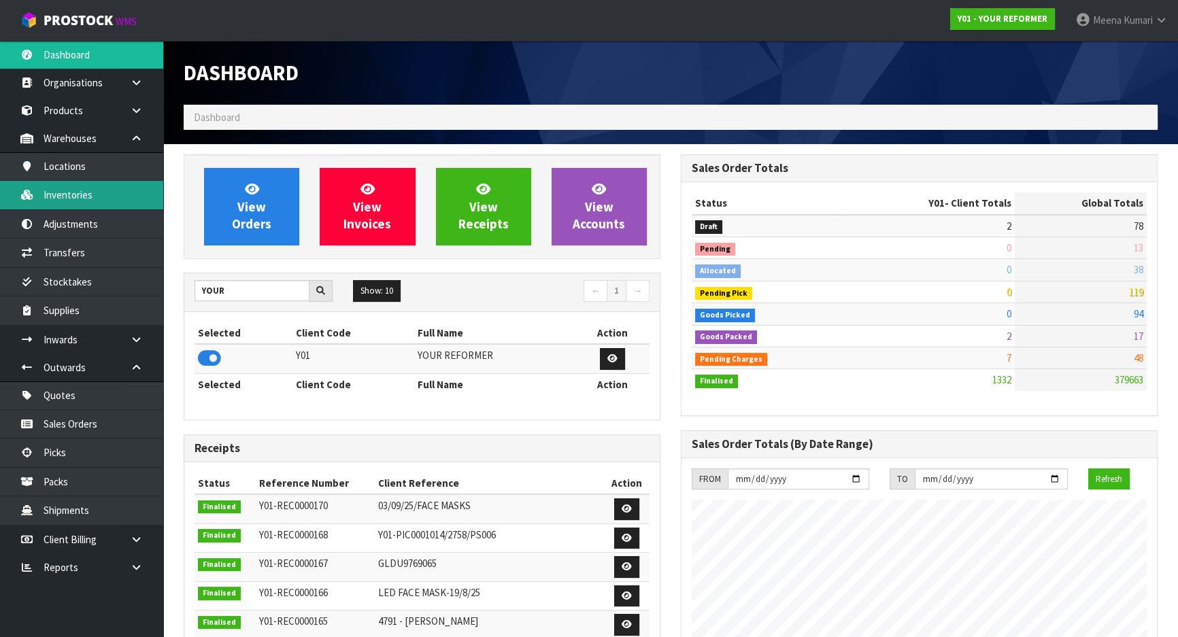
click at [107, 197] on link "Inventories" at bounding box center [81, 195] width 163 height 28
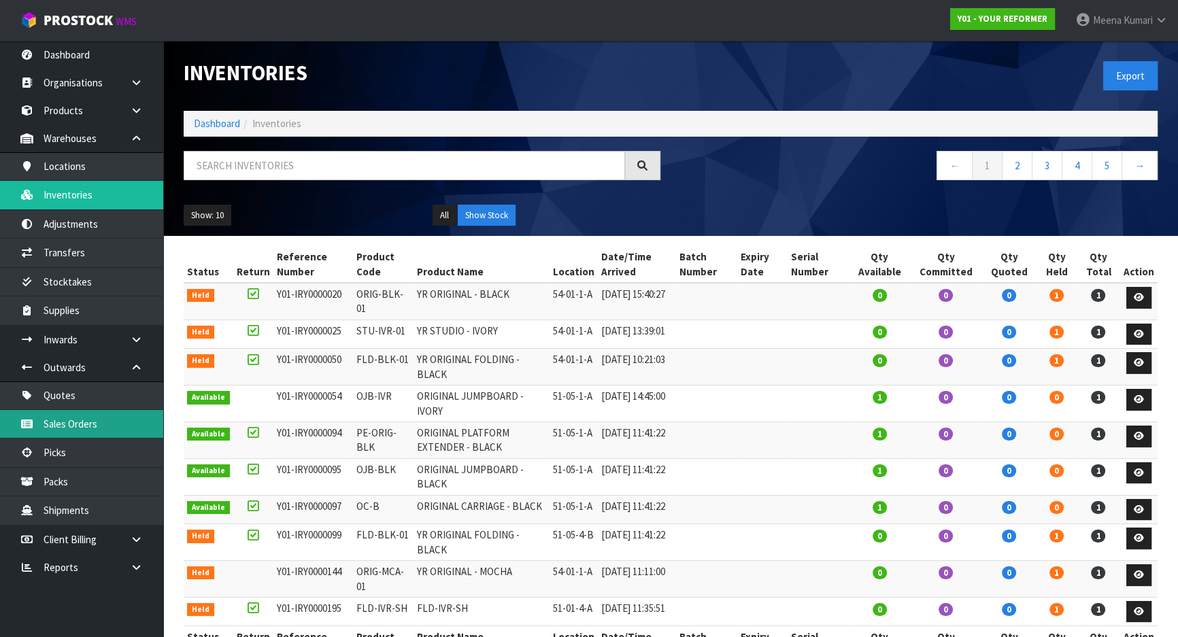
click at [122, 429] on link "Sales Orders" at bounding box center [81, 424] width 163 height 28
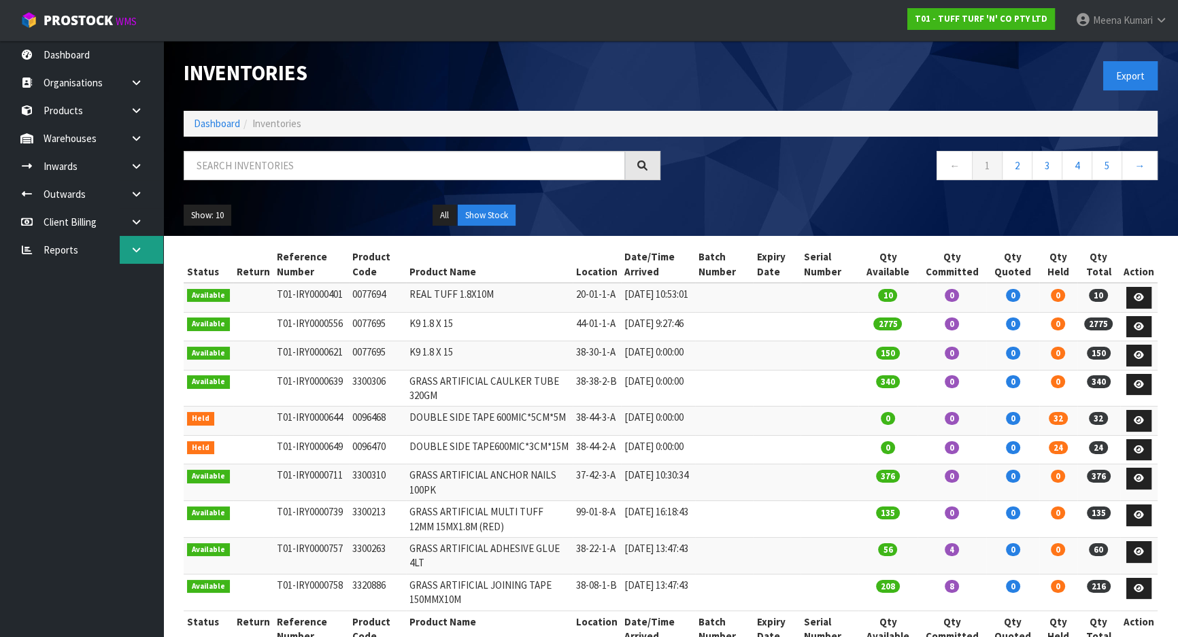
click at [135, 249] on icon at bounding box center [136, 250] width 13 height 10
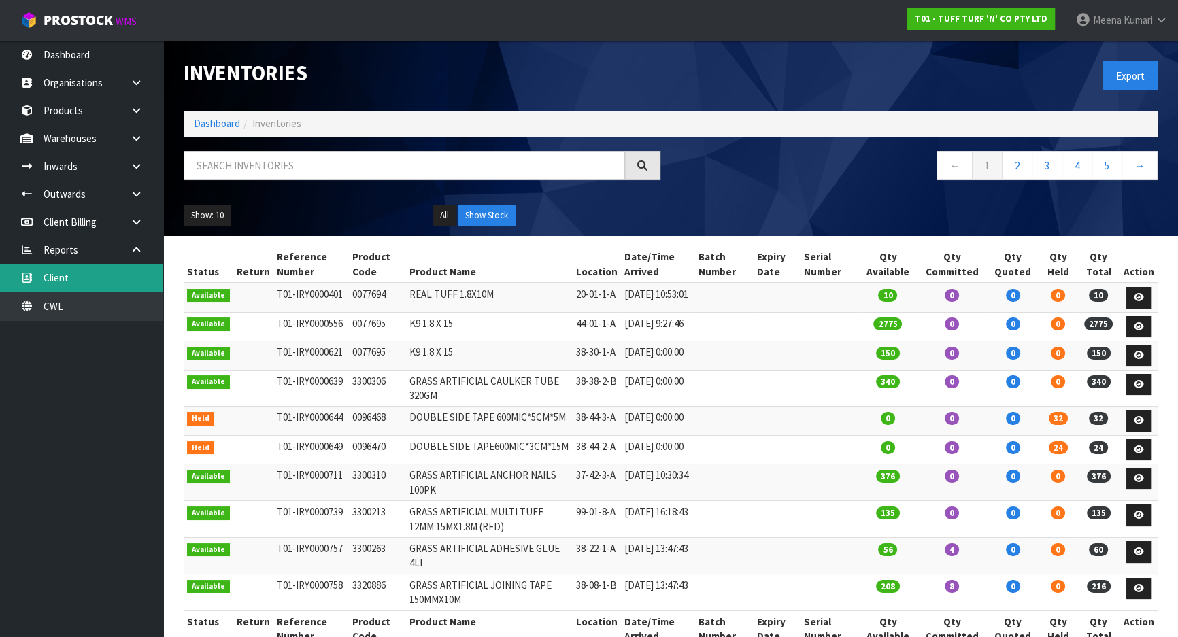
click at [126, 291] on link "Client" at bounding box center [81, 278] width 163 height 28
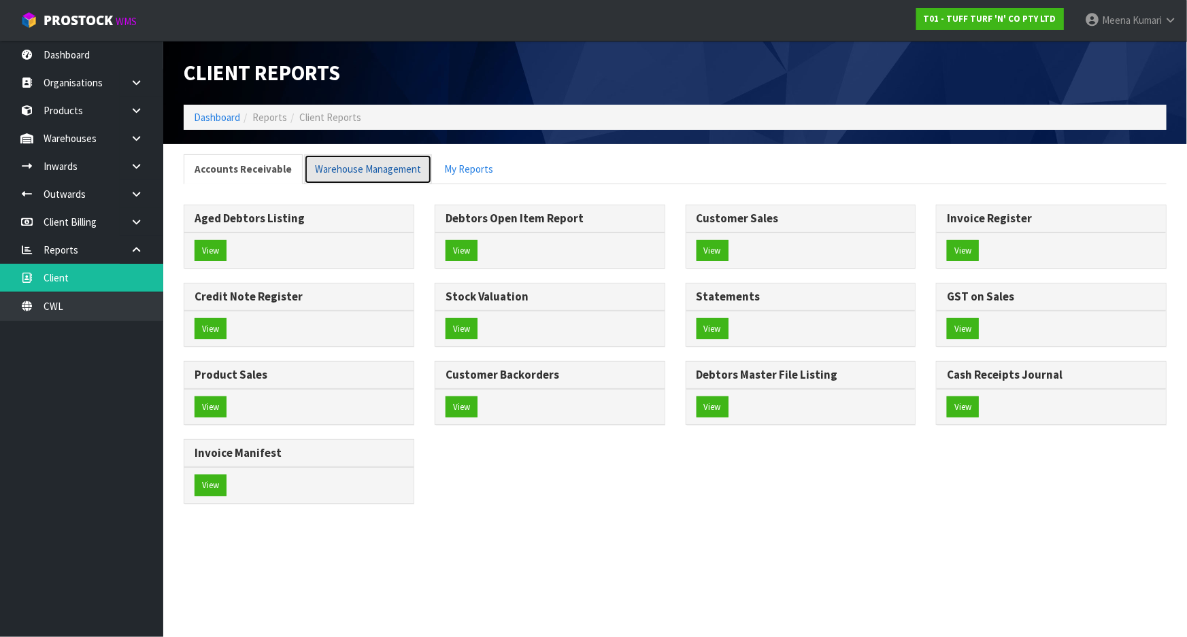
click at [394, 167] on link "Warehouse Management" at bounding box center [368, 168] width 128 height 29
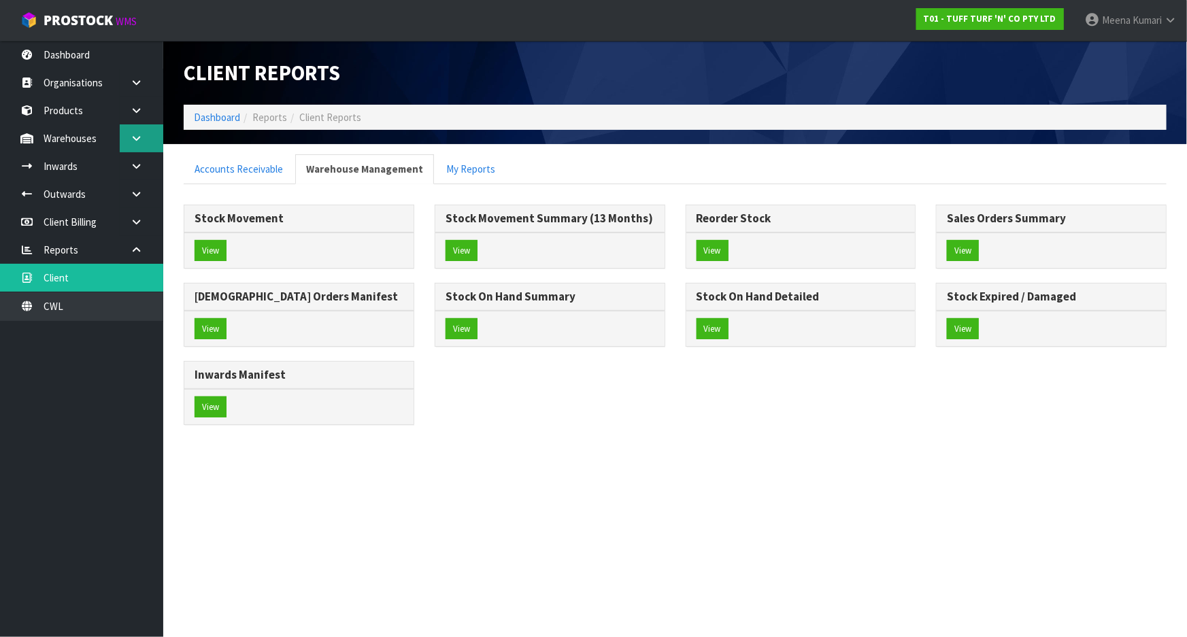
click at [129, 132] on link at bounding box center [142, 138] width 44 height 28
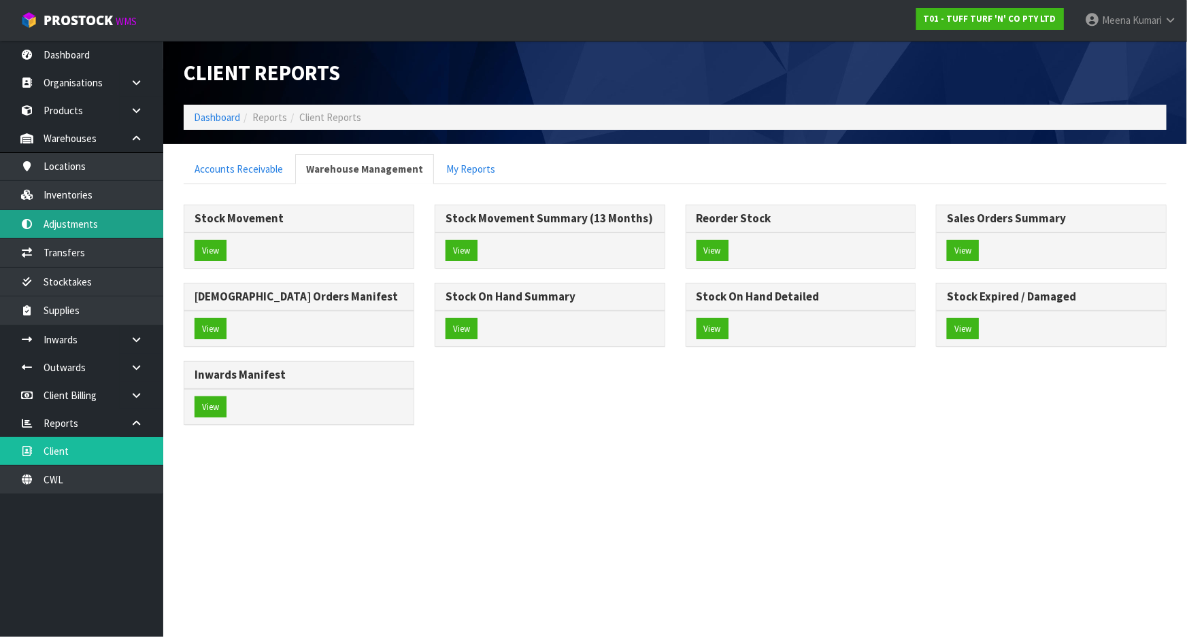
click at [119, 221] on link "Adjustments" at bounding box center [81, 224] width 163 height 28
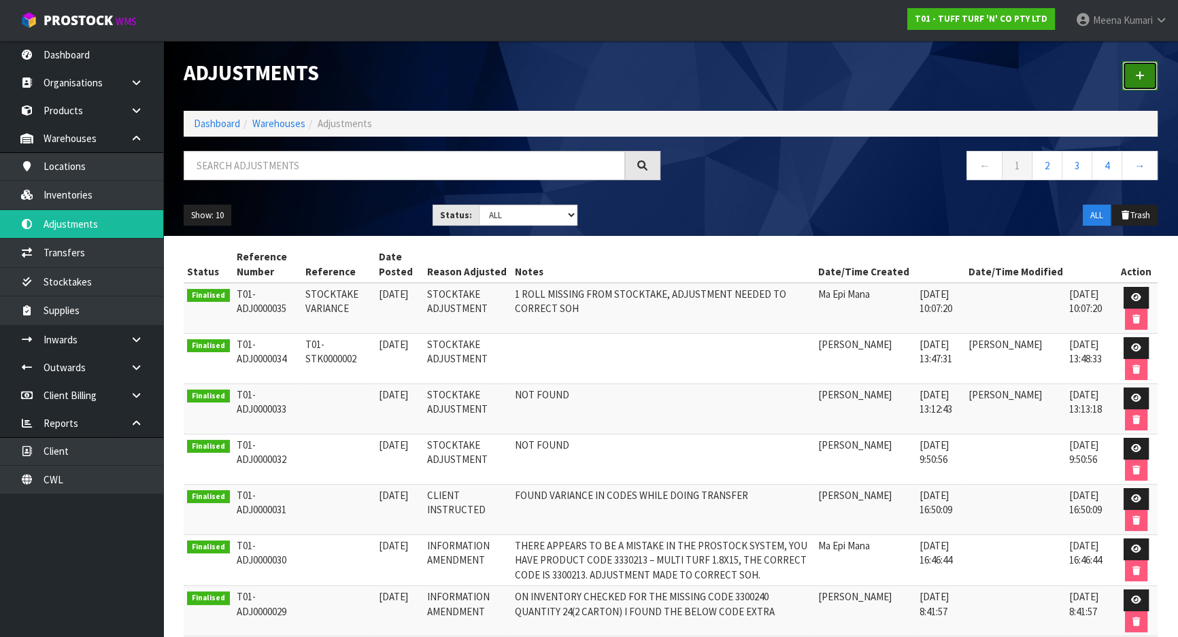
click at [1144, 86] on link at bounding box center [1139, 75] width 35 height 29
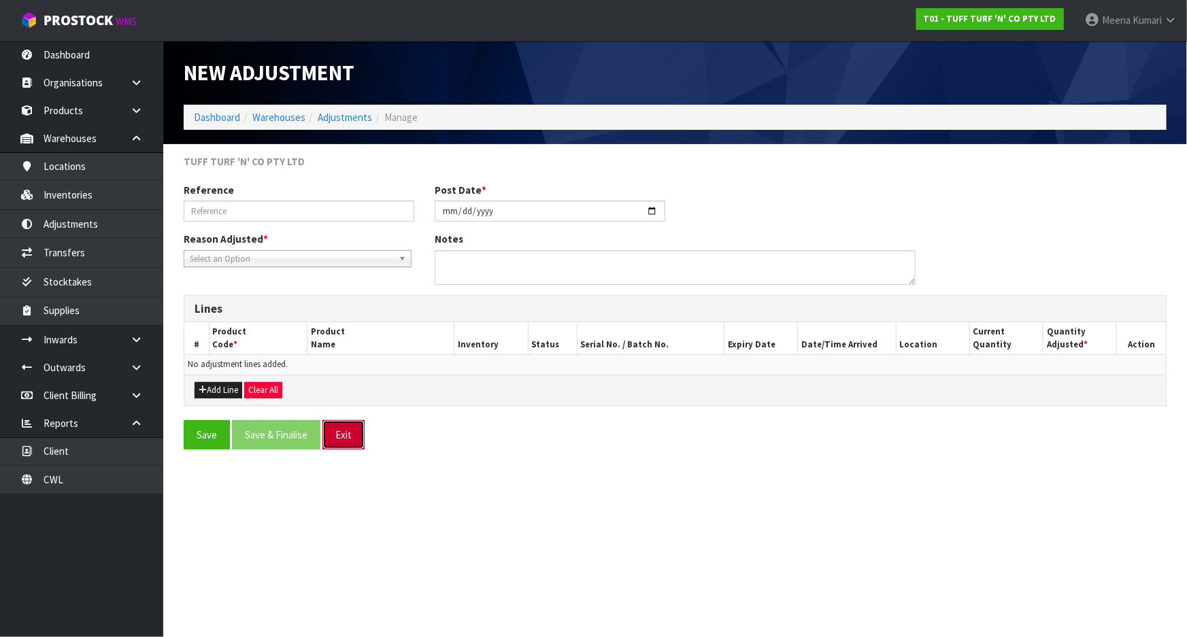
click at [354, 427] on button "Exit" at bounding box center [343, 434] width 42 height 29
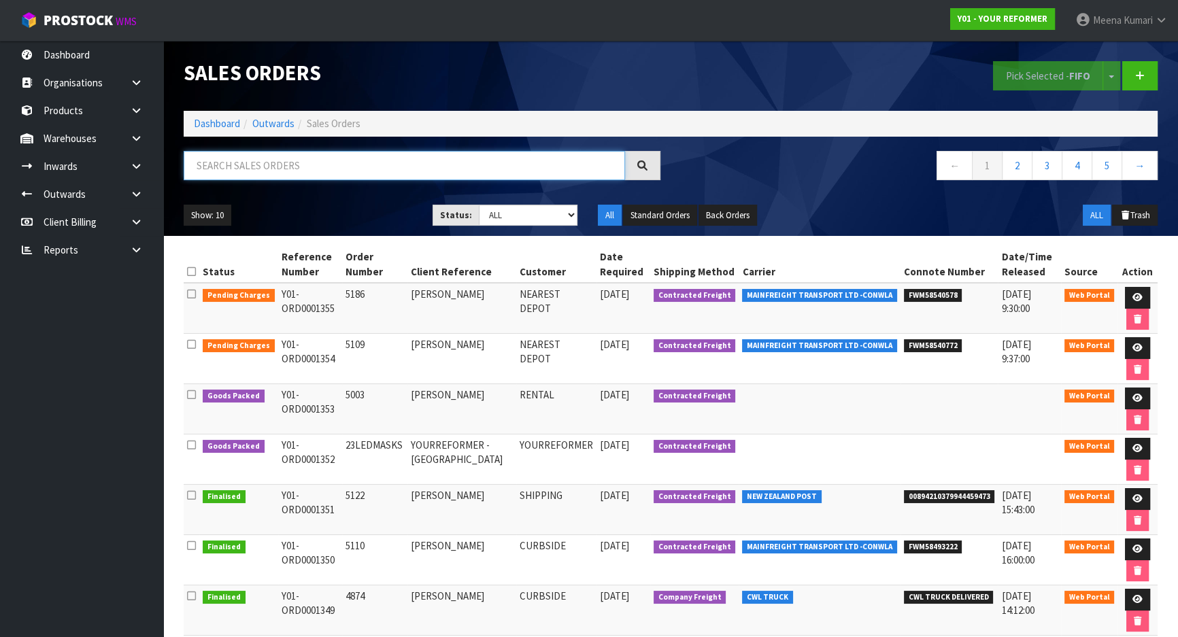
click at [270, 168] on input "text" at bounding box center [404, 165] width 441 height 29
click at [1136, 401] on icon at bounding box center [1138, 398] width 10 height 9
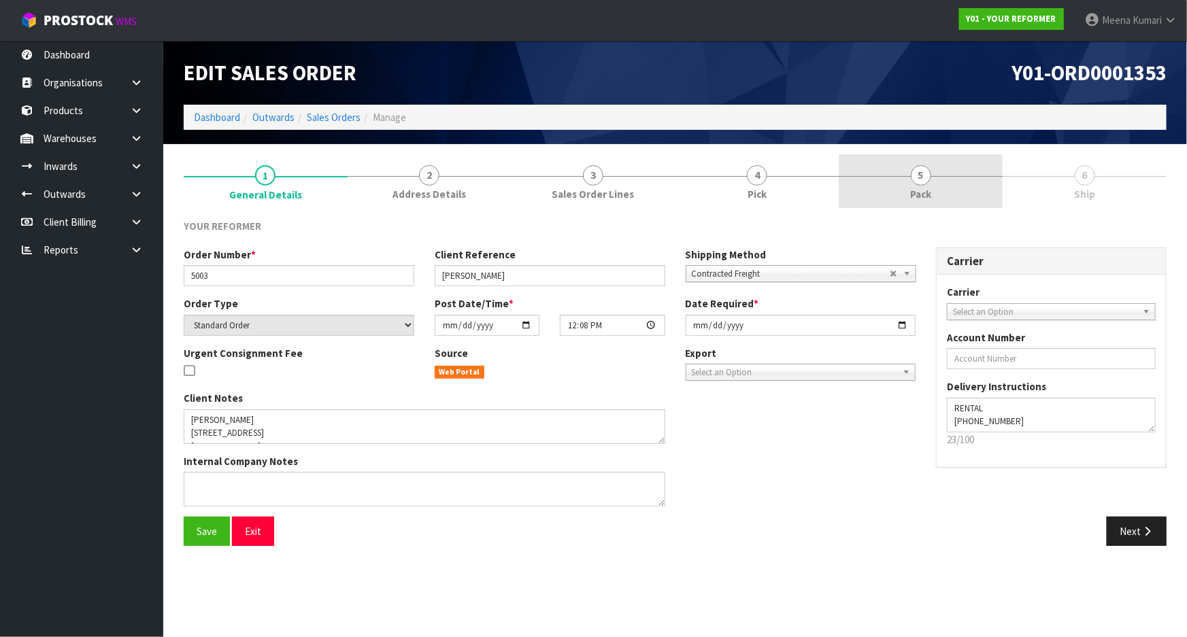
click at [919, 190] on span "Pack" at bounding box center [920, 194] width 21 height 14
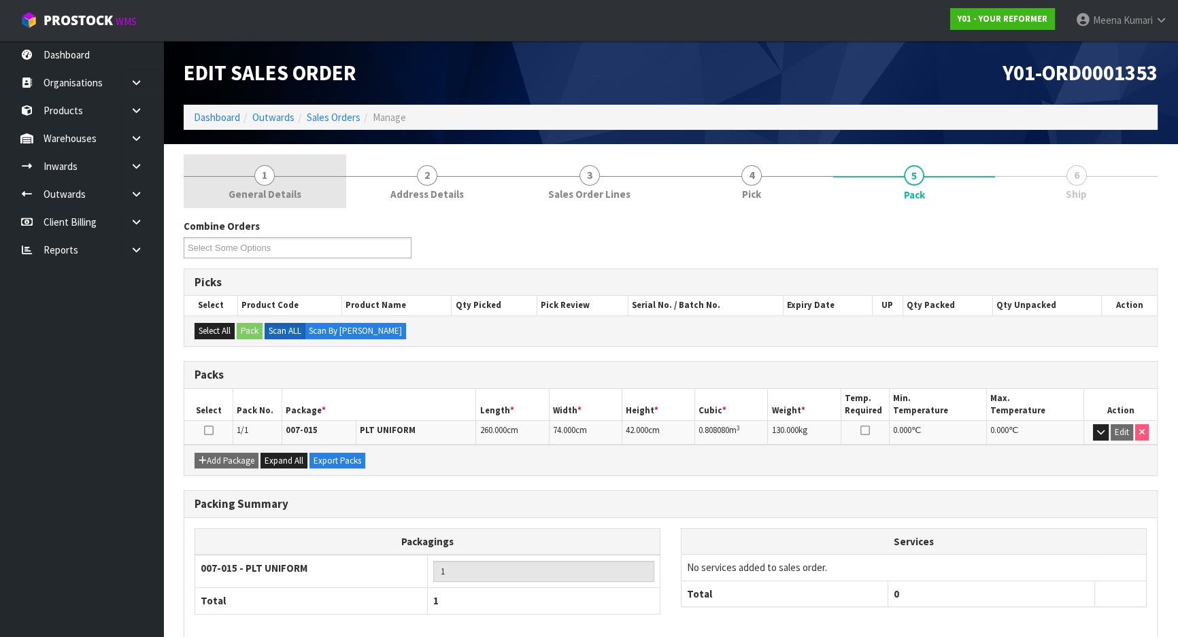
click at [266, 188] on span "General Details" at bounding box center [265, 194] width 73 height 14
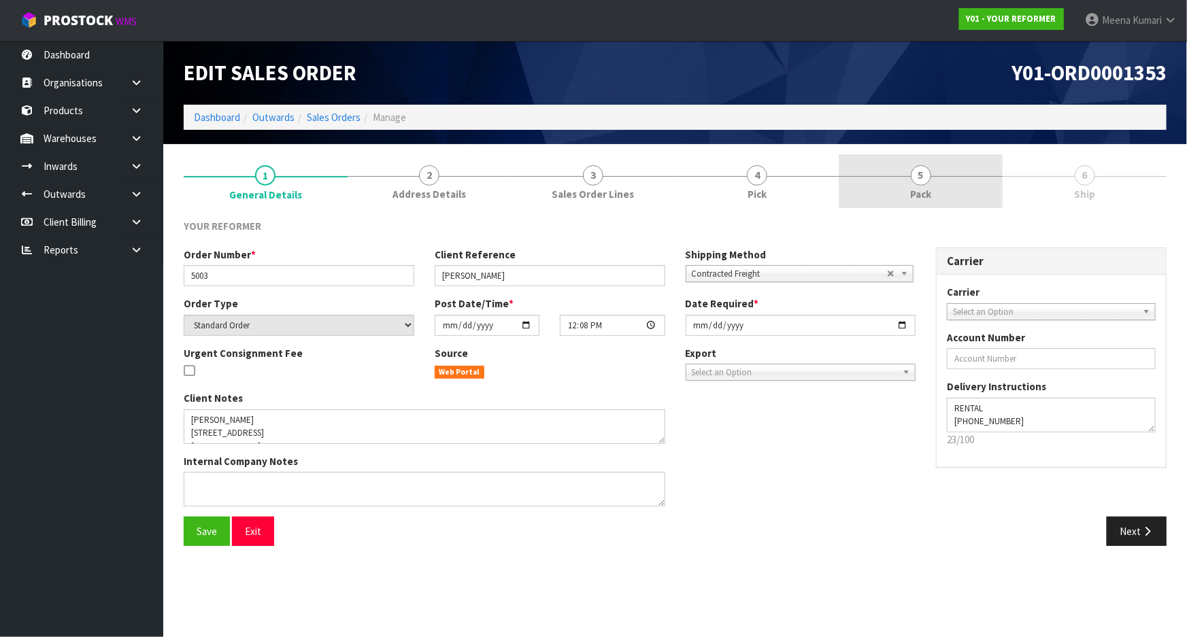
click at [968, 182] on link "5 Pack" at bounding box center [921, 181] width 164 height 54
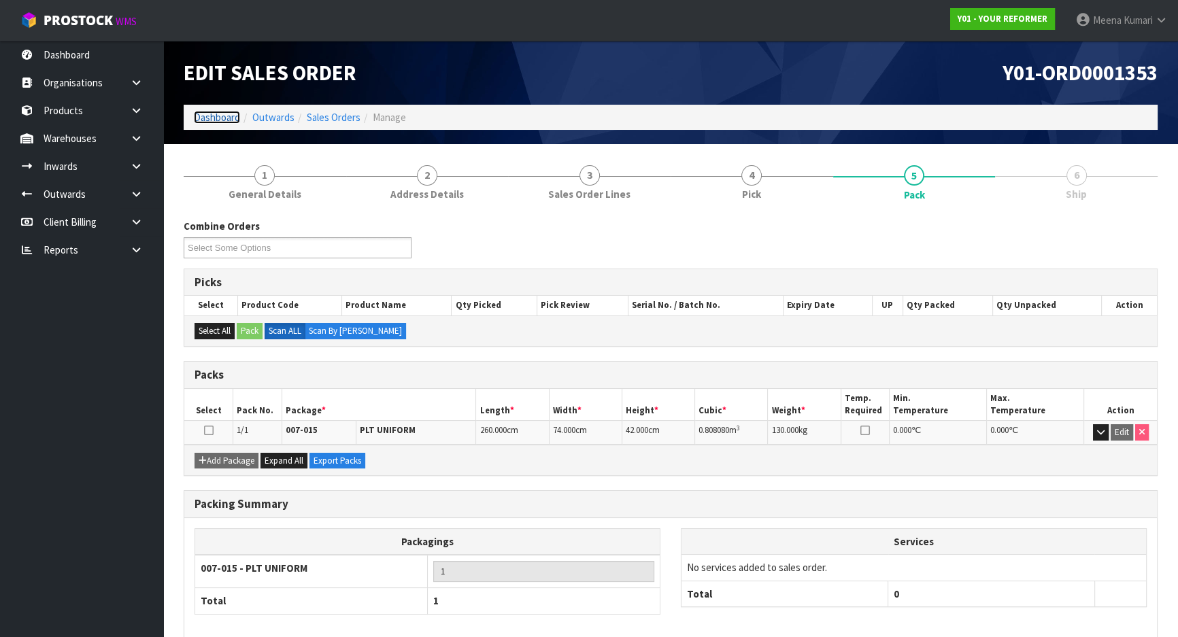
click at [212, 115] on link "Dashboard" at bounding box center [217, 117] width 46 height 13
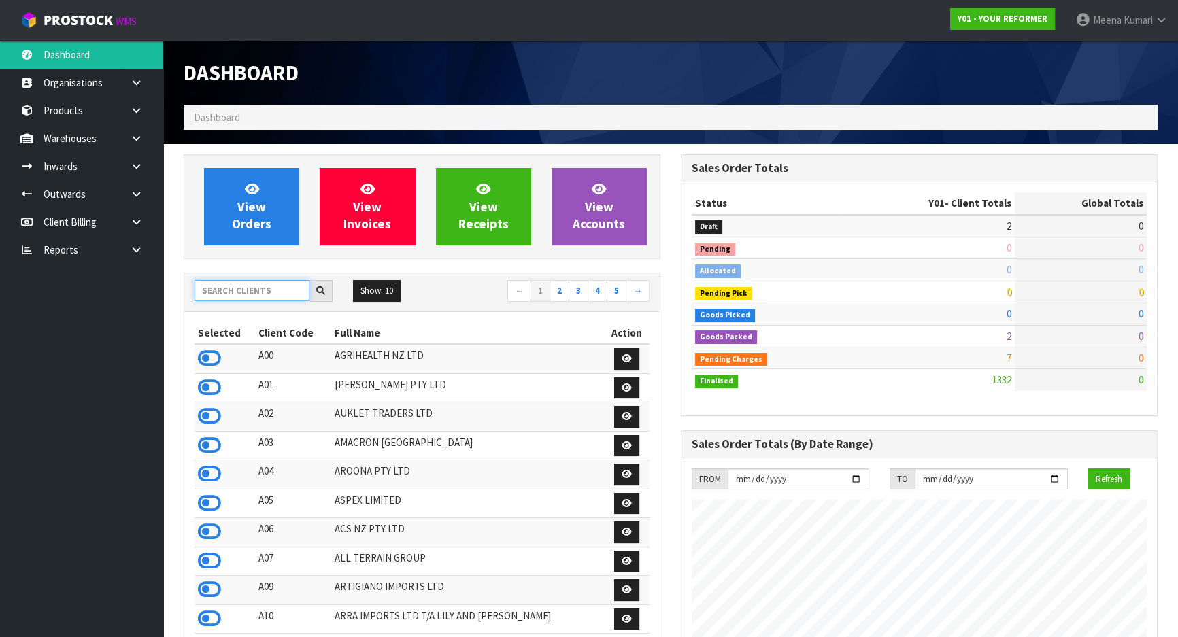
scroll to position [1029, 497]
click at [241, 288] on input "text" at bounding box center [252, 290] width 115 height 21
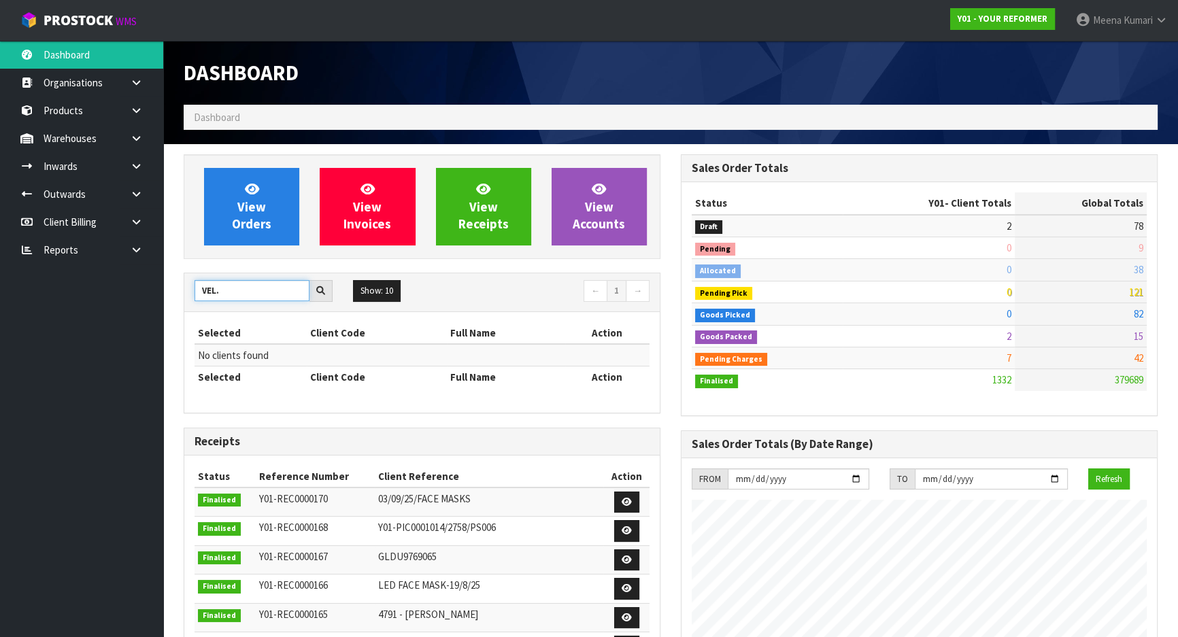
click at [241, 289] on input "VEL." at bounding box center [252, 290] width 115 height 21
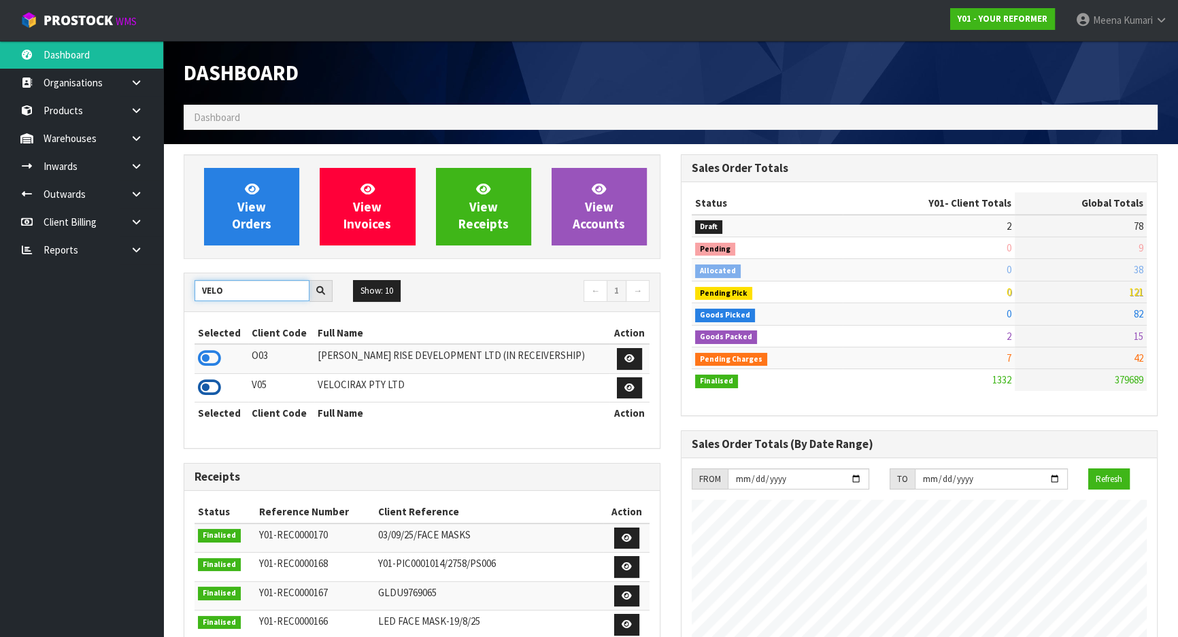
type input "VELO"
click at [205, 388] on icon at bounding box center [209, 388] width 23 height 20
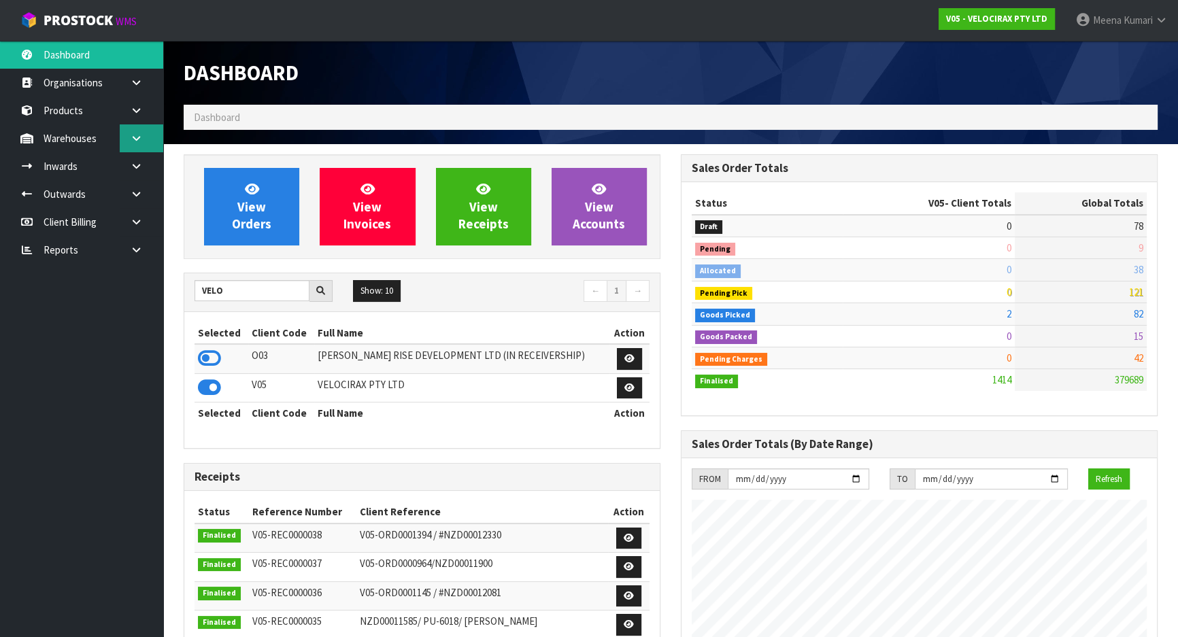
scroll to position [1058, 497]
click at [134, 135] on icon at bounding box center [136, 138] width 13 height 10
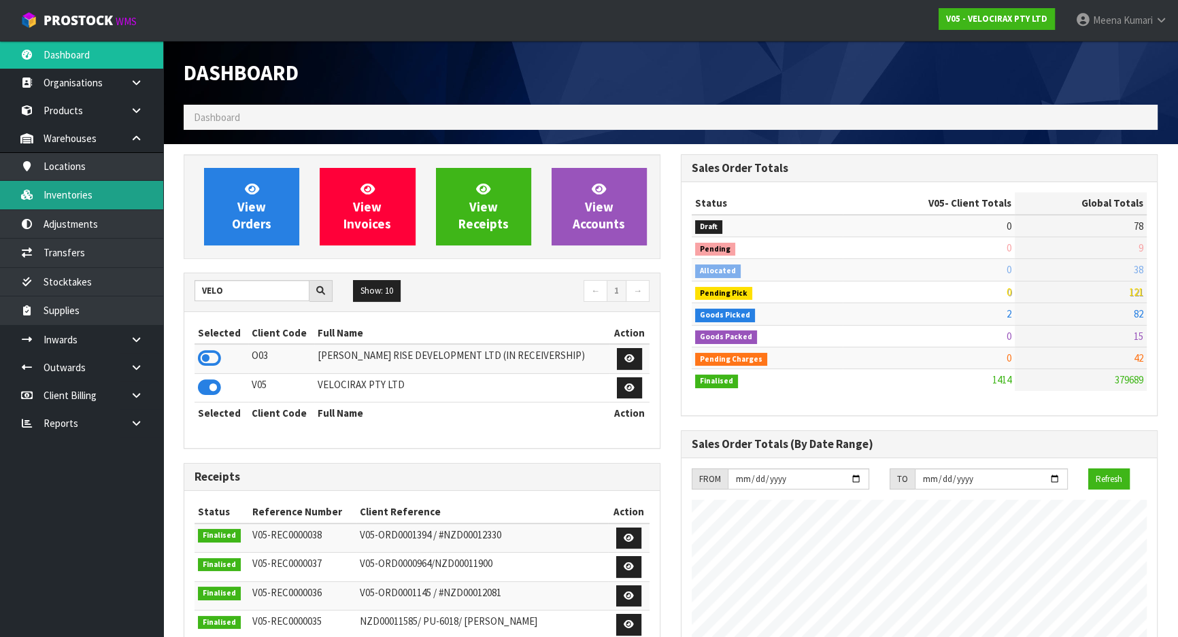
click at [121, 205] on link "Inventories" at bounding box center [81, 195] width 163 height 28
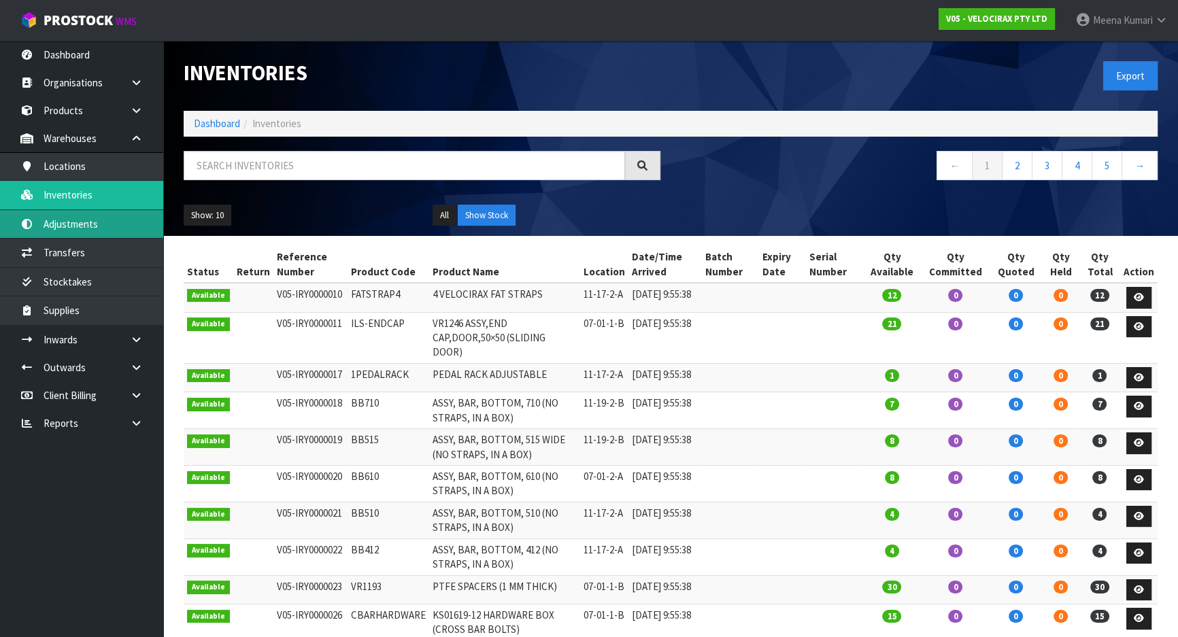
click at [91, 231] on link "Adjustments" at bounding box center [81, 224] width 163 height 28
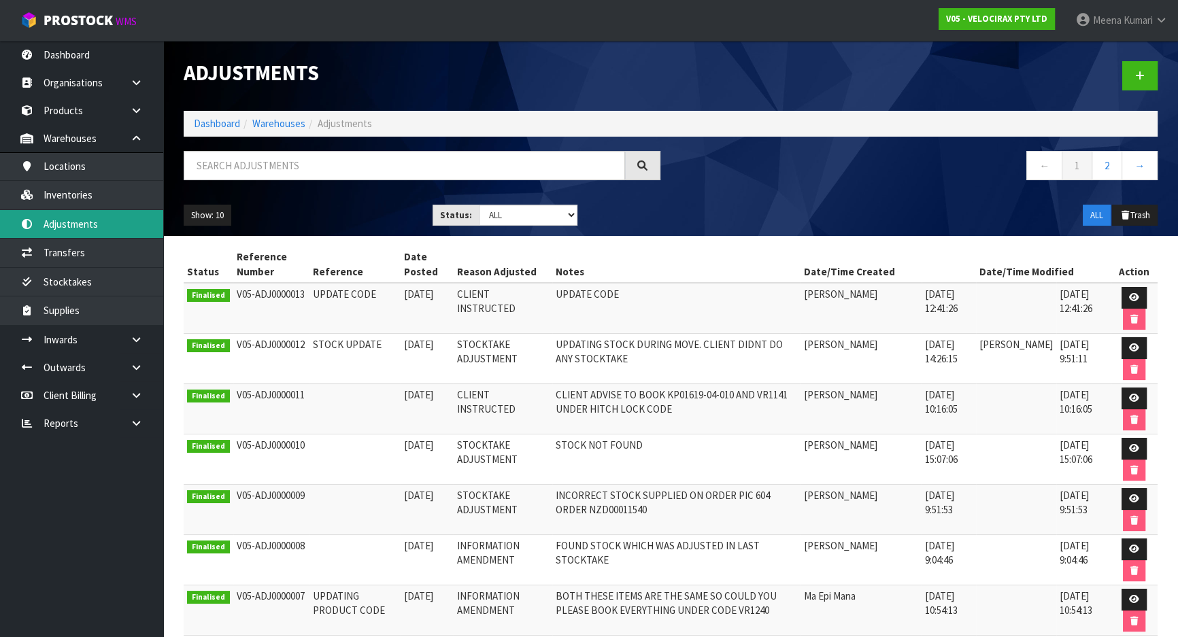
click at [88, 210] on link "Adjustments" at bounding box center [81, 224] width 163 height 28
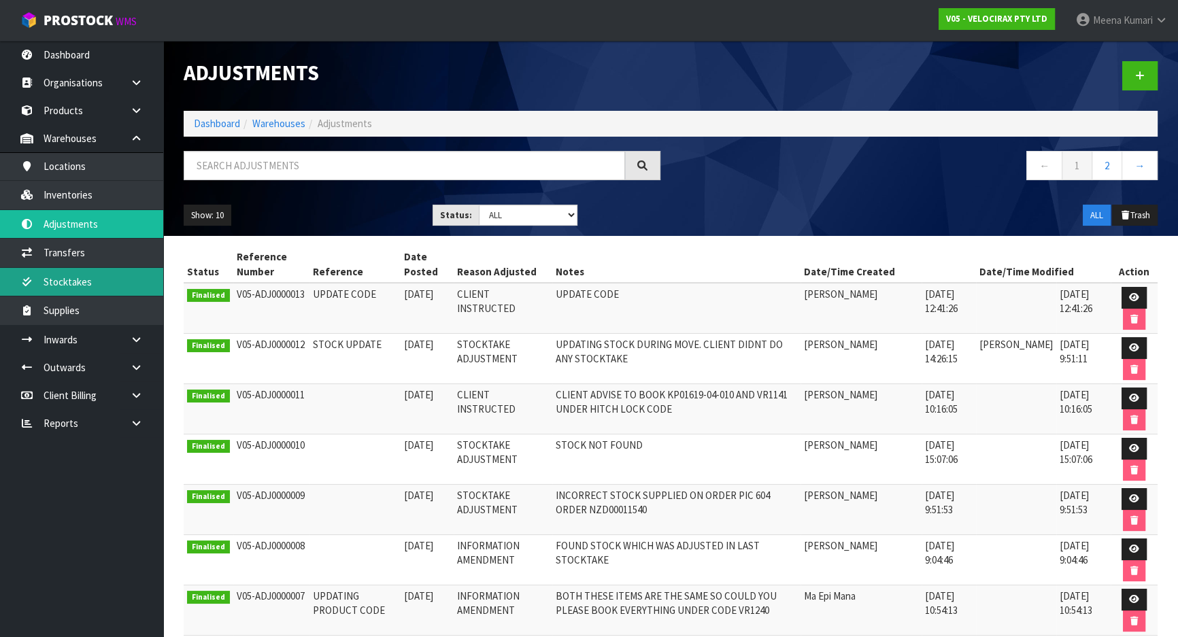
click at [118, 277] on link "Stocktakes" at bounding box center [81, 282] width 163 height 28
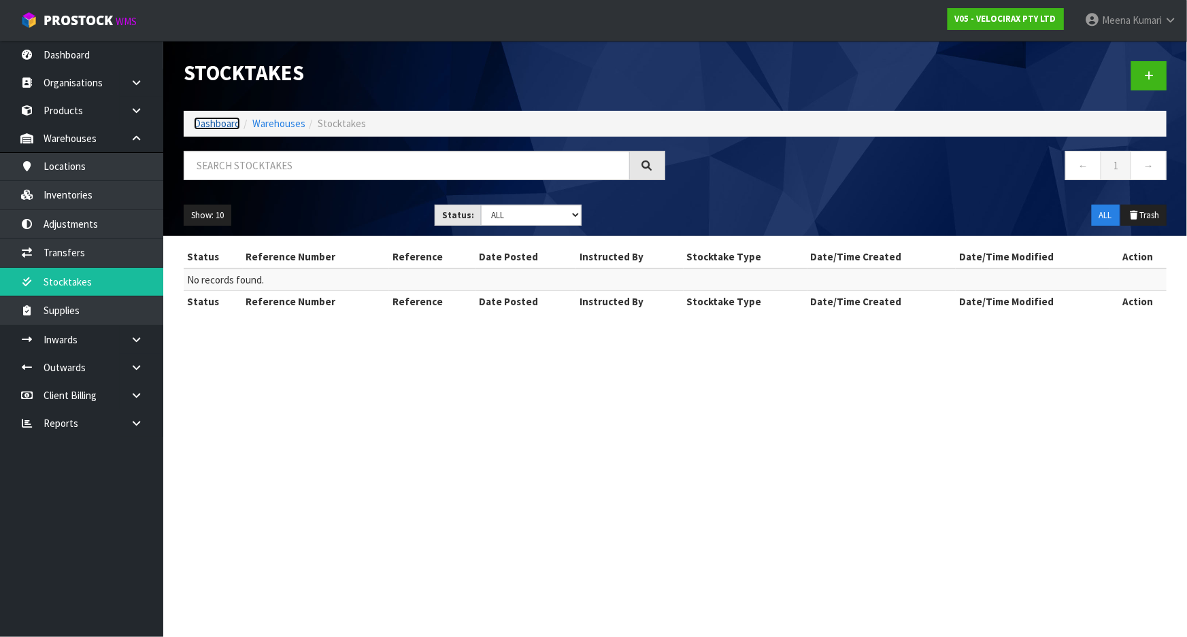
click at [229, 122] on link "Dashboard" at bounding box center [217, 123] width 46 height 13
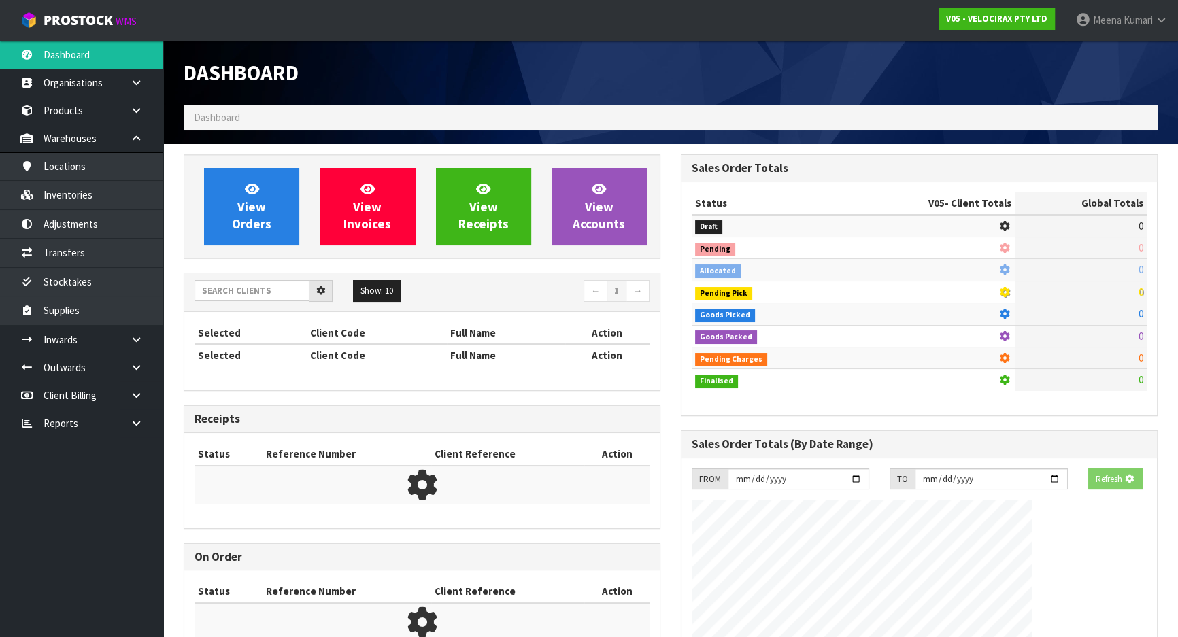
click at [243, 163] on div "View Orders View Invoices View Receipts View Accounts" at bounding box center [422, 206] width 477 height 105
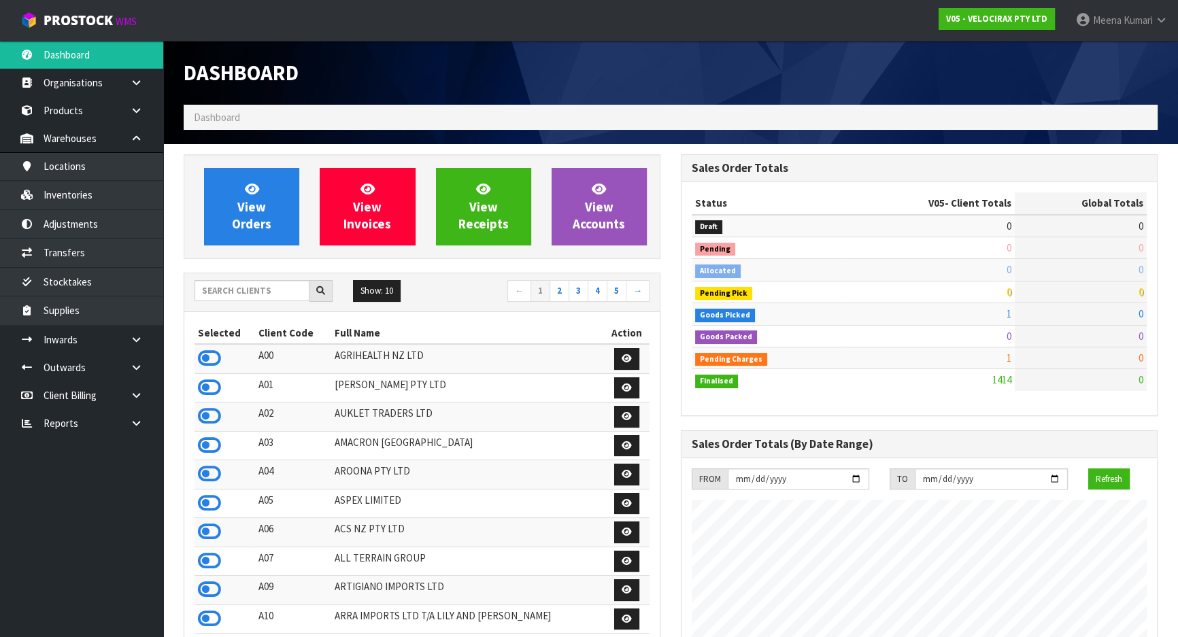
scroll to position [1058, 497]
click at [263, 299] on input "text" at bounding box center [252, 290] width 115 height 21
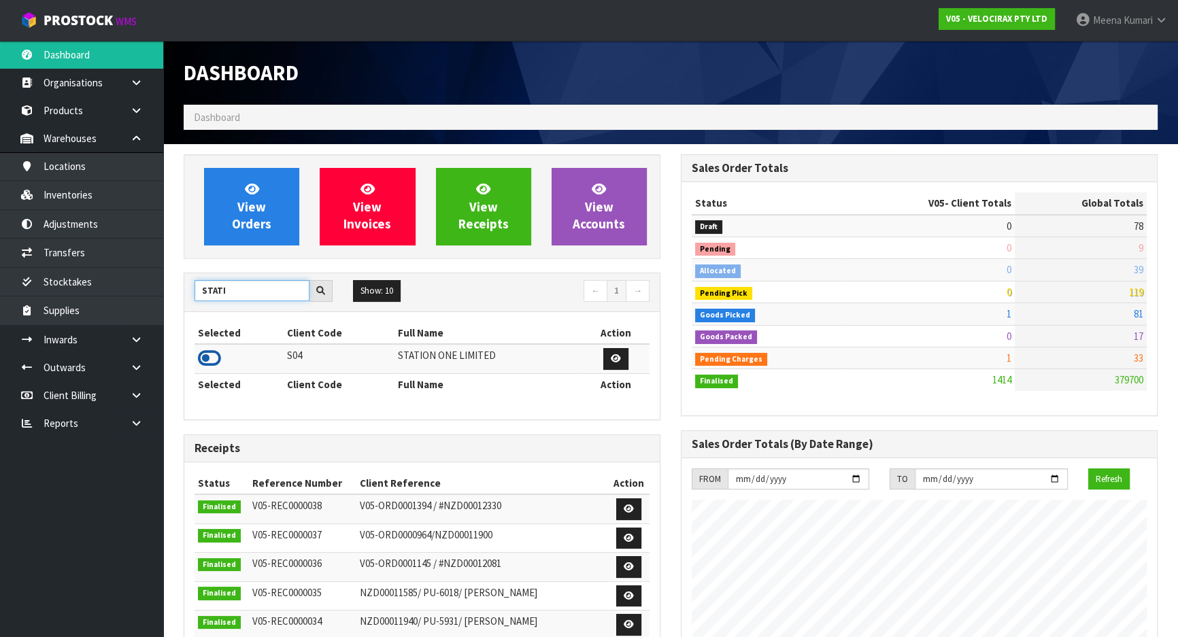
type input "STATI"
click at [205, 361] on icon at bounding box center [209, 358] width 23 height 20
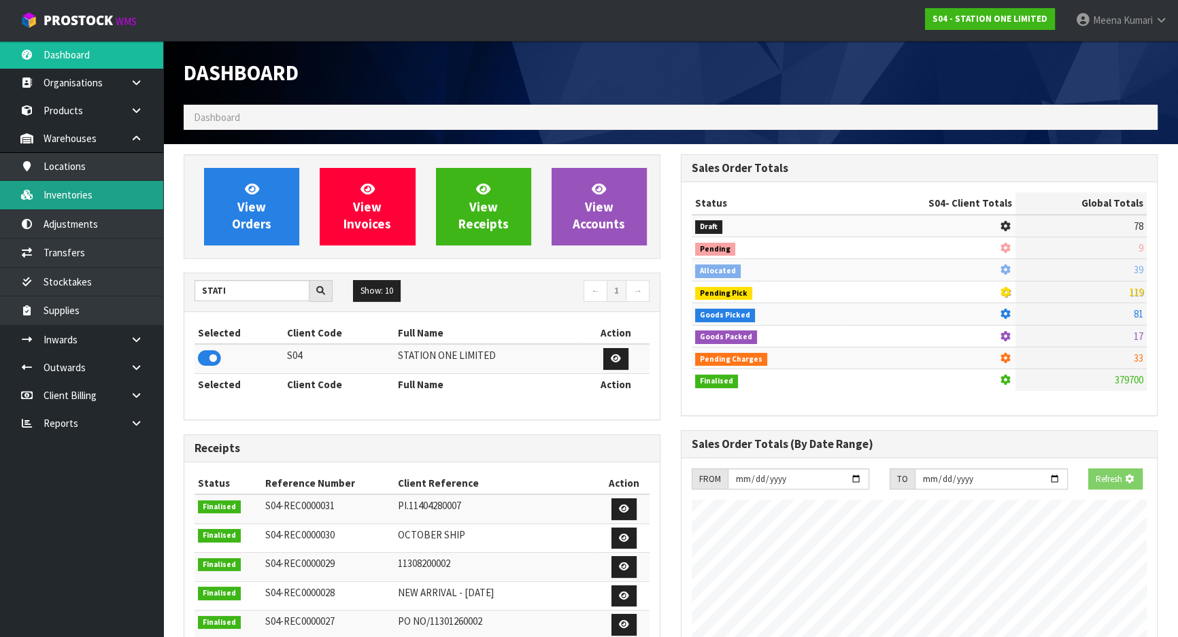
scroll to position [0, 0]
click at [81, 197] on link "Inventories" at bounding box center [81, 195] width 163 height 28
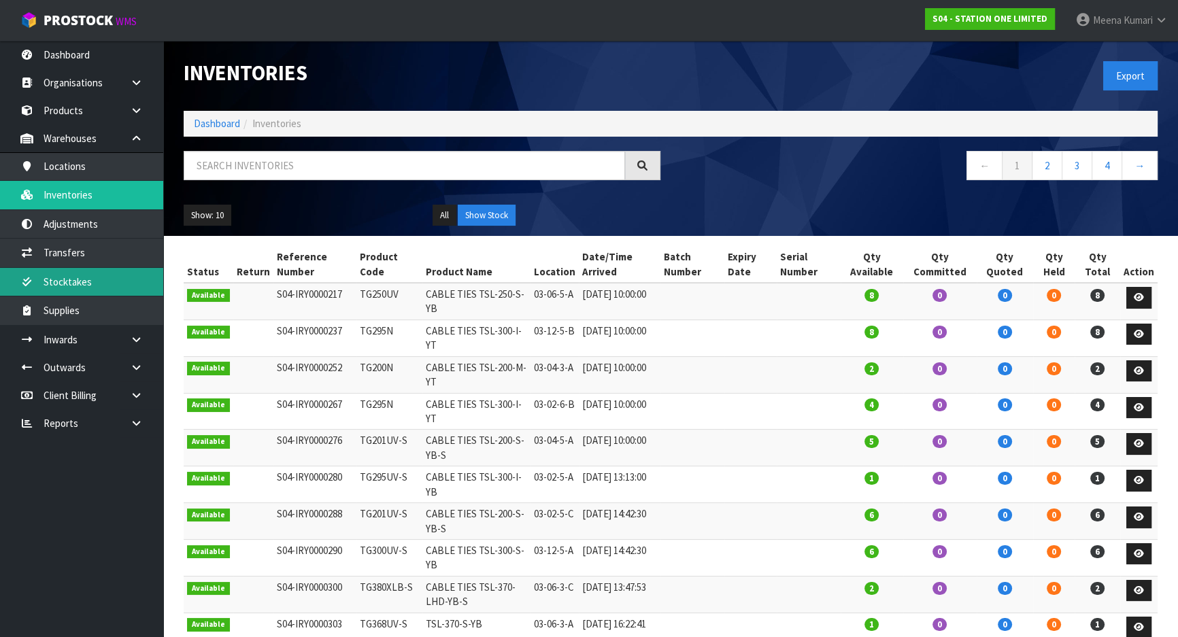
click at [103, 282] on link "Stocktakes" at bounding box center [81, 282] width 163 height 28
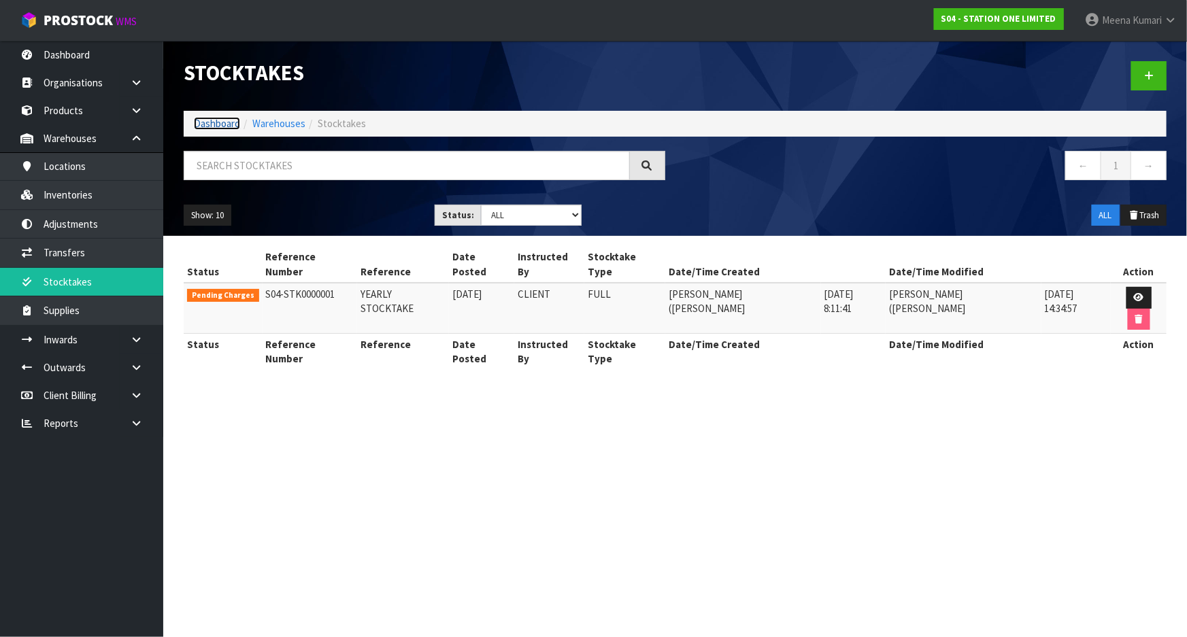
click at [203, 124] on link "Dashboard" at bounding box center [217, 123] width 46 height 13
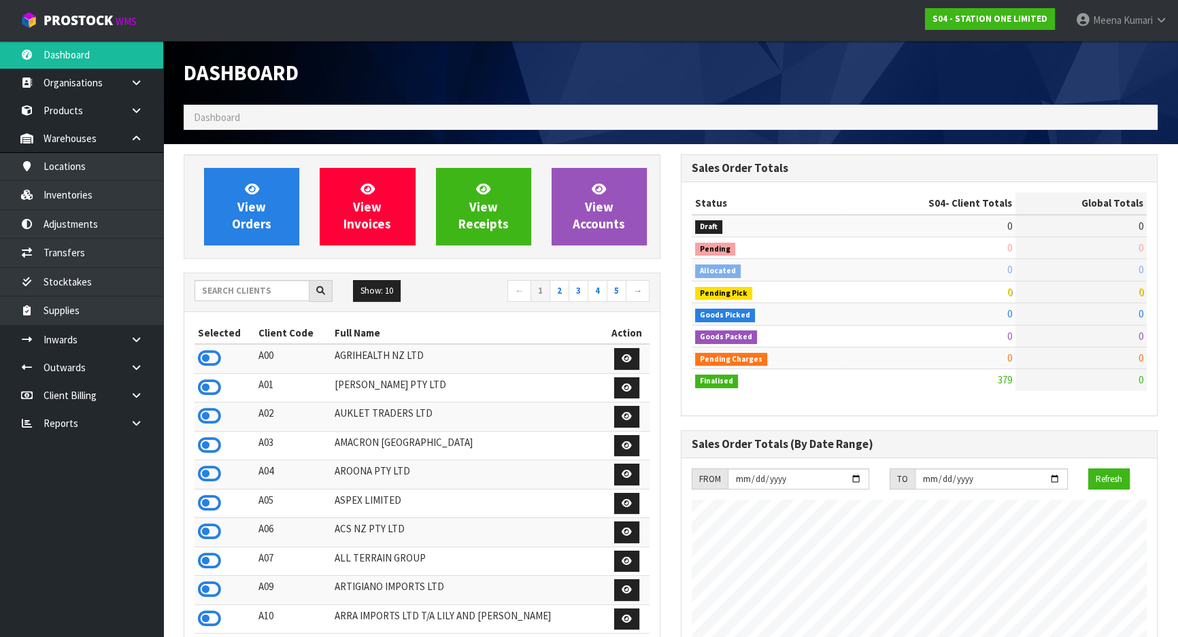
scroll to position [831, 497]
click at [230, 286] on input "text" at bounding box center [252, 290] width 115 height 21
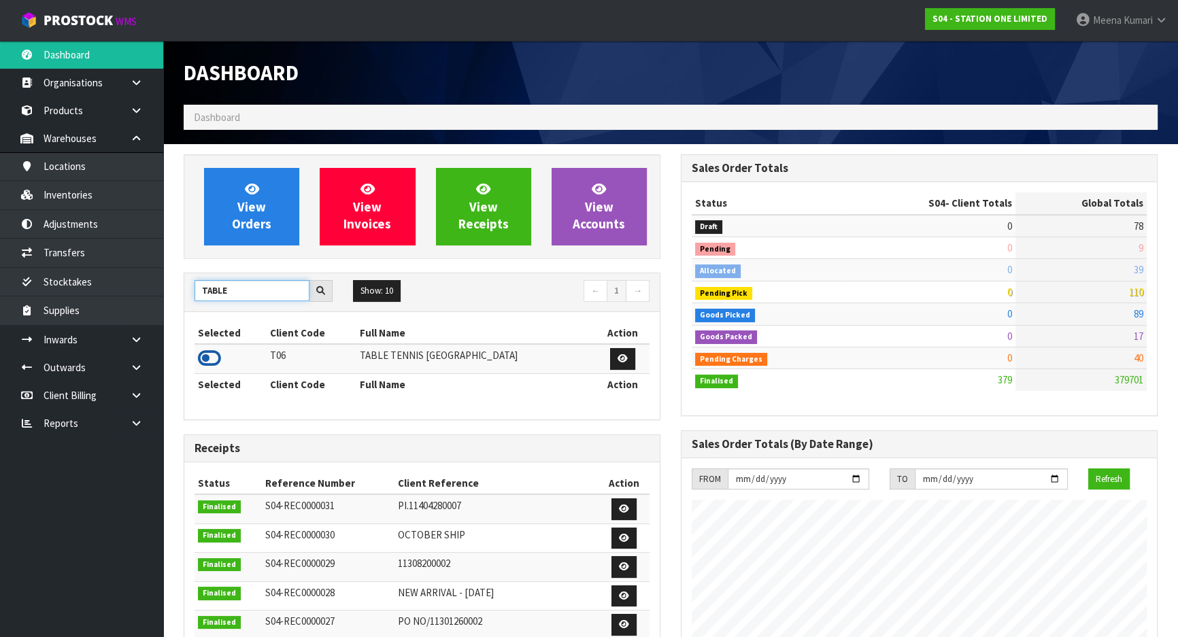
type input "TABLE"
click at [203, 357] on icon at bounding box center [209, 358] width 23 height 20
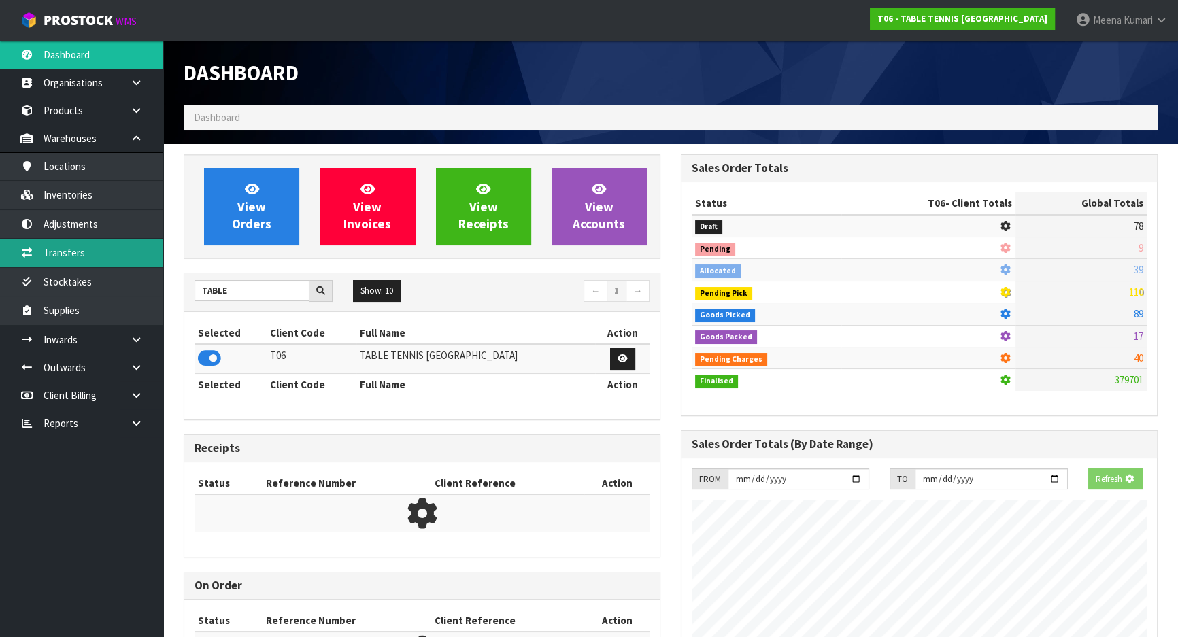
scroll to position [679420, 679754]
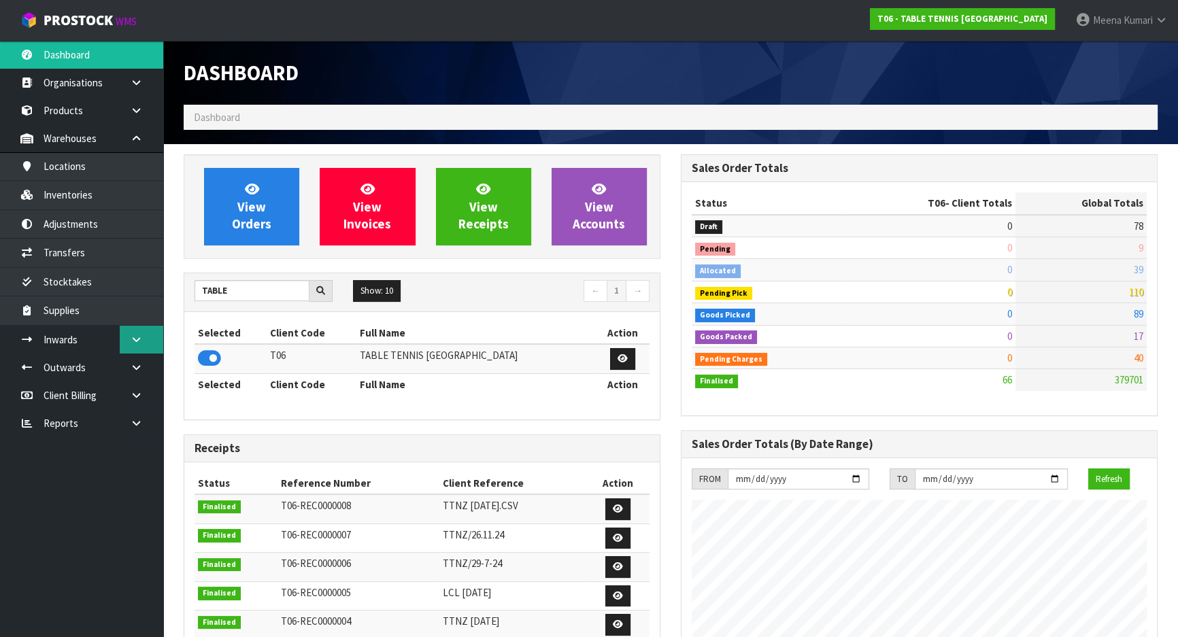
click at [134, 346] on link at bounding box center [142, 340] width 44 height 28
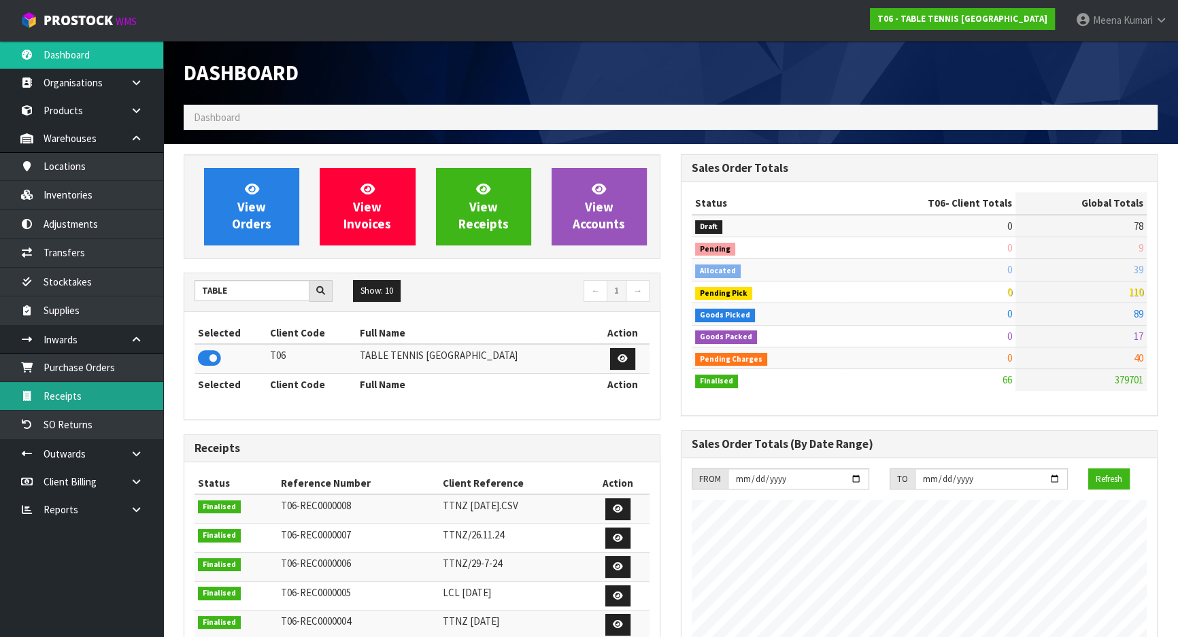
click at [128, 397] on link "Receipts" at bounding box center [81, 396] width 163 height 28
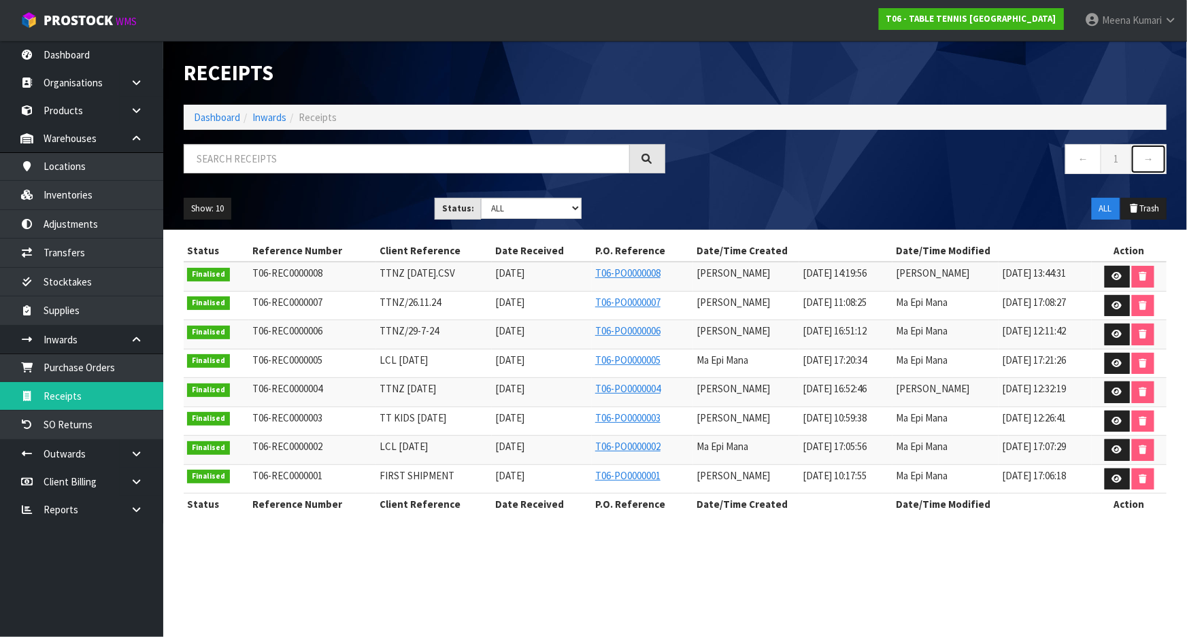
click at [1136, 164] on link "→" at bounding box center [1149, 158] width 36 height 29
click at [204, 119] on link "Dashboard" at bounding box center [217, 117] width 46 height 13
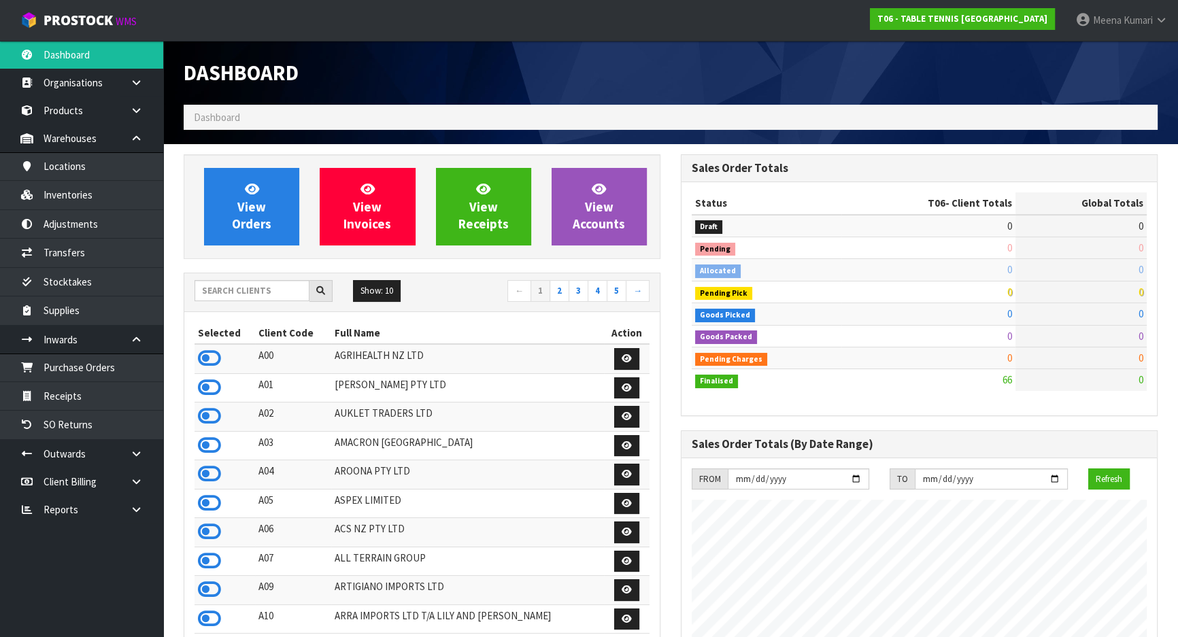
scroll to position [831, 497]
click at [252, 299] on input "text" at bounding box center [252, 290] width 115 height 21
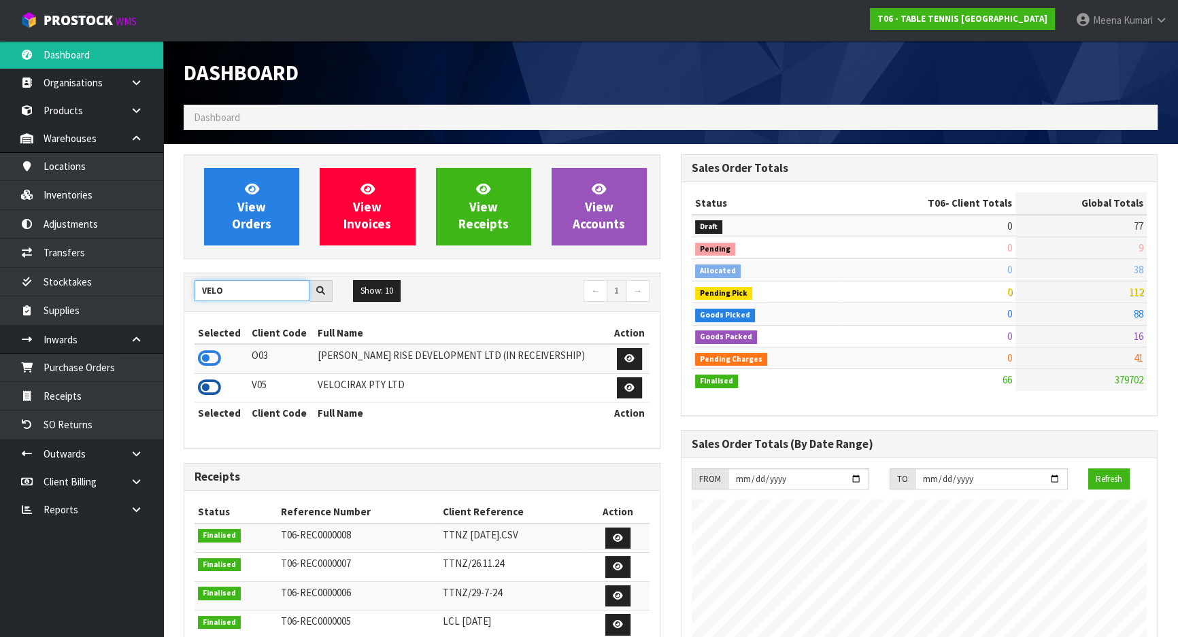
type input "VELO"
click at [212, 385] on icon at bounding box center [209, 388] width 23 height 20
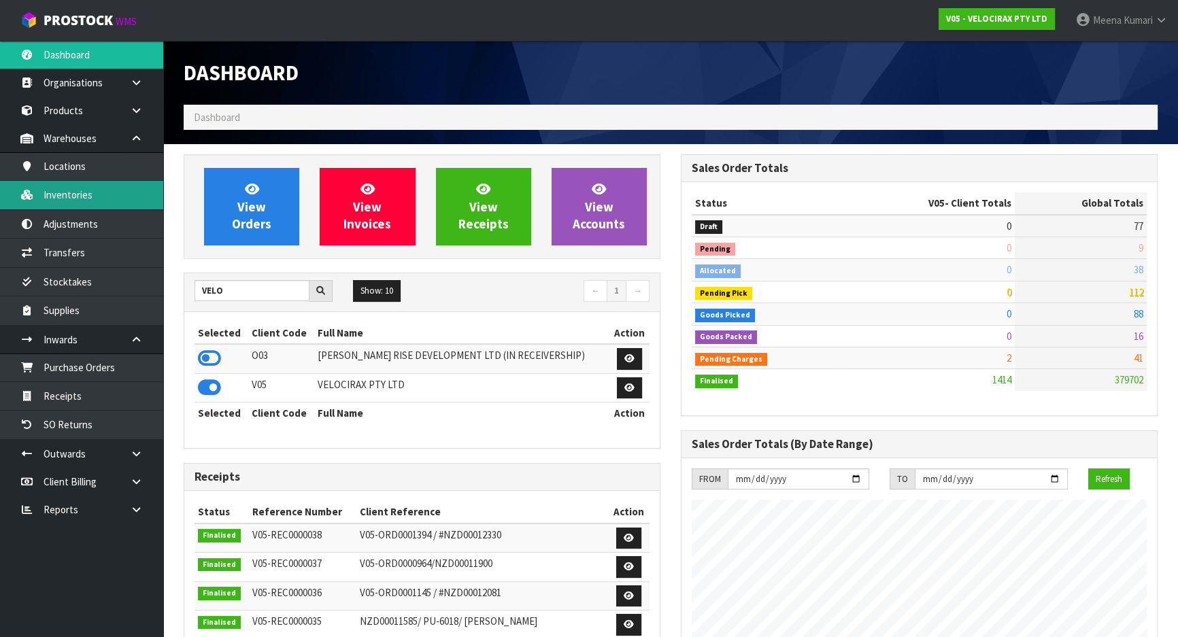
scroll to position [1058, 497]
click at [86, 201] on link "Inventories" at bounding box center [81, 195] width 163 height 28
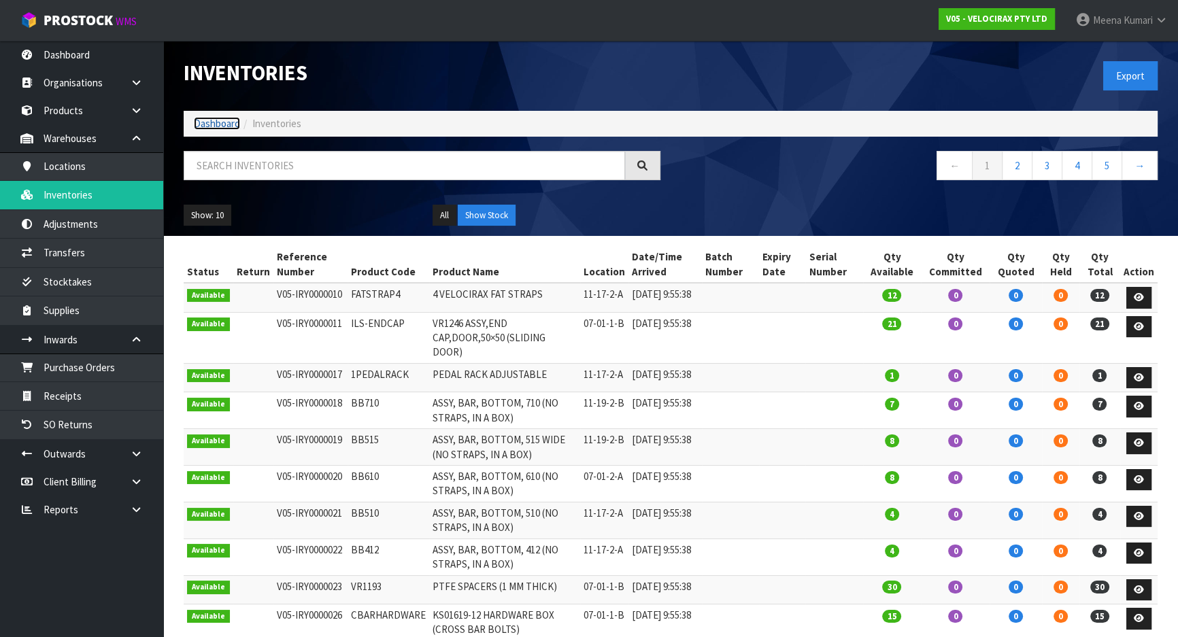
click at [214, 121] on link "Dashboard" at bounding box center [217, 123] width 46 height 13
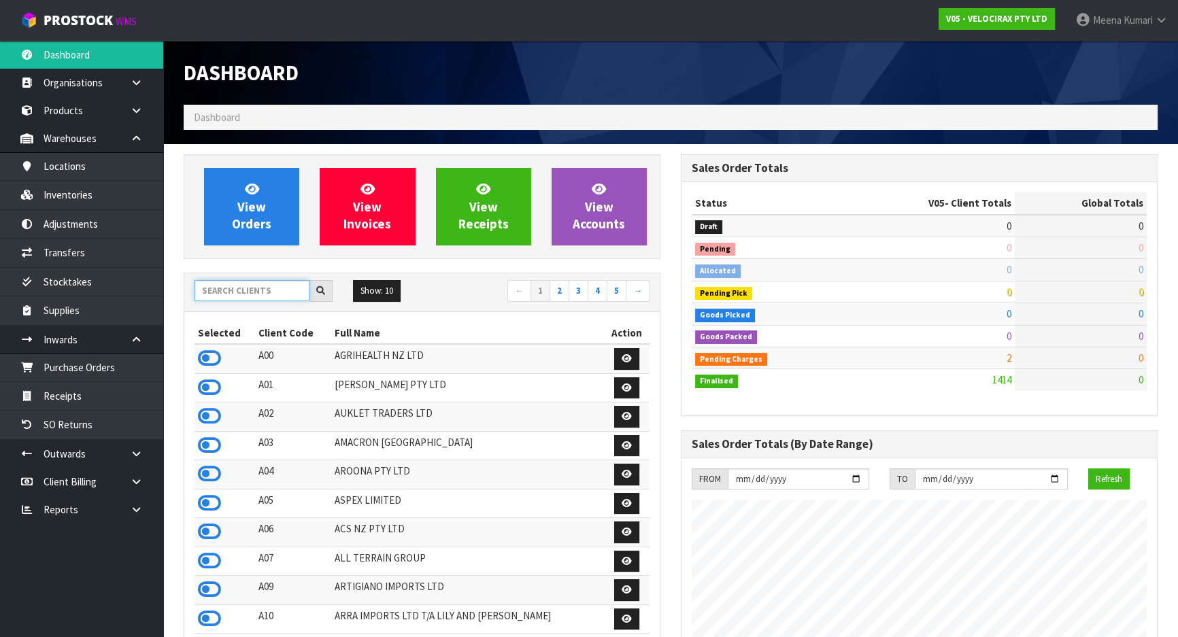
scroll to position [1058, 497]
click at [270, 296] on input "text" at bounding box center [252, 290] width 115 height 21
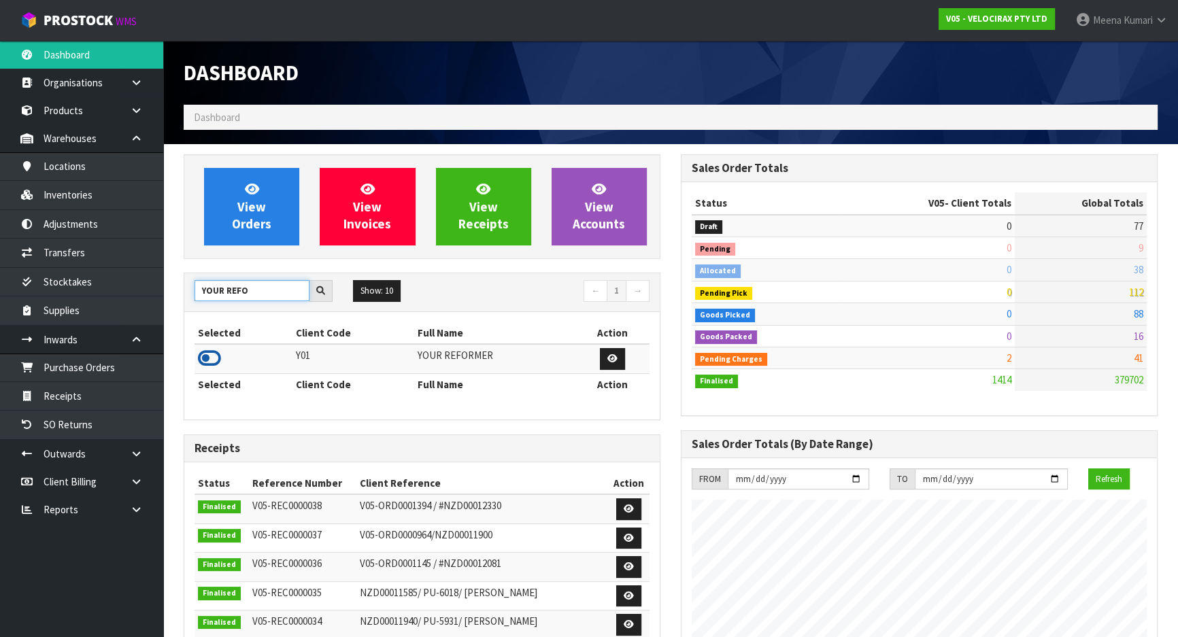
type input "YOUR REFO"
click at [209, 360] on icon at bounding box center [209, 358] width 23 height 20
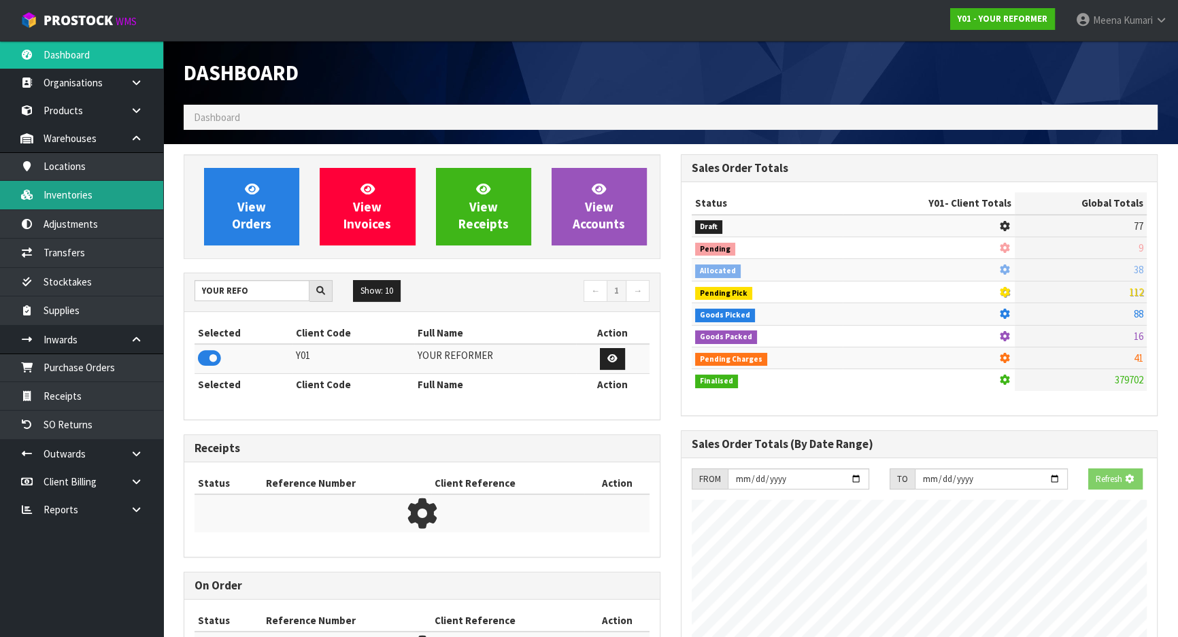
scroll to position [1029, 497]
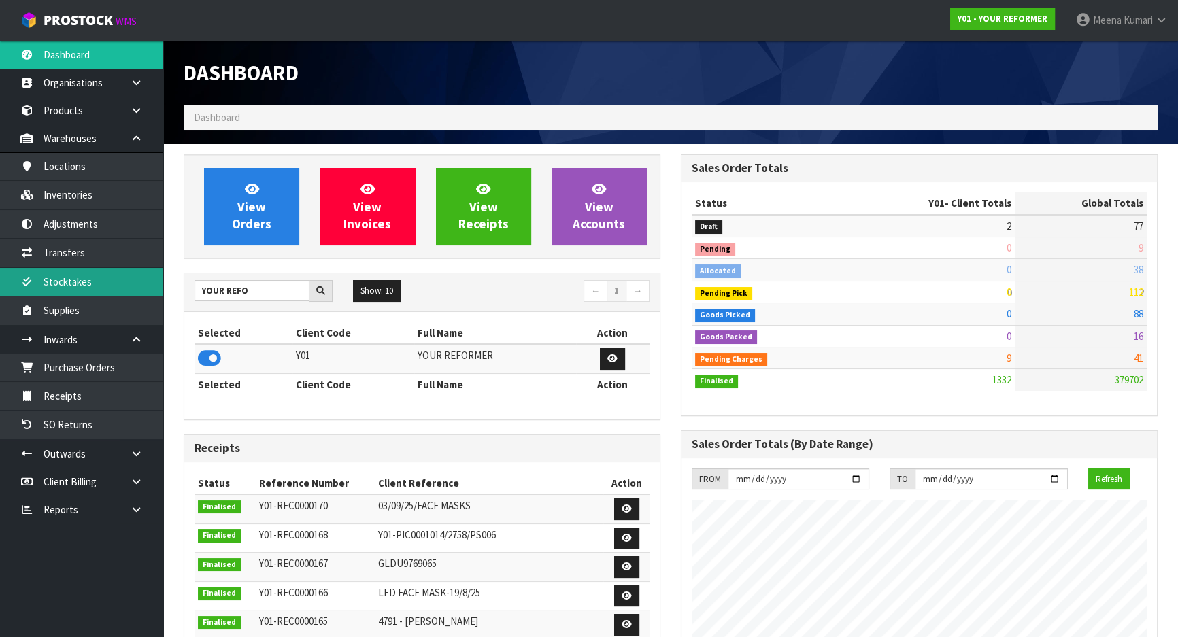
click at [110, 278] on link "Stocktakes" at bounding box center [81, 282] width 163 height 28
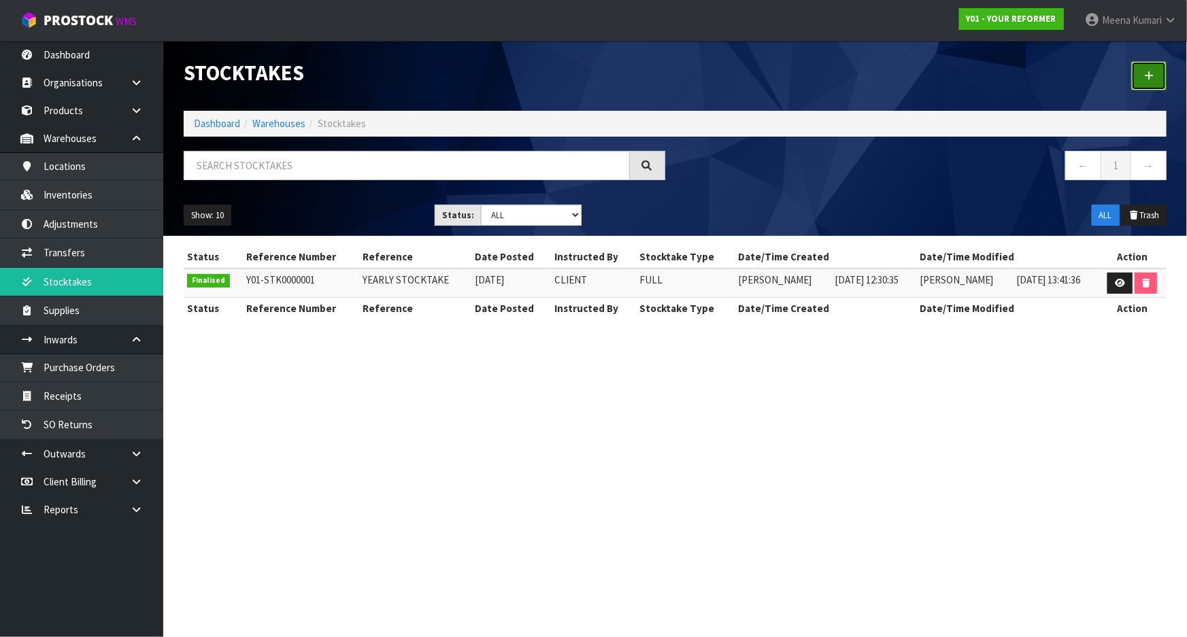
click at [1153, 78] on icon at bounding box center [1149, 76] width 10 height 10
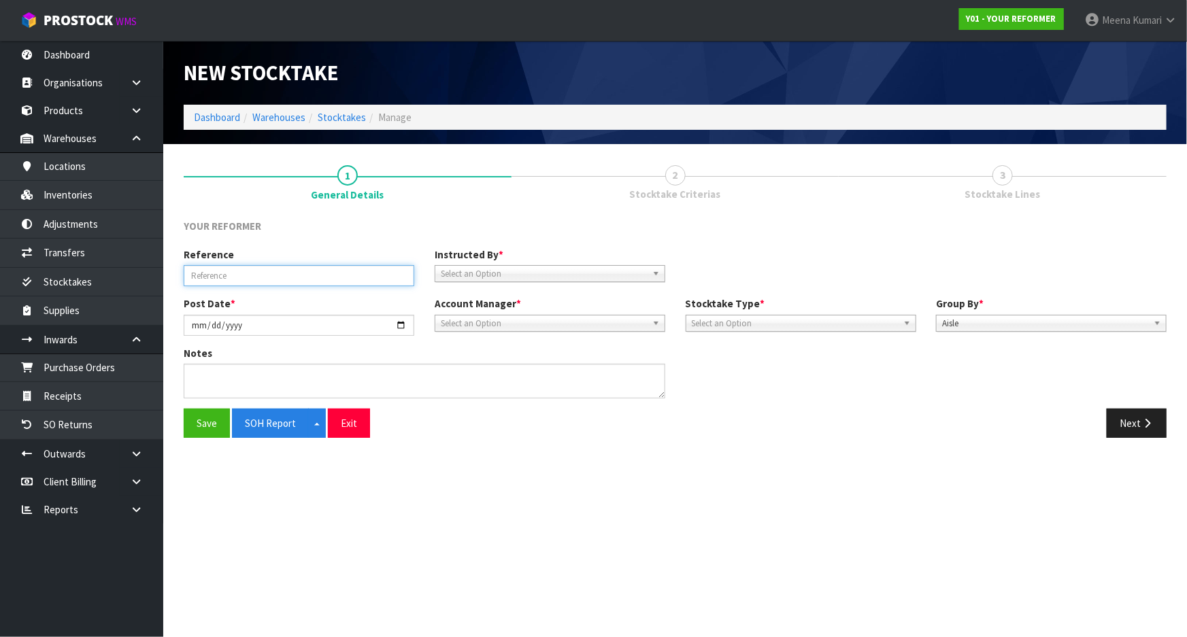
click at [332, 284] on input "text" at bounding box center [299, 275] width 231 height 21
type input "YEARLY STOCKTAKE"
click at [520, 273] on span "Select an Option" at bounding box center [544, 274] width 206 height 16
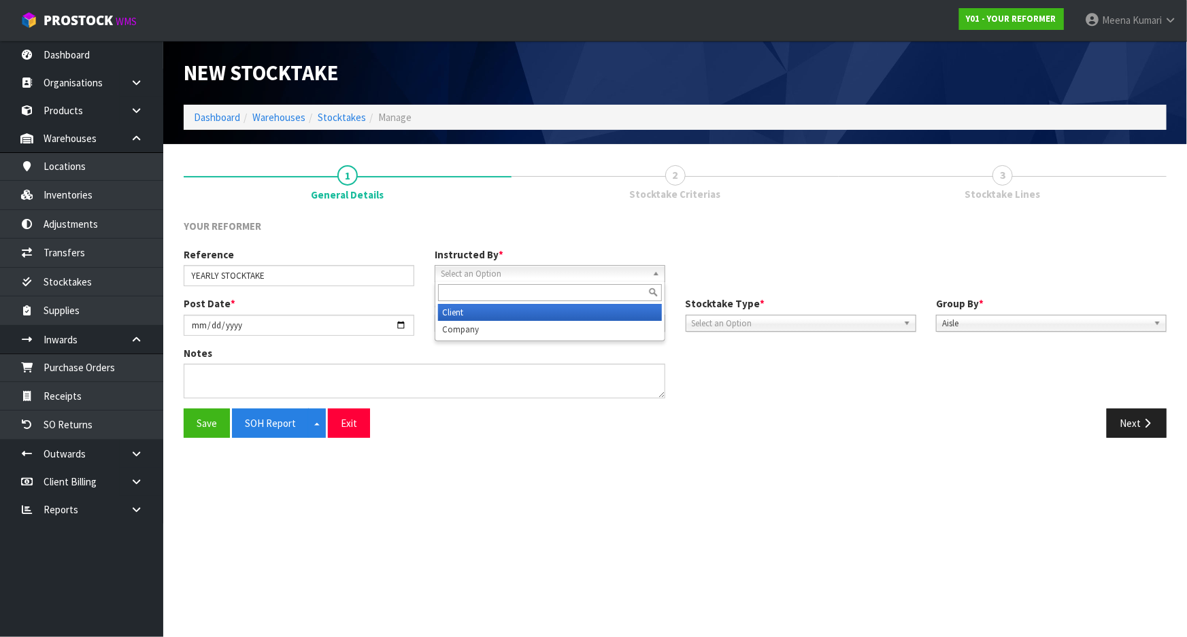
click at [506, 308] on li "Client" at bounding box center [550, 312] width 224 height 17
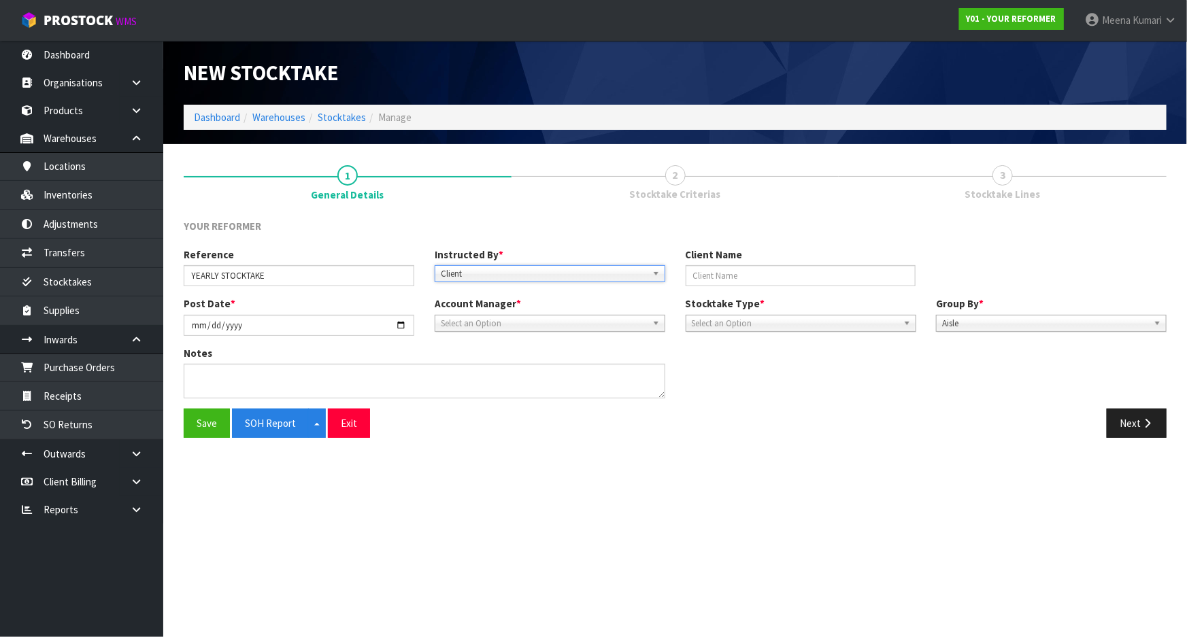
click at [500, 318] on span "Select an Option" at bounding box center [544, 324] width 206 height 16
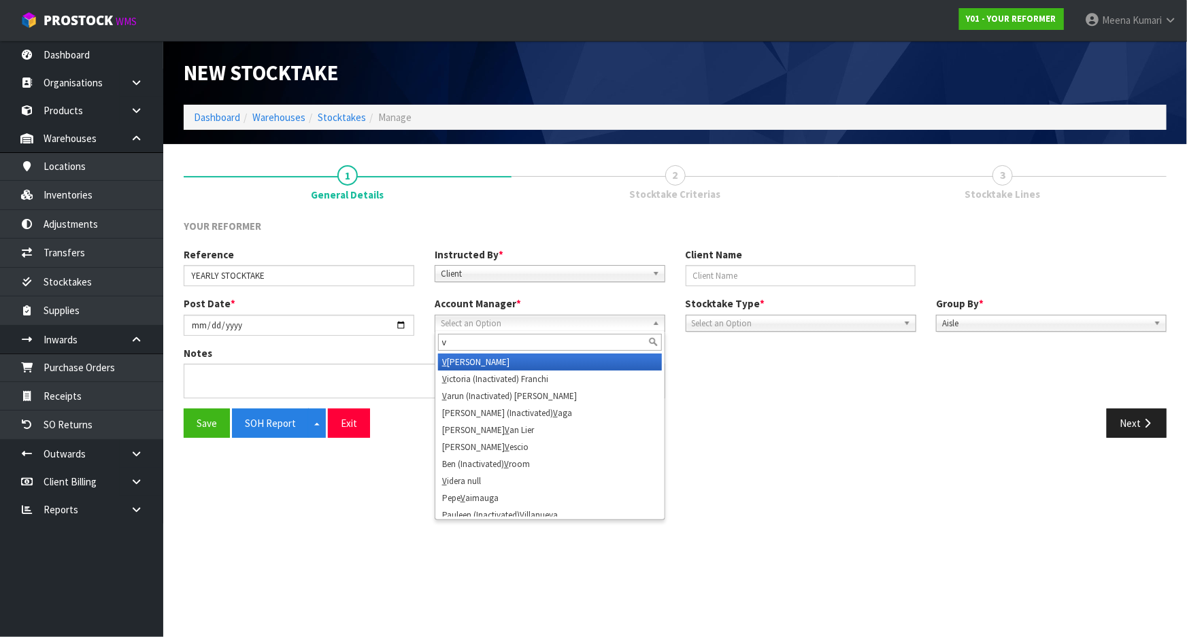
type input "v"
click at [492, 364] on li "V [PERSON_NAME]" at bounding box center [550, 362] width 224 height 17
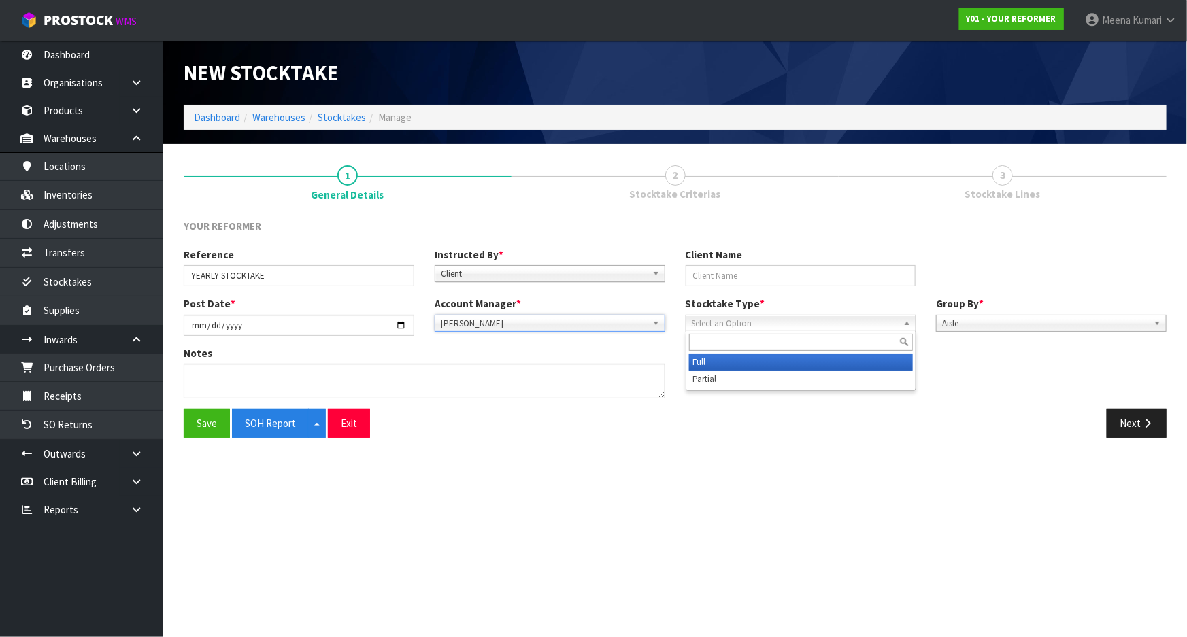
click at [768, 321] on span "Select an Option" at bounding box center [795, 324] width 206 height 16
click at [864, 359] on li "Full" at bounding box center [801, 362] width 224 height 17
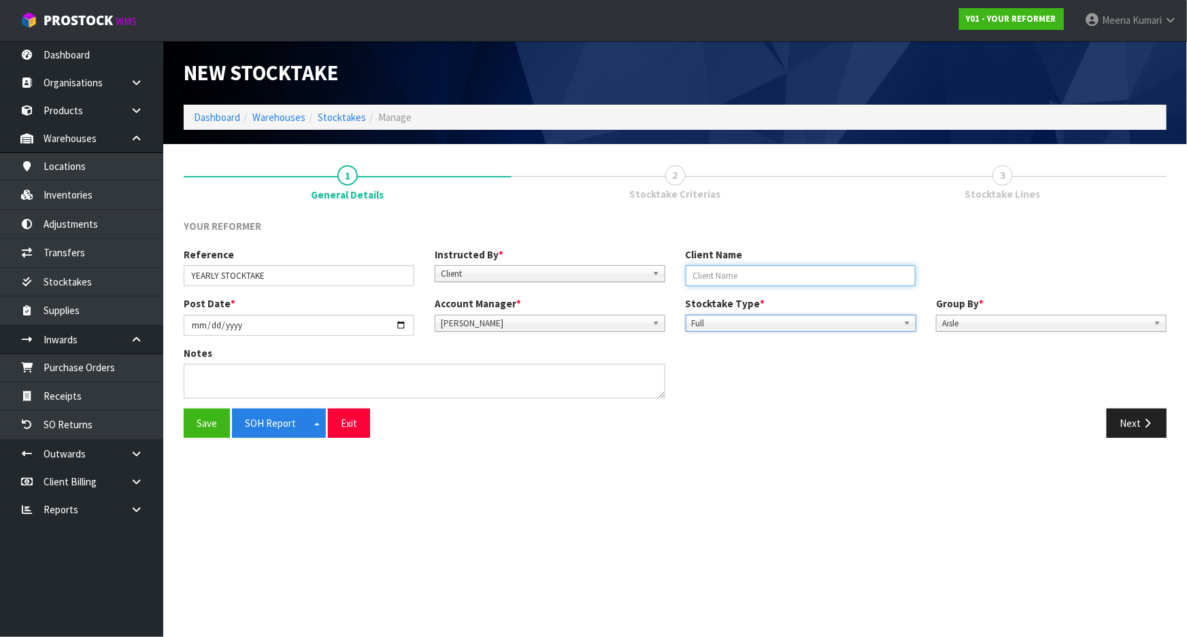
click at [714, 276] on input "text" at bounding box center [801, 275] width 231 height 21
type input "YOUR REFORMER"
click at [1136, 418] on button "Next" at bounding box center [1137, 423] width 60 height 29
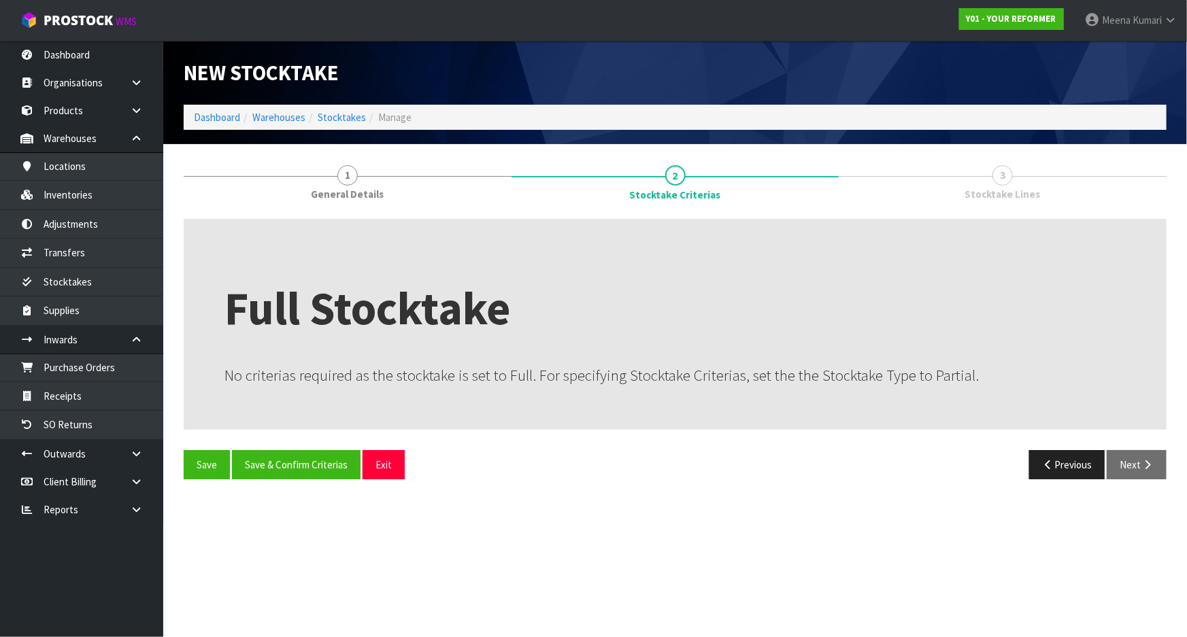
click at [331, 445] on div "Full Stocktake No criterias required as the stocktake is set to Full. For speci…" at bounding box center [675, 354] width 983 height 271
click at [325, 463] on button "Save & Confirm Criterias" at bounding box center [296, 464] width 129 height 29
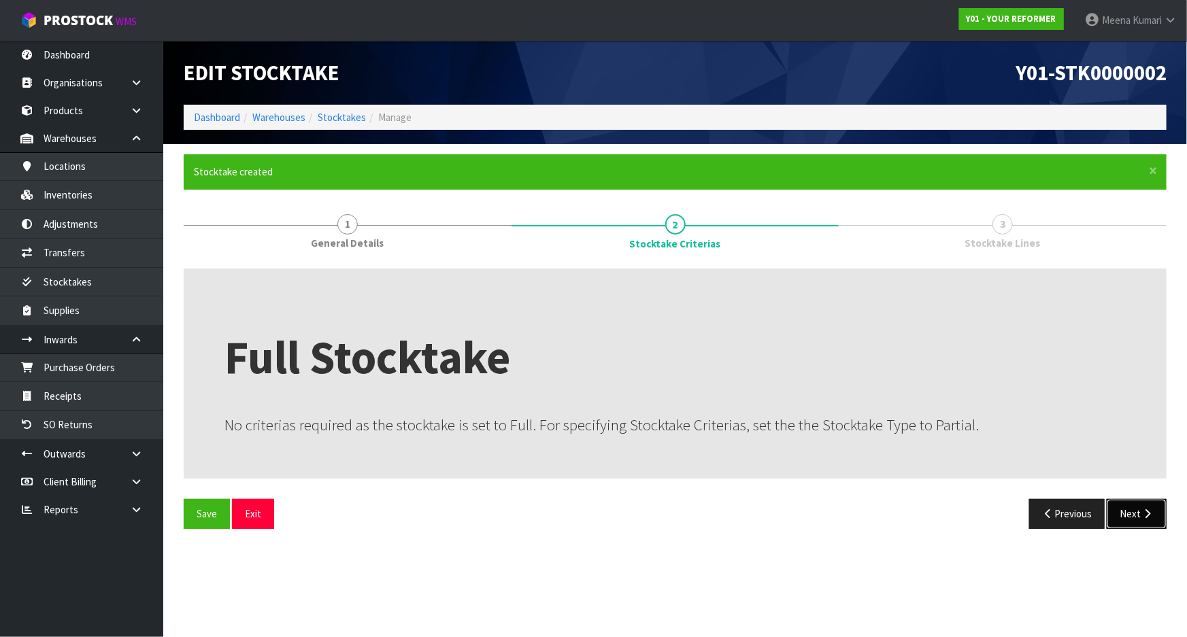
click at [1144, 517] on icon "button" at bounding box center [1147, 514] width 13 height 10
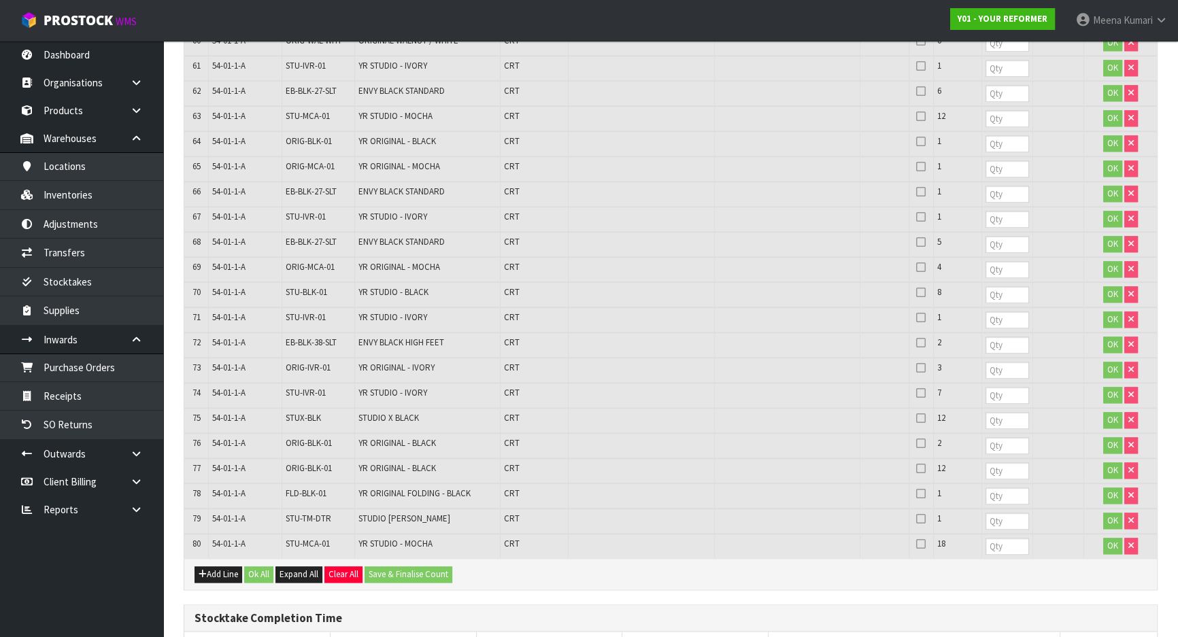
scroll to position [2024, 0]
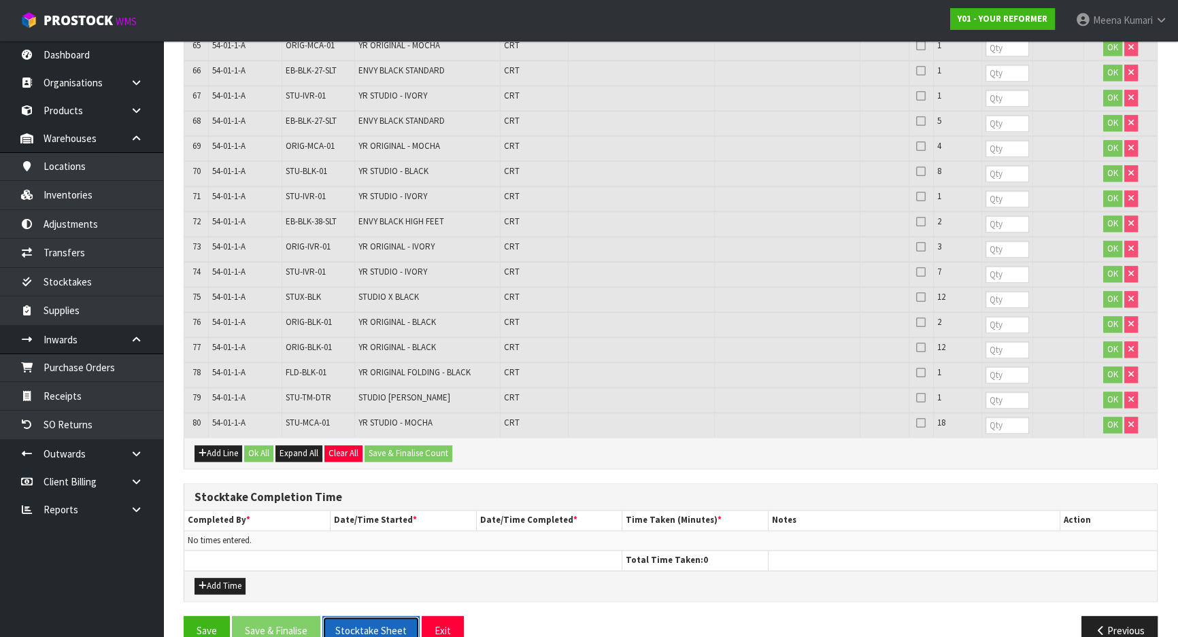
click at [378, 616] on button "Stocktake Sheet" at bounding box center [370, 630] width 97 height 29
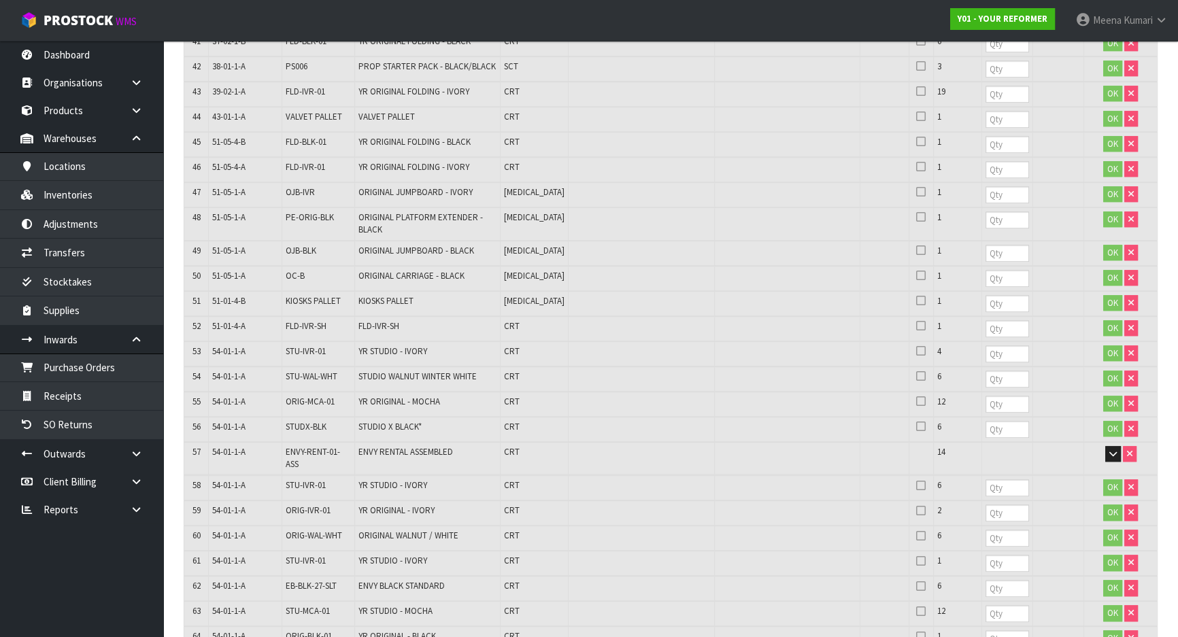
scroll to position [1406, 0]
click at [1118, 448] on button "button" at bounding box center [1113, 456] width 16 height 16
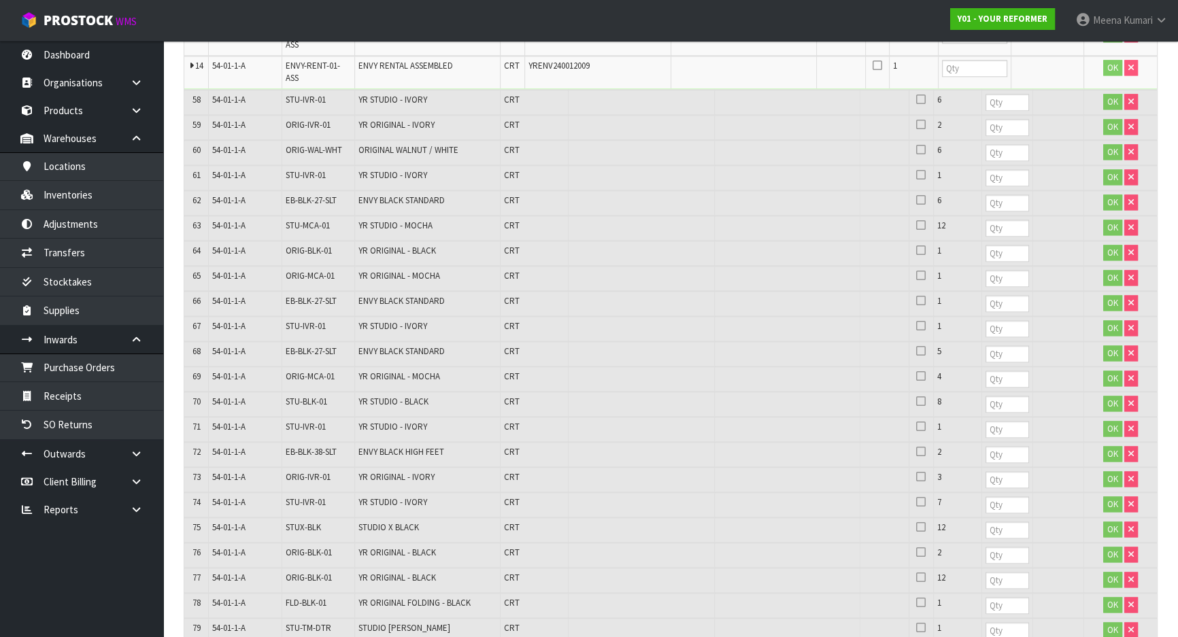
scroll to position [2488, 0]
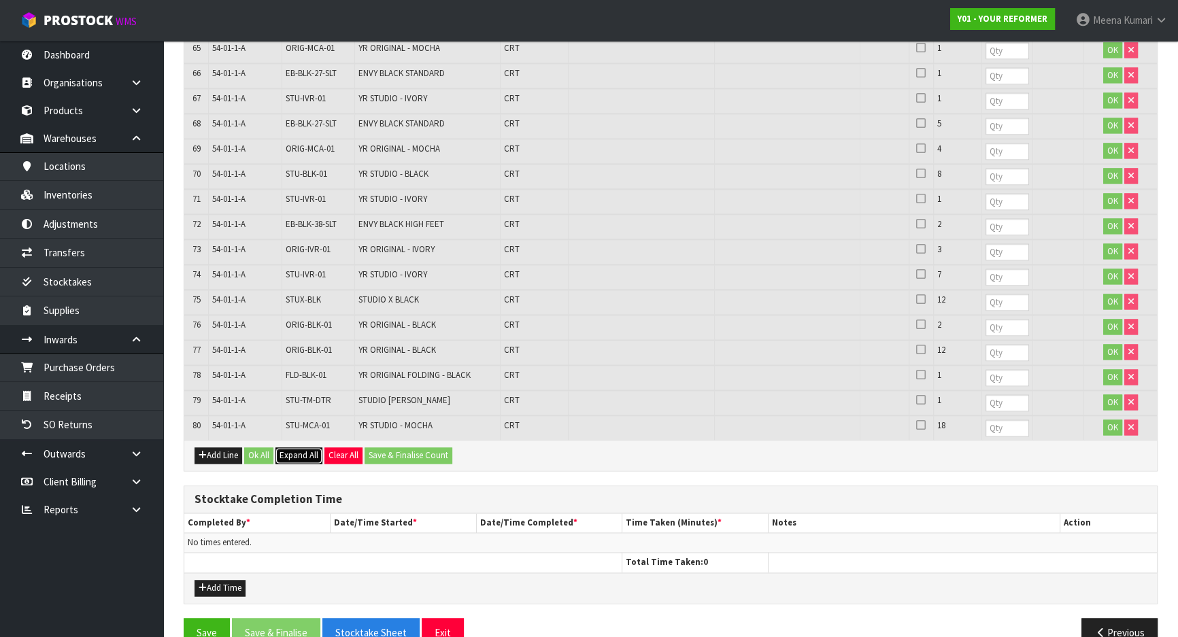
click at [297, 450] on span "Expand All" at bounding box center [299, 456] width 39 height 12
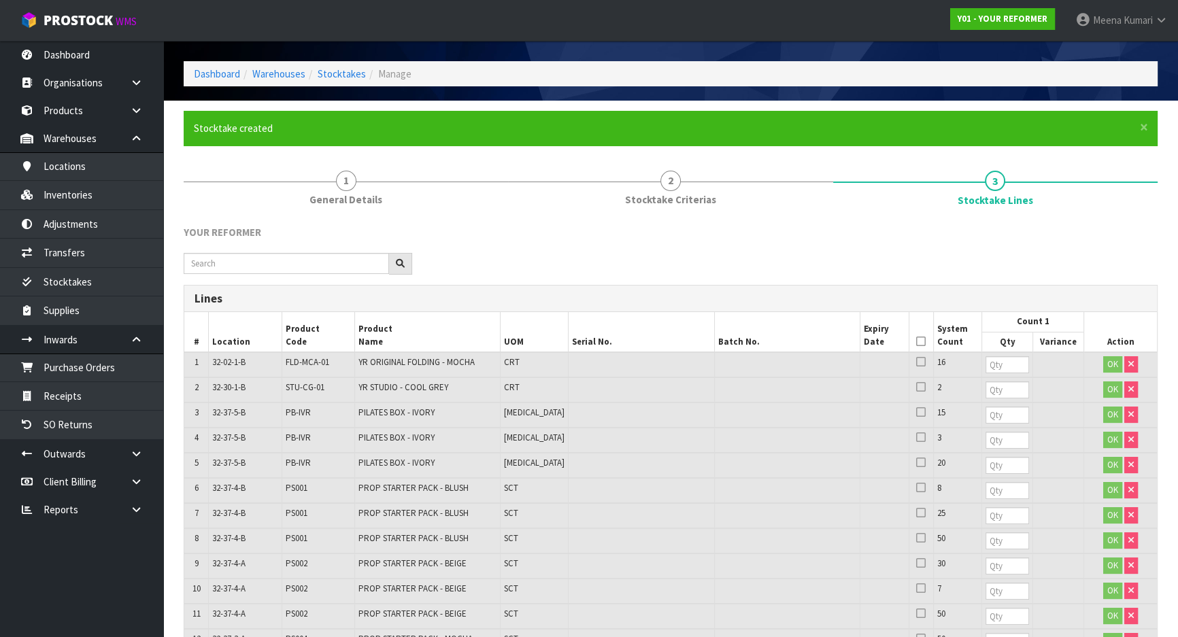
scroll to position [167, 0]
